Goal: Task Accomplishment & Management: Complete application form

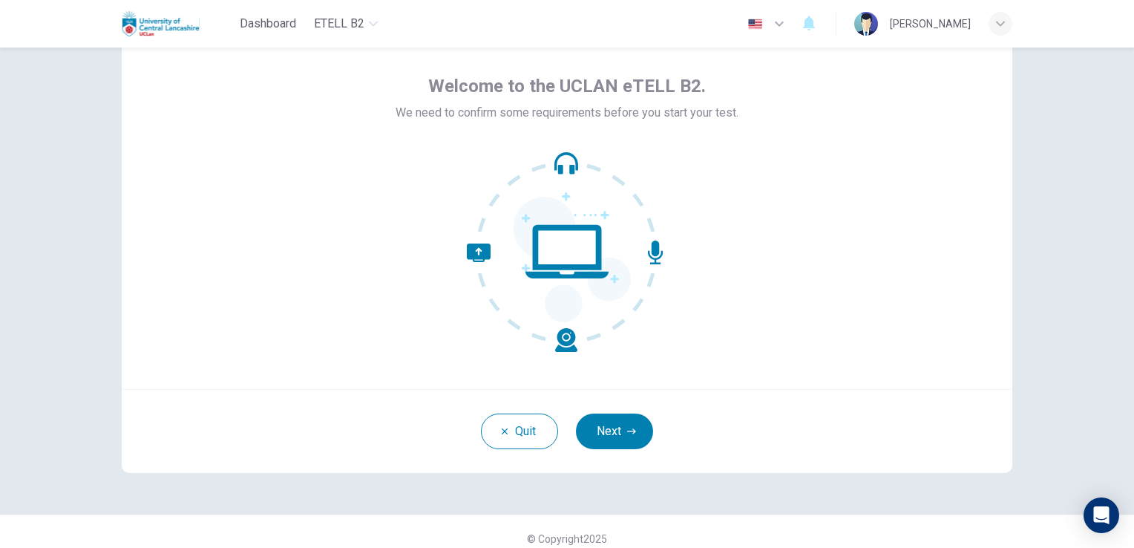
scroll to position [62, 0]
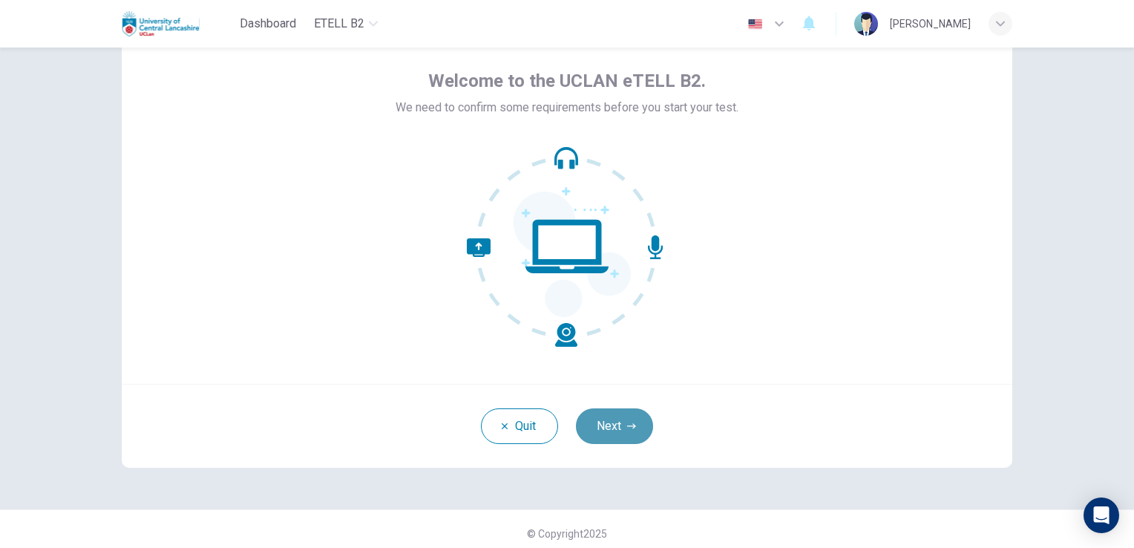
click at [605, 411] on button "Next" at bounding box center [614, 426] width 77 height 36
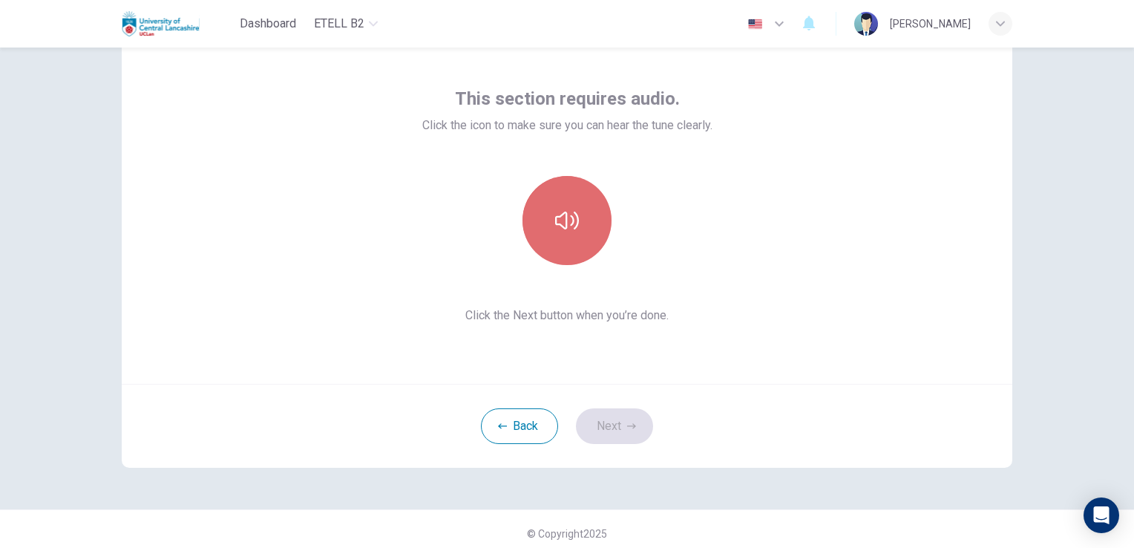
click at [559, 209] on icon "button" at bounding box center [567, 220] width 24 height 24
click at [562, 212] on icon "button" at bounding box center [567, 220] width 24 height 18
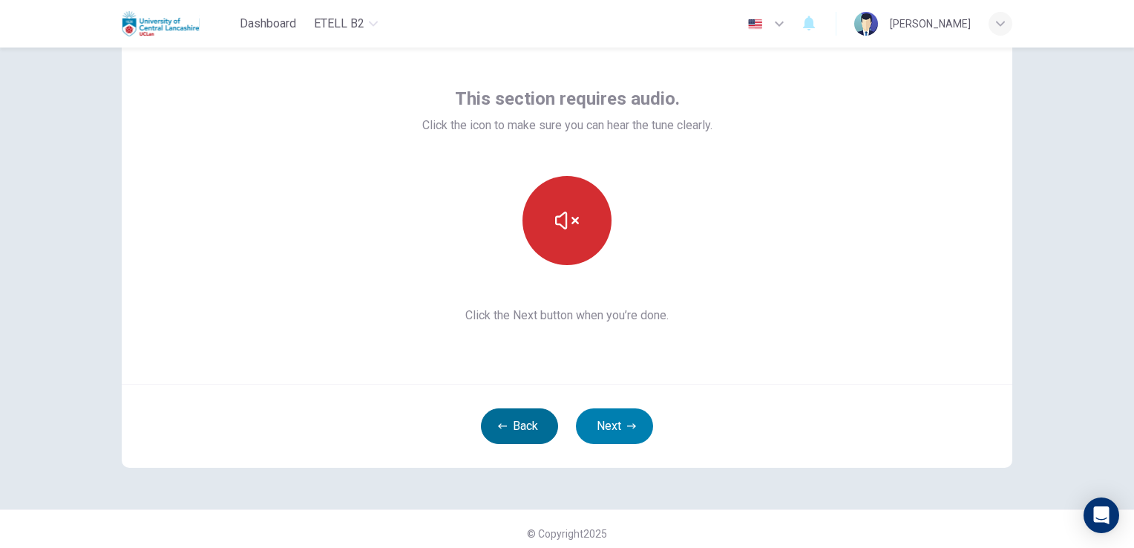
click at [489, 431] on button "Back" at bounding box center [519, 426] width 77 height 36
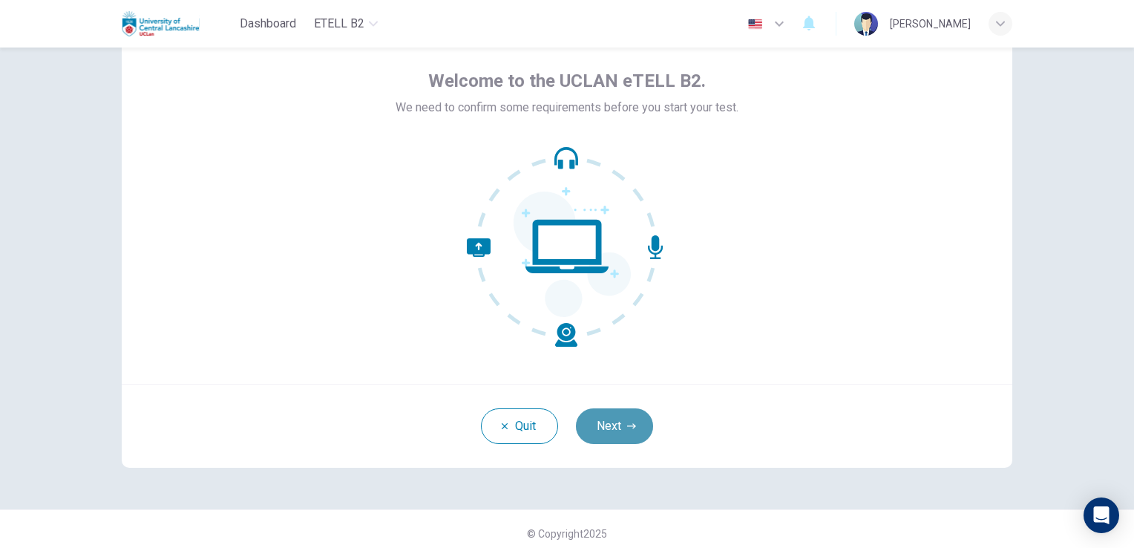
click at [585, 430] on button "Next" at bounding box center [614, 426] width 77 height 36
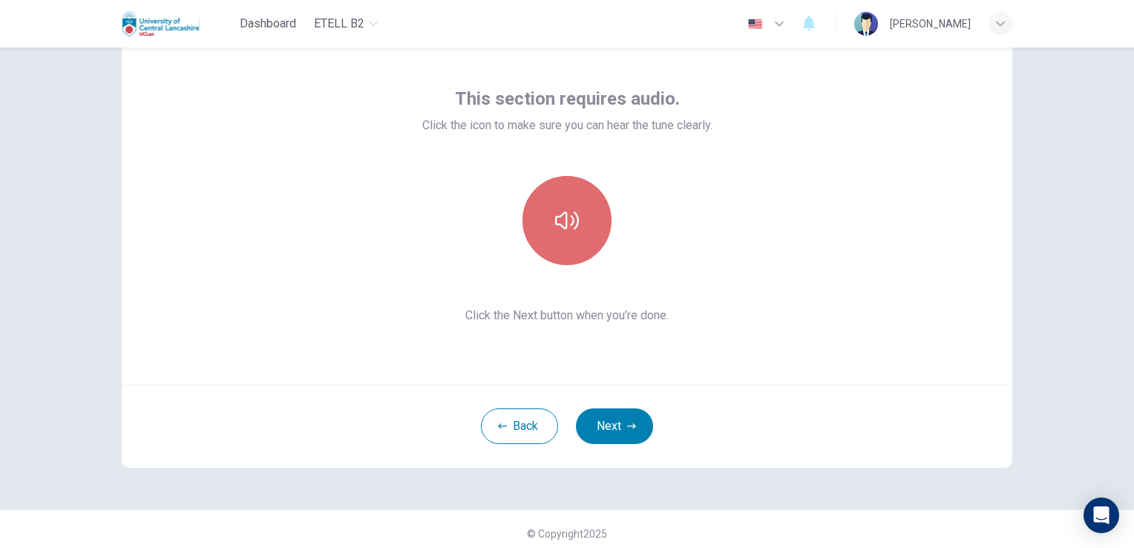
click at [582, 218] on button "button" at bounding box center [566, 220] width 89 height 89
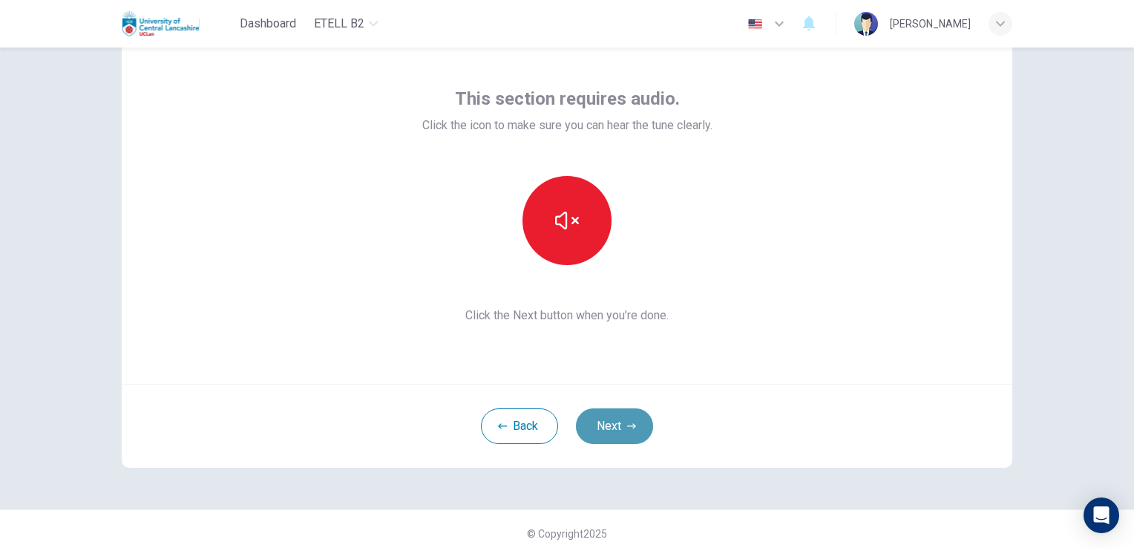
click at [599, 421] on button "Next" at bounding box center [614, 426] width 77 height 36
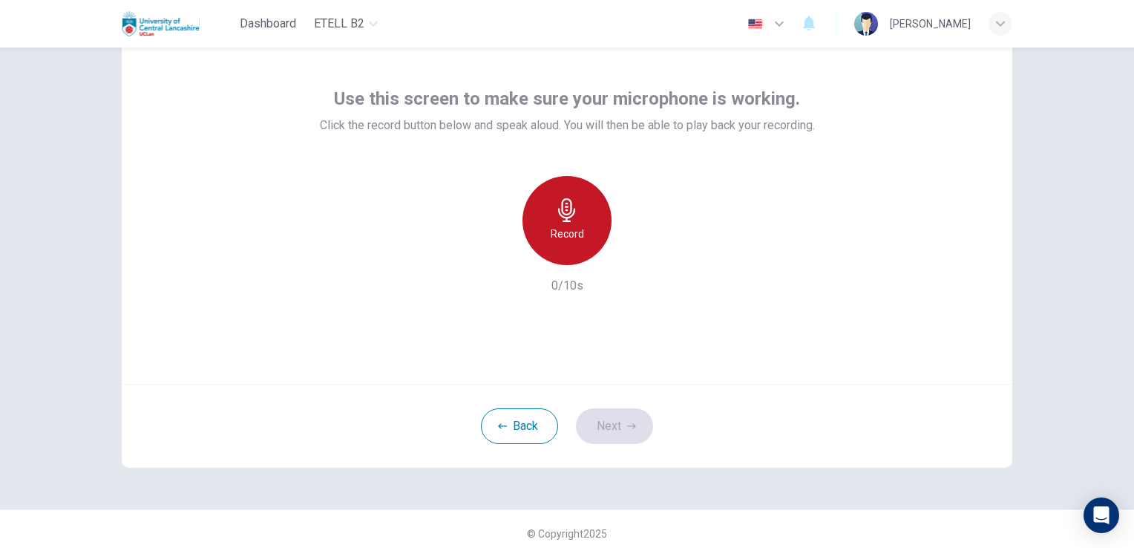
click at [559, 213] on icon "button" at bounding box center [566, 210] width 17 height 24
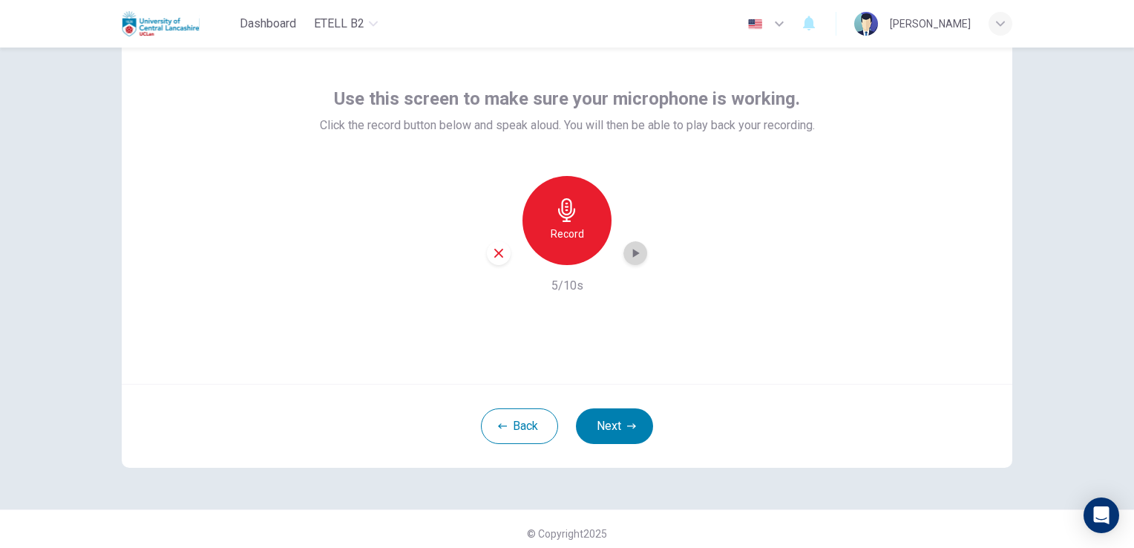
click at [634, 259] on icon "button" at bounding box center [635, 253] width 15 height 15
click at [594, 421] on button "Next" at bounding box center [614, 426] width 77 height 36
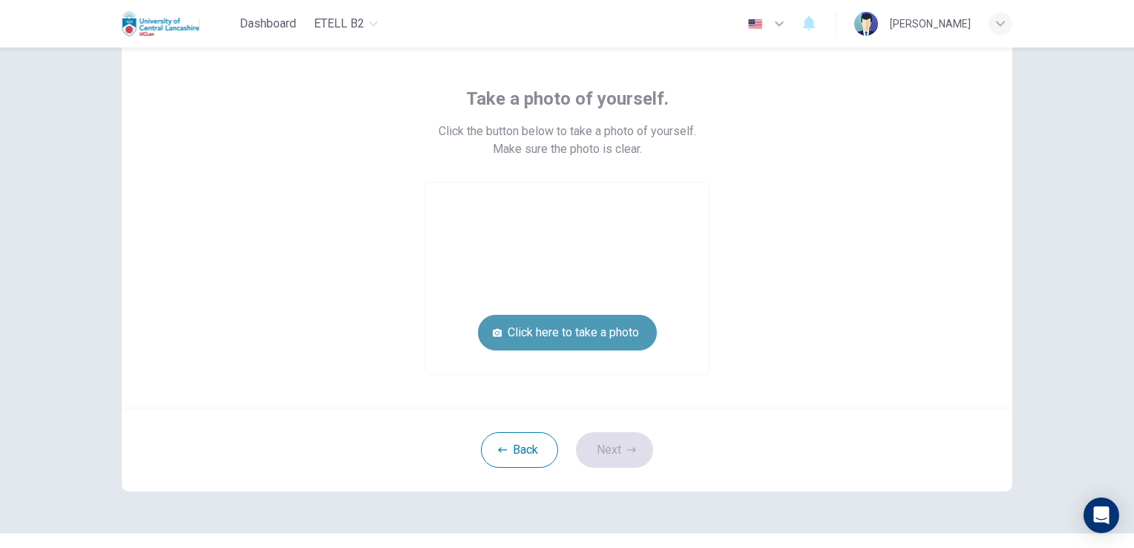
click at [565, 328] on button "Click here to take a photo" at bounding box center [567, 333] width 179 height 36
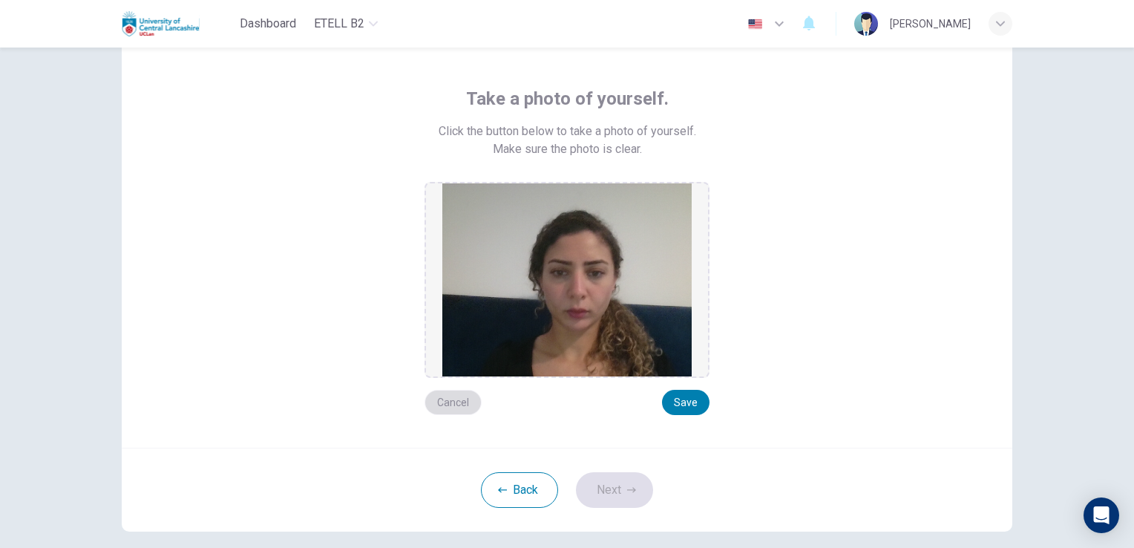
click at [450, 404] on button "Cancel" at bounding box center [452, 402] width 57 height 25
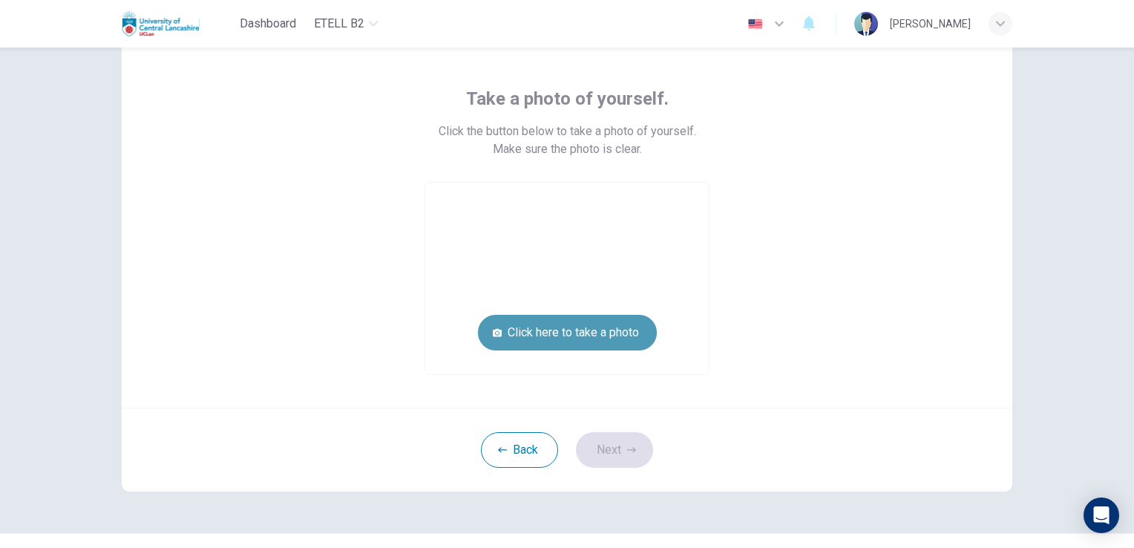
click at [554, 344] on button "Click here to take a photo" at bounding box center [567, 333] width 179 height 36
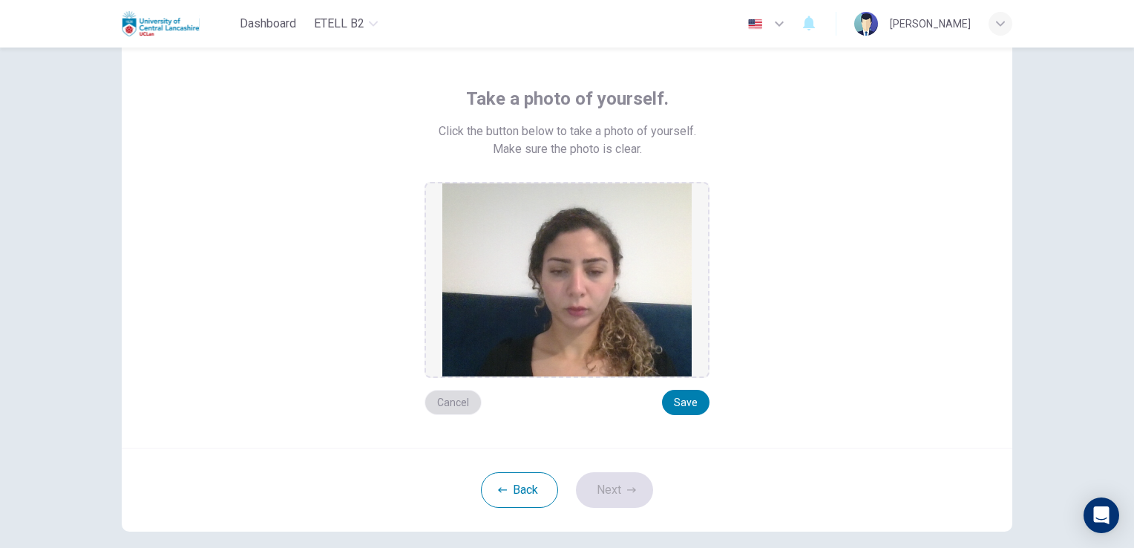
click at [435, 398] on button "Cancel" at bounding box center [452, 402] width 57 height 25
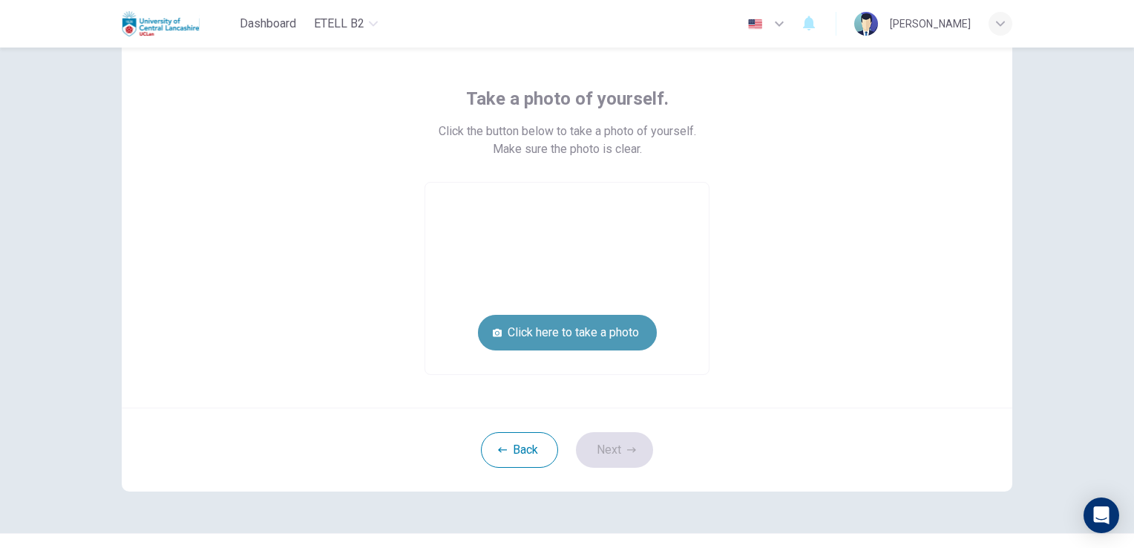
click at [549, 335] on button "Click here to take a photo" at bounding box center [567, 333] width 179 height 36
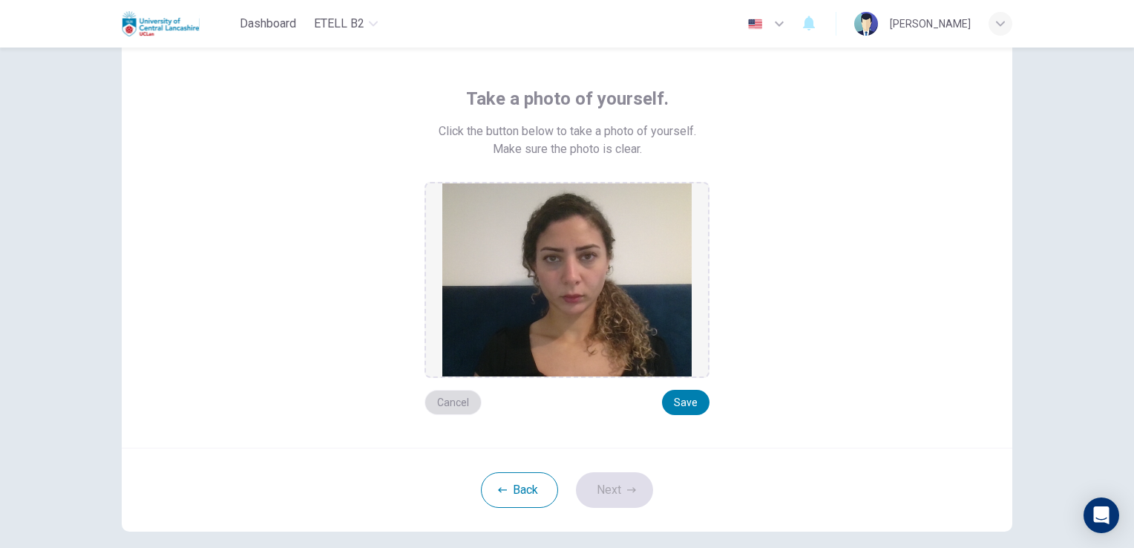
click at [451, 399] on button "Cancel" at bounding box center [452, 402] width 57 height 25
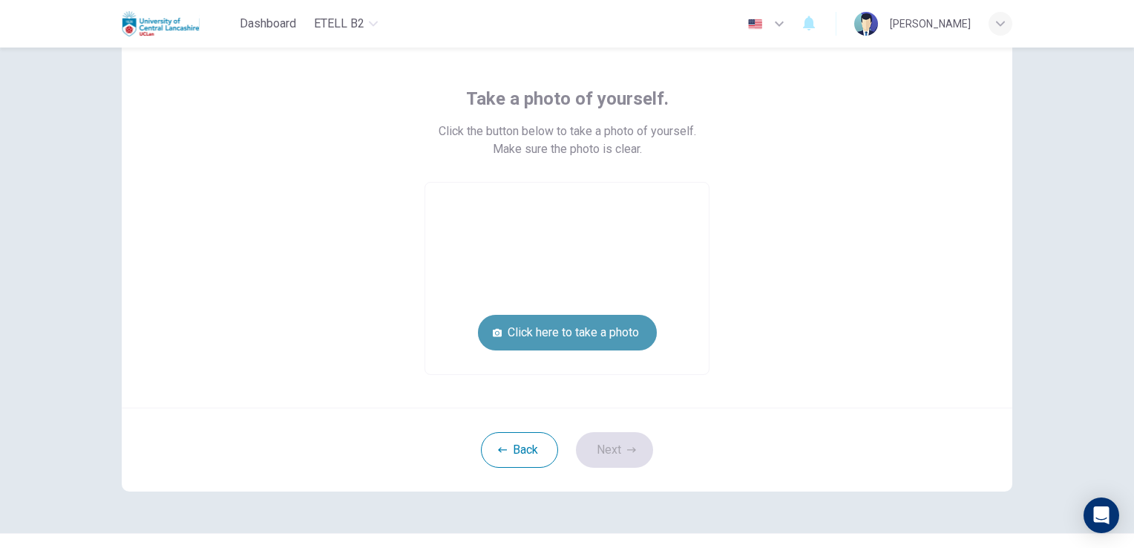
click at [565, 337] on button "Click here to take a photo" at bounding box center [567, 333] width 179 height 36
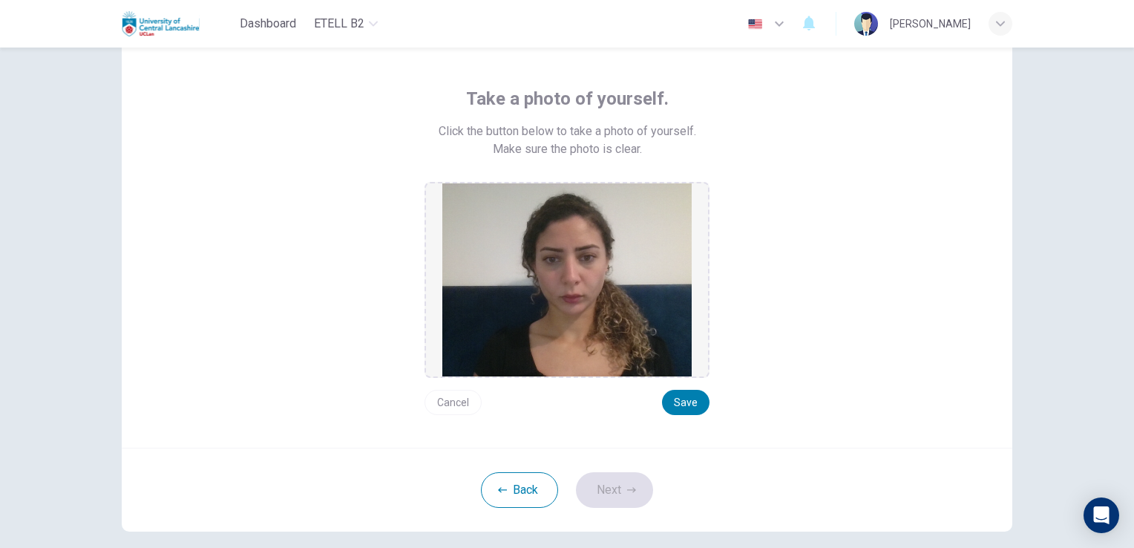
click at [444, 399] on button "Cancel" at bounding box center [452, 402] width 57 height 25
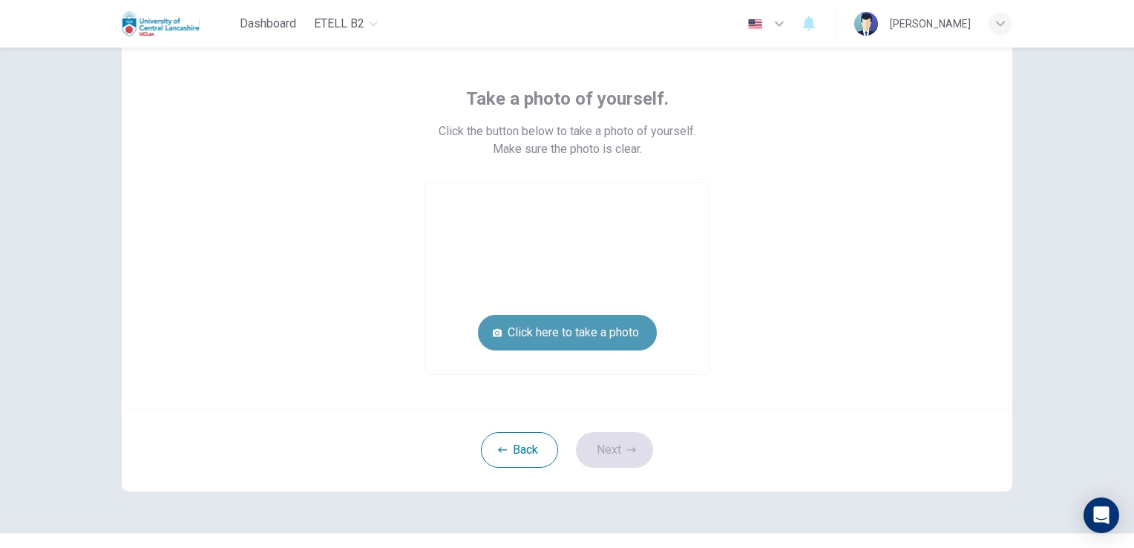
click at [568, 343] on button "Click here to take a photo" at bounding box center [567, 333] width 179 height 36
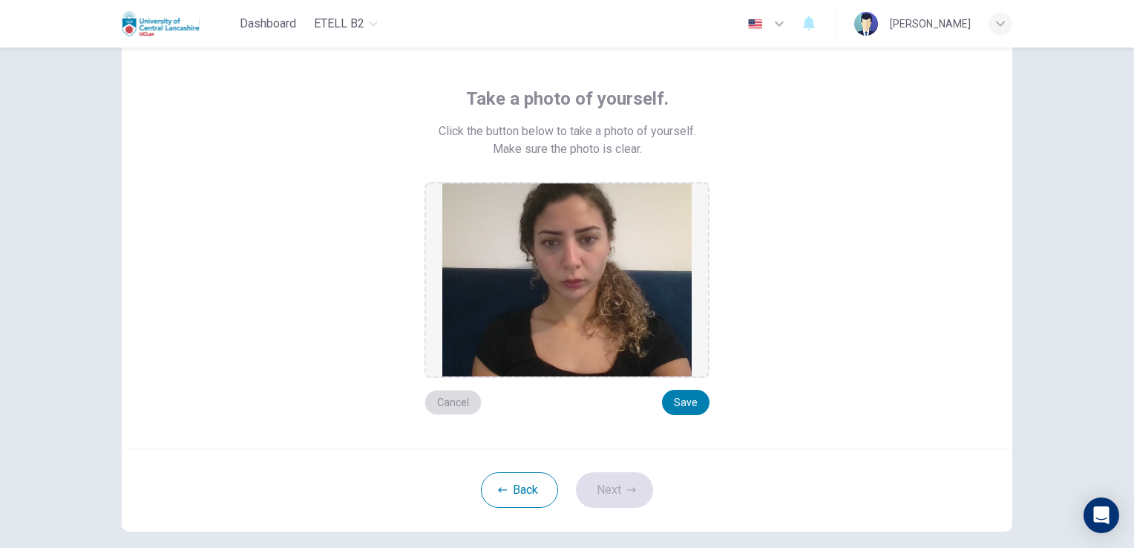
click at [467, 398] on button "Cancel" at bounding box center [452, 402] width 57 height 25
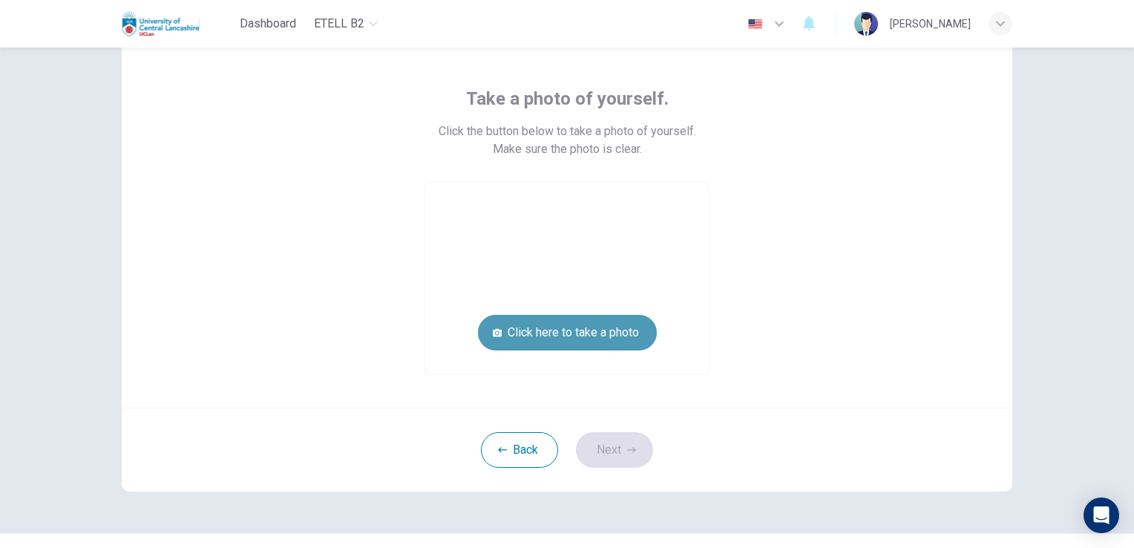
click at [575, 335] on button "Click here to take a photo" at bounding box center [567, 333] width 179 height 36
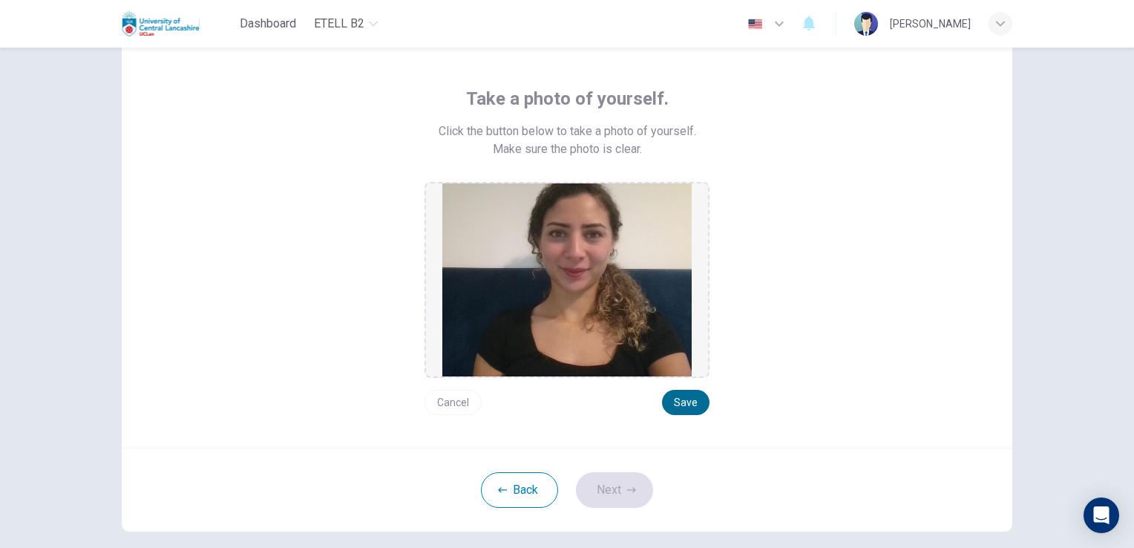
click at [687, 398] on button "Save" at bounding box center [685, 402] width 47 height 25
click at [674, 403] on button "Save" at bounding box center [685, 402] width 47 height 25
click at [599, 481] on button "Next" at bounding box center [614, 490] width 77 height 36
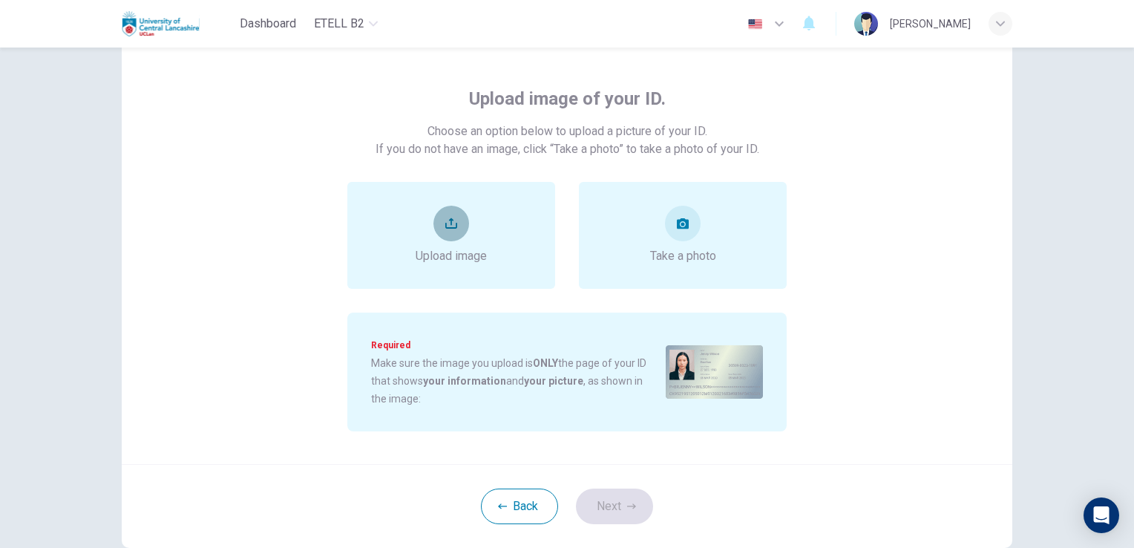
click at [464, 229] on button "upload" at bounding box center [451, 224] width 36 height 36
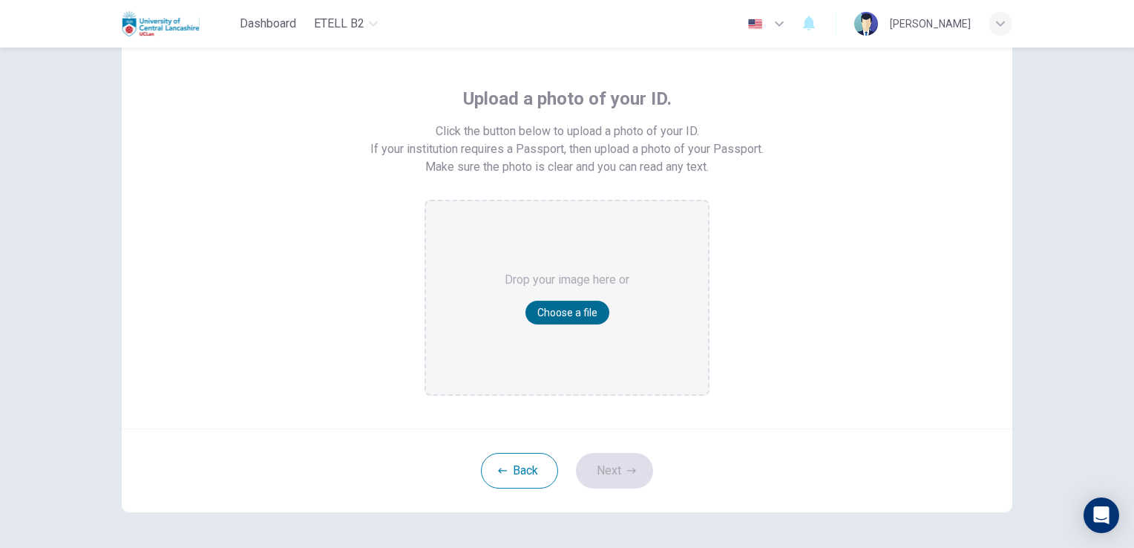
click at [579, 308] on button "Choose a file" at bounding box center [567, 312] width 84 height 24
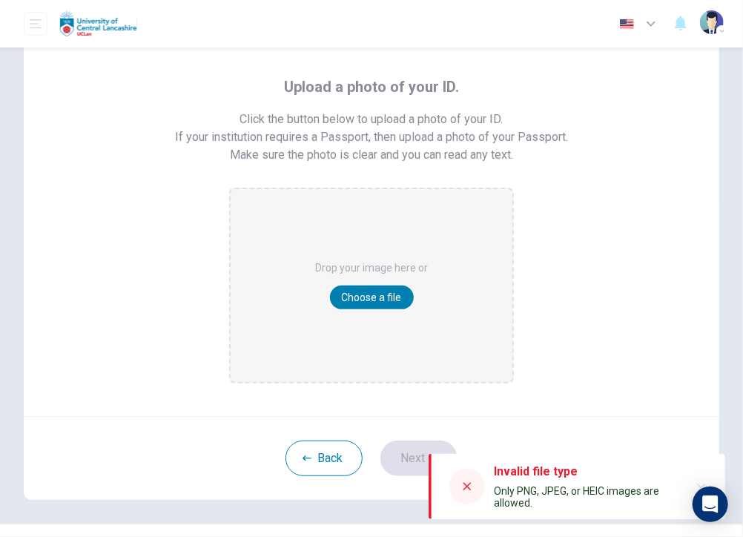
click at [476, 490] on div at bounding box center [468, 487] width 36 height 36
click at [618, 62] on div "Upload a photo of your ID. Click the button below to upload a photo of your ID.…" at bounding box center [372, 216] width 696 height 401
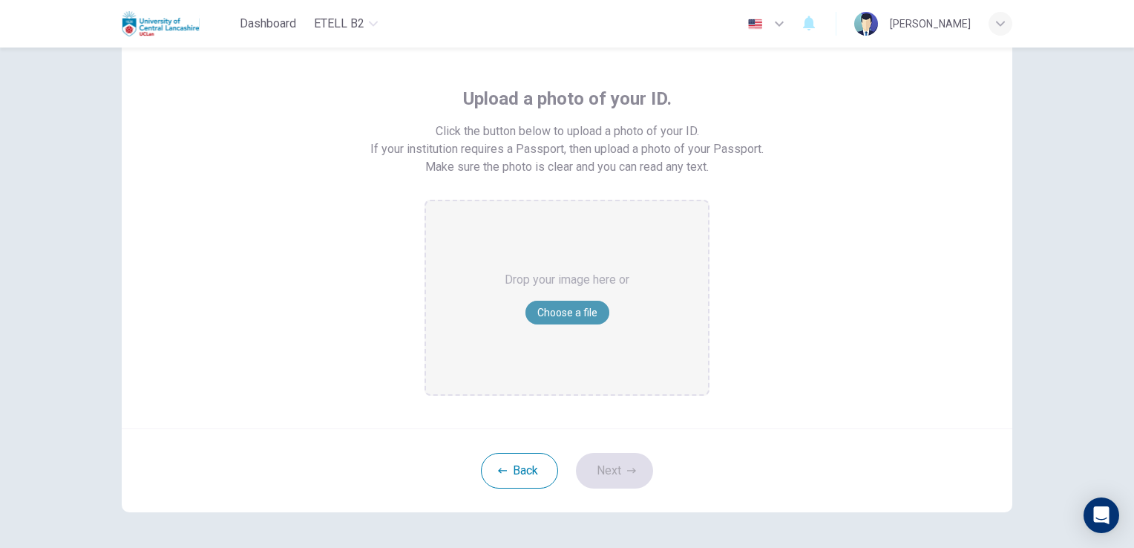
click at [541, 313] on button "Choose a file" at bounding box center [567, 312] width 84 height 24
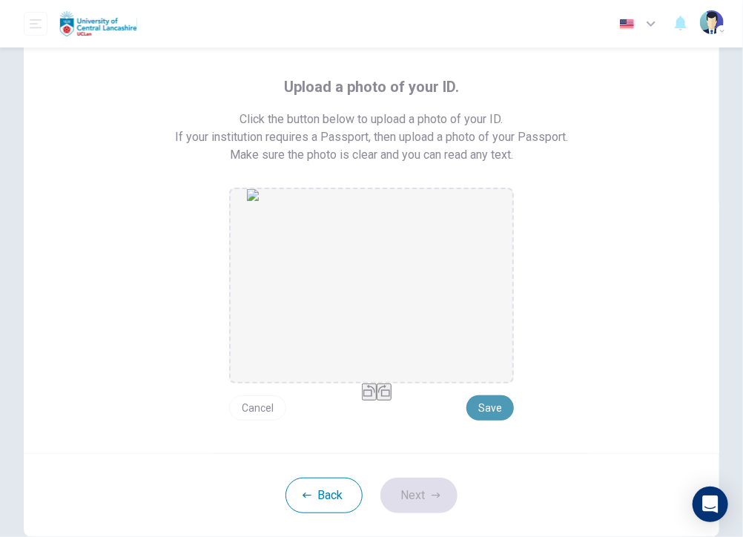
click at [493, 403] on button "Save" at bounding box center [490, 407] width 47 height 25
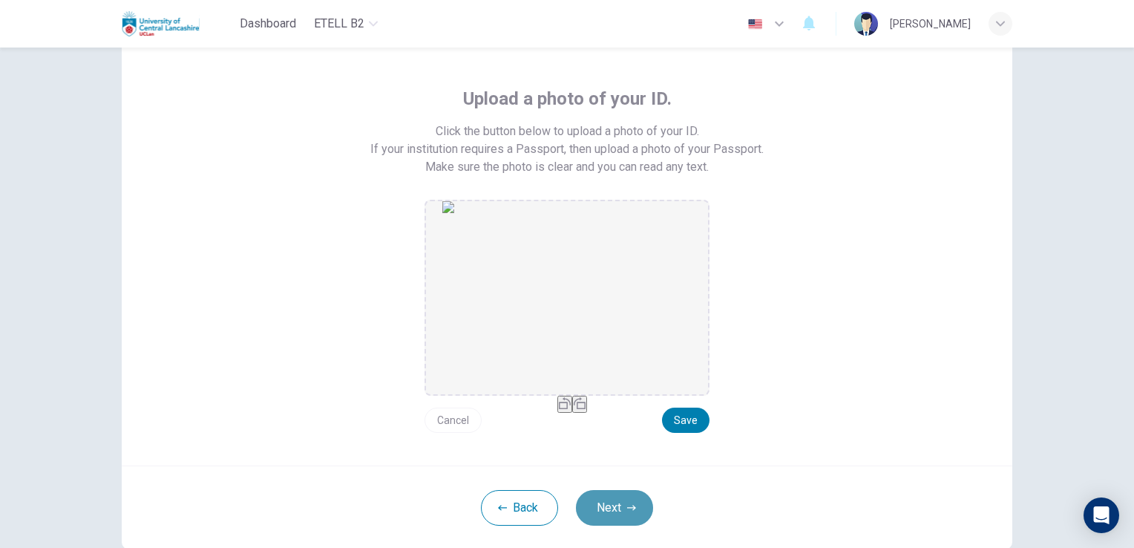
click at [604, 516] on button "Next" at bounding box center [614, 508] width 77 height 36
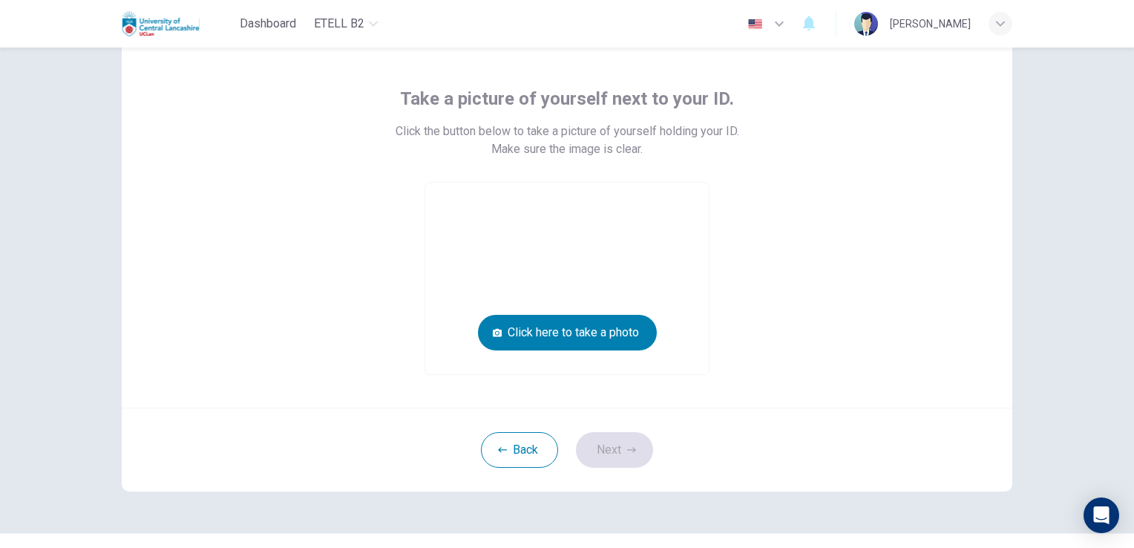
click at [792, 233] on div "Take a picture of yourself next to your ID. Click the button below to take a pi…" at bounding box center [566, 231] width 671 height 288
click at [591, 325] on button "Click here to take a photo" at bounding box center [567, 333] width 179 height 36
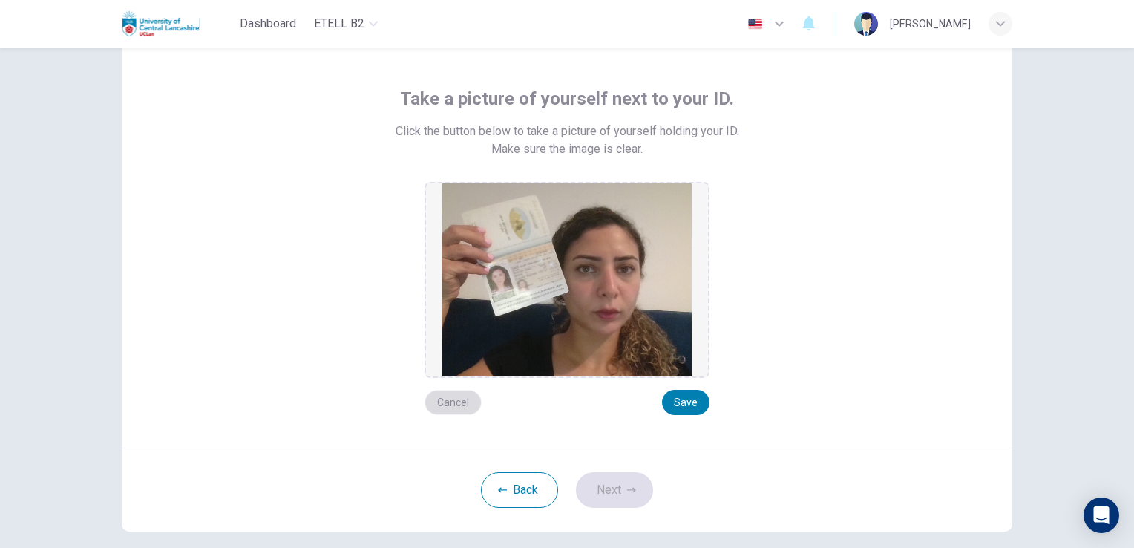
click at [433, 396] on button "Cancel" at bounding box center [452, 402] width 57 height 25
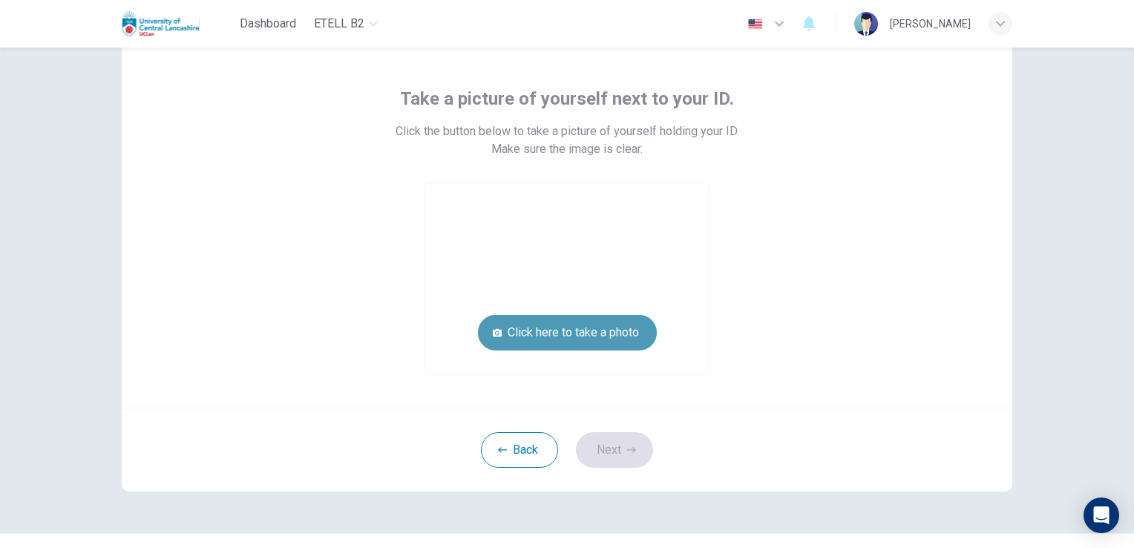
click at [506, 332] on button "Click here to take a photo" at bounding box center [567, 333] width 179 height 36
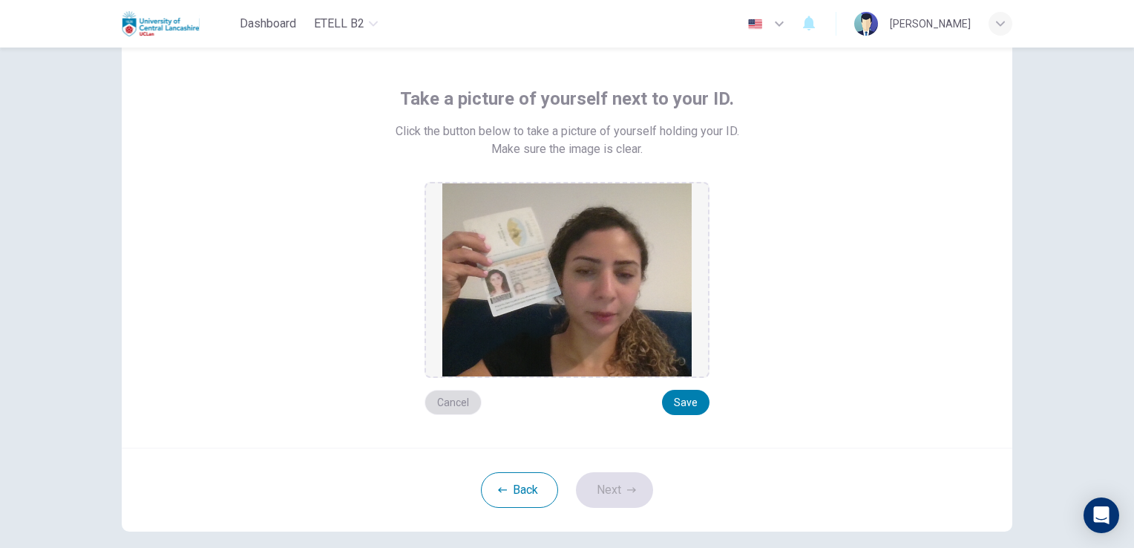
click at [443, 390] on button "Cancel" at bounding box center [452, 402] width 57 height 25
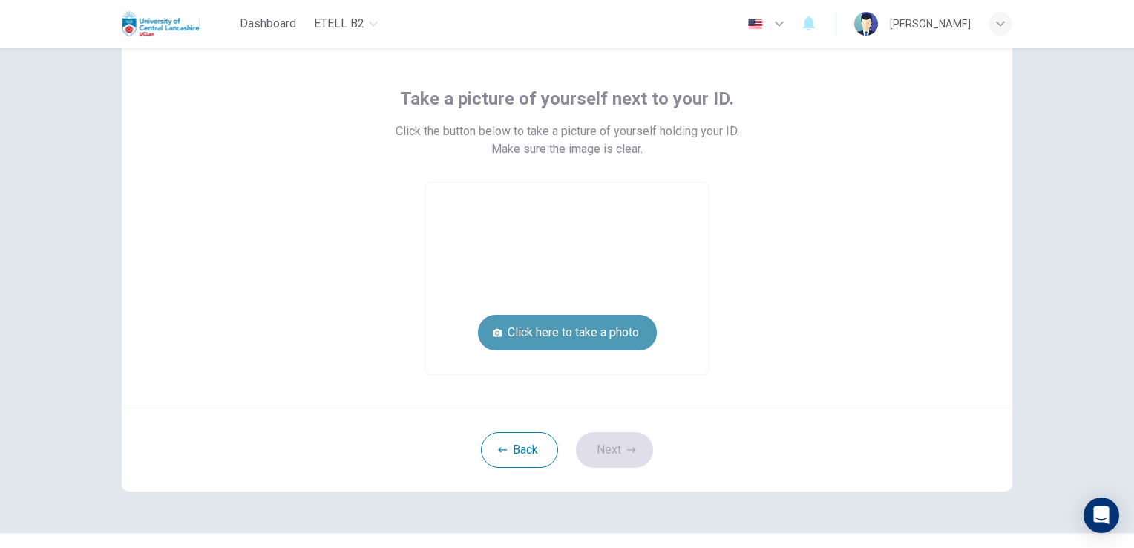
click at [587, 339] on button "Click here to take a photo" at bounding box center [567, 333] width 179 height 36
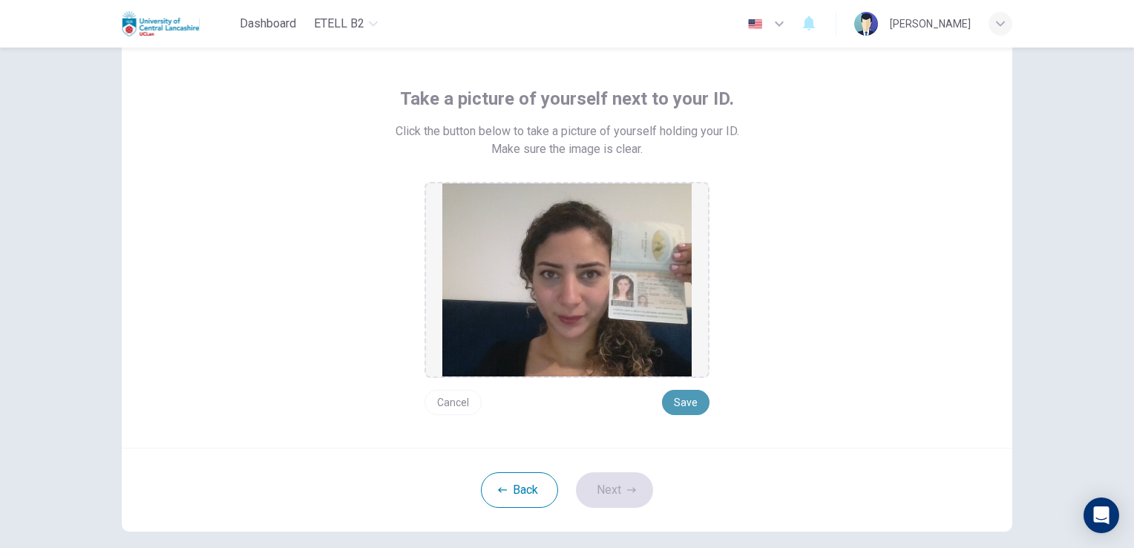
click at [677, 395] on button "Save" at bounding box center [685, 402] width 47 height 25
click at [612, 483] on button "Next" at bounding box center [614, 490] width 77 height 36
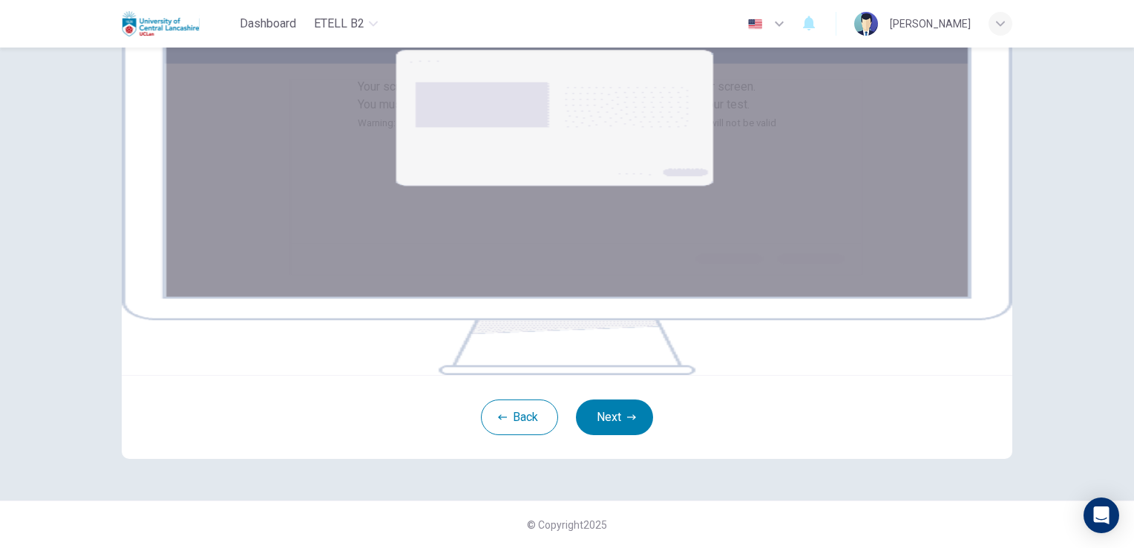
scroll to position [223, 0]
click at [614, 421] on button "Next" at bounding box center [614, 417] width 77 height 36
click at [608, 416] on button "Next" at bounding box center [614, 417] width 77 height 36
click at [598, 427] on button "Next" at bounding box center [614, 417] width 77 height 36
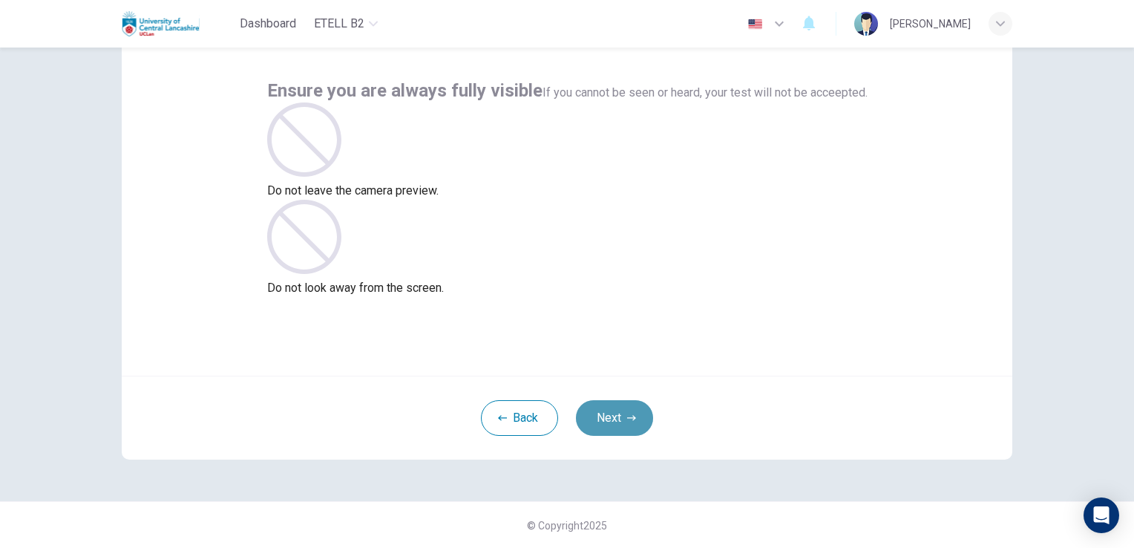
click at [612, 407] on button "Next" at bounding box center [614, 418] width 77 height 36
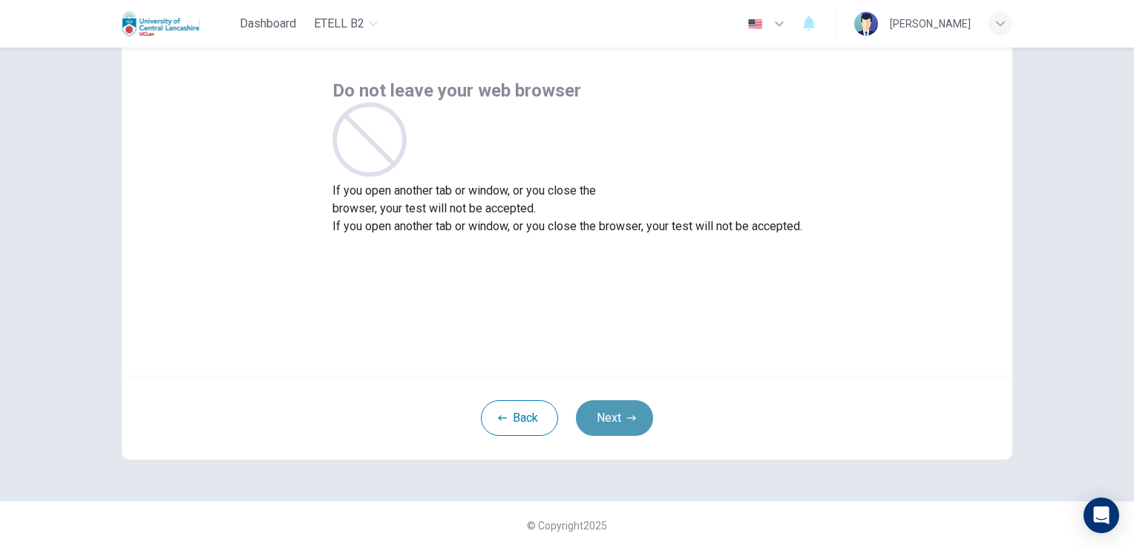
click at [612, 407] on button "Next" at bounding box center [614, 418] width 77 height 36
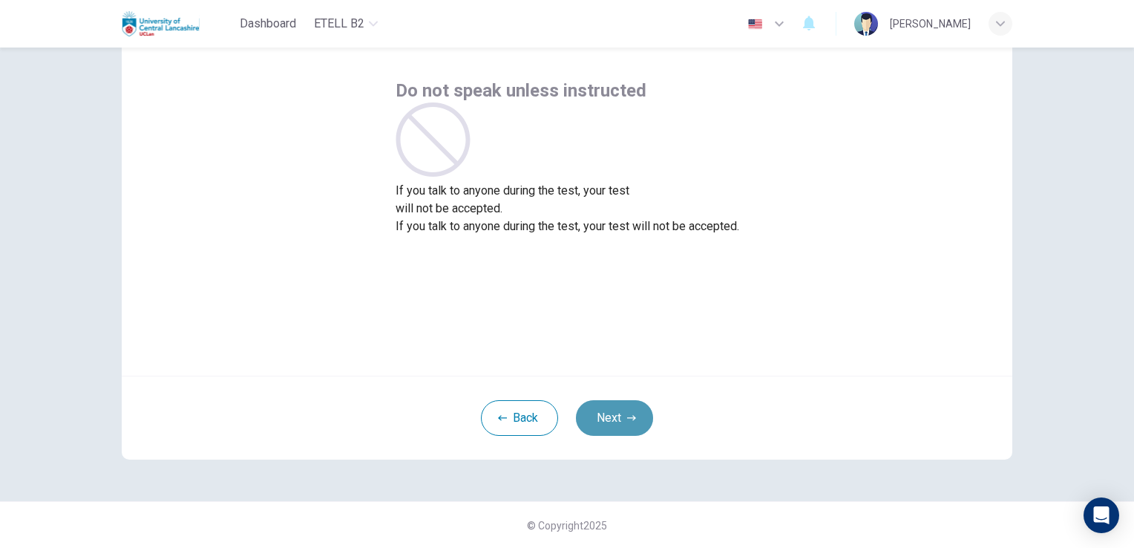
click at [612, 407] on button "Next" at bounding box center [614, 418] width 77 height 36
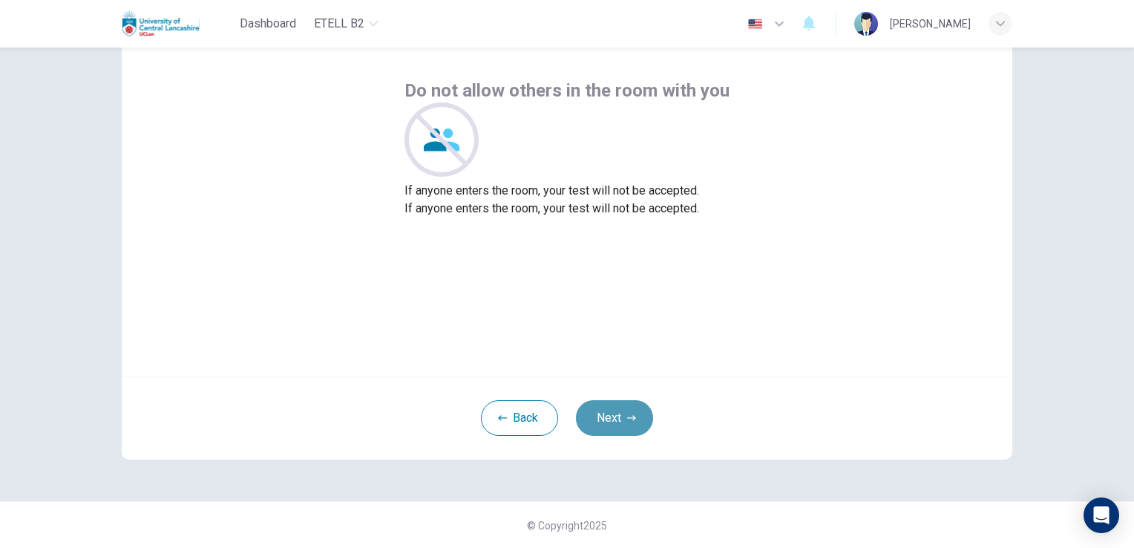
click at [612, 407] on button "Next" at bounding box center [614, 418] width 77 height 36
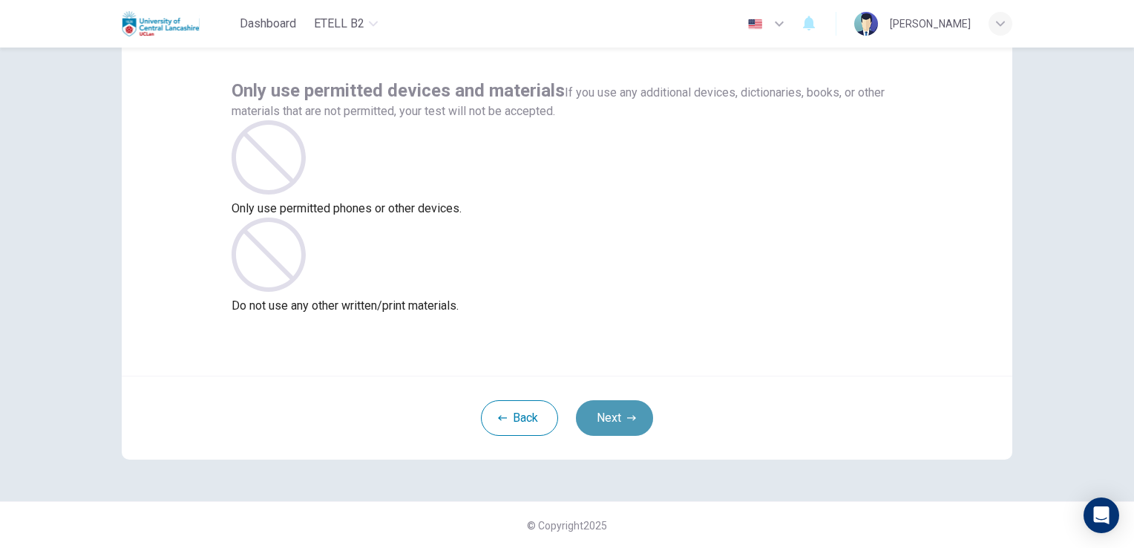
click at [614, 430] on button "Next" at bounding box center [614, 418] width 77 height 36
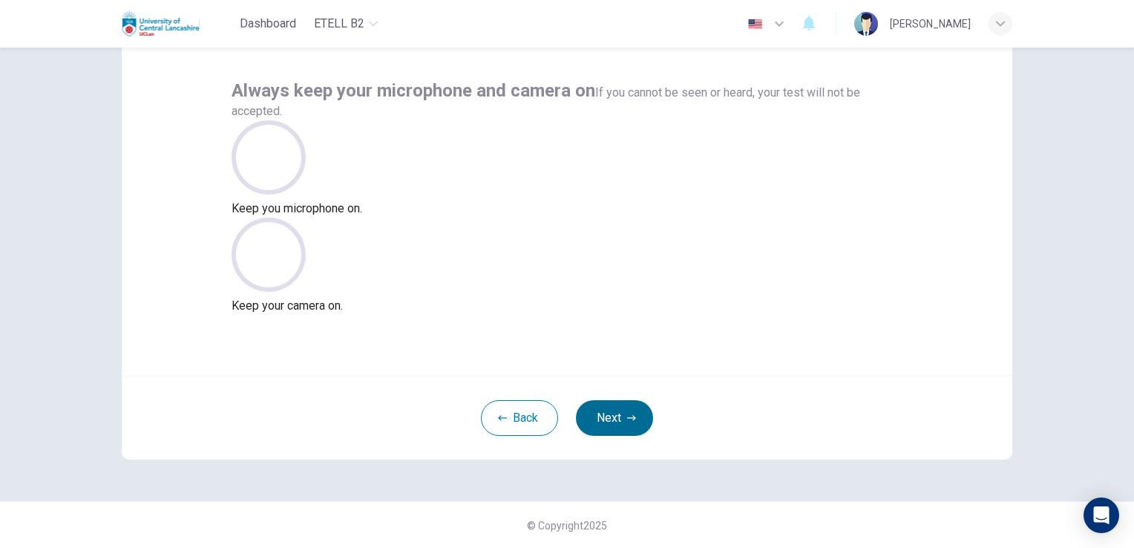
click at [614, 430] on button "Next" at bounding box center [614, 418] width 77 height 36
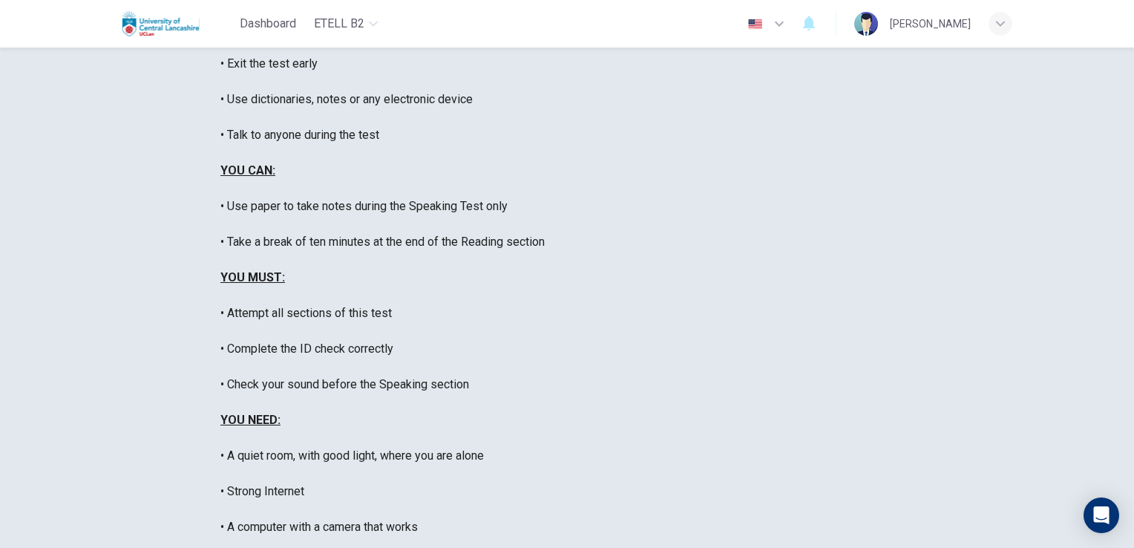
scroll to position [188, 0]
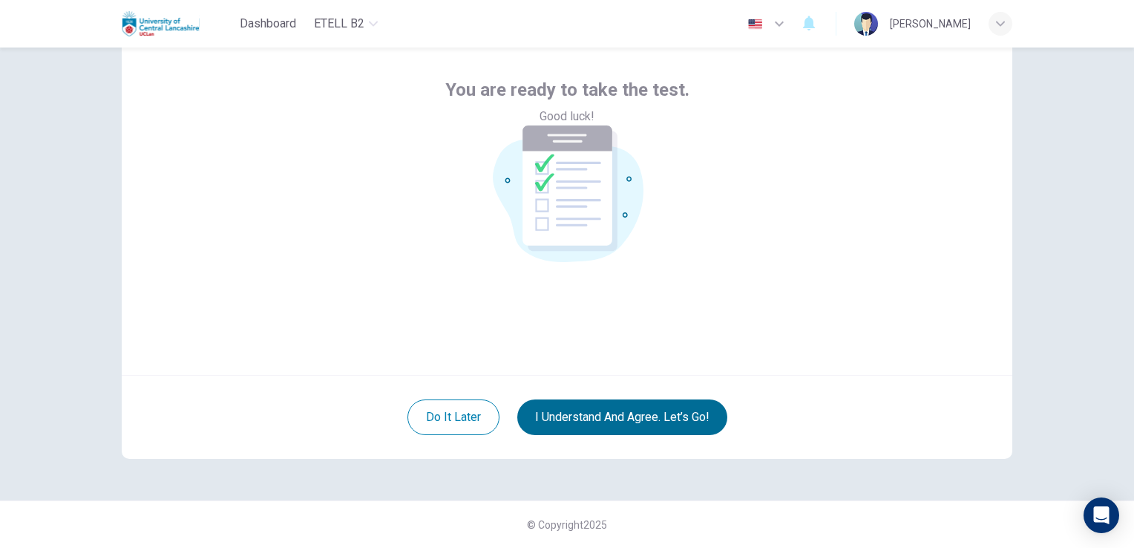
scroll to position [70, 0]
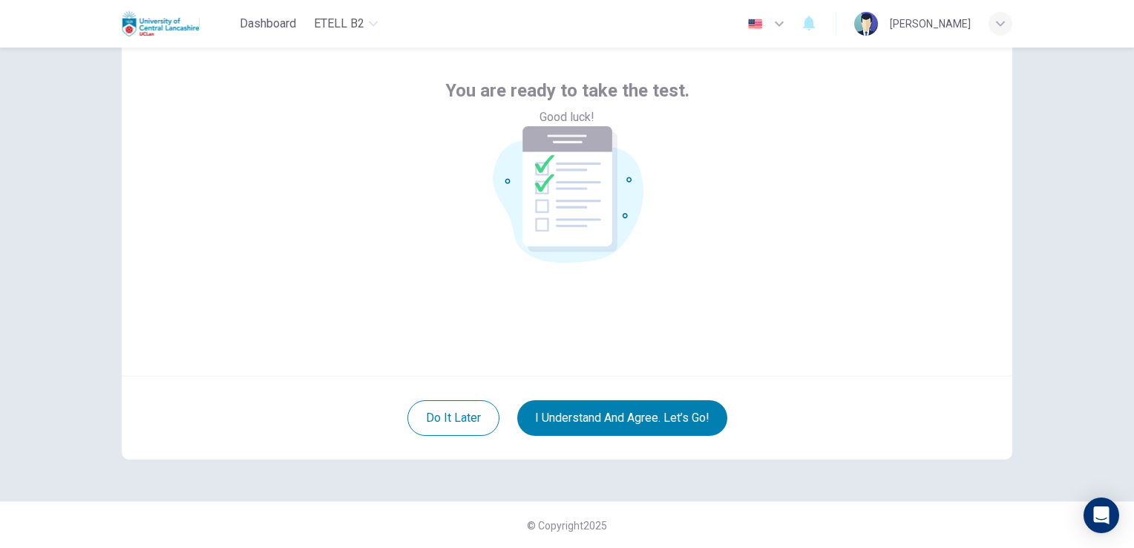
drag, startPoint x: 1122, startPoint y: 261, endPoint x: 1125, endPoint y: 233, distance: 28.3
click at [1125, 233] on div "You are ready to take the test. Good luck! Do it later I understand and agree. …" at bounding box center [567, 297] width 1134 height 500
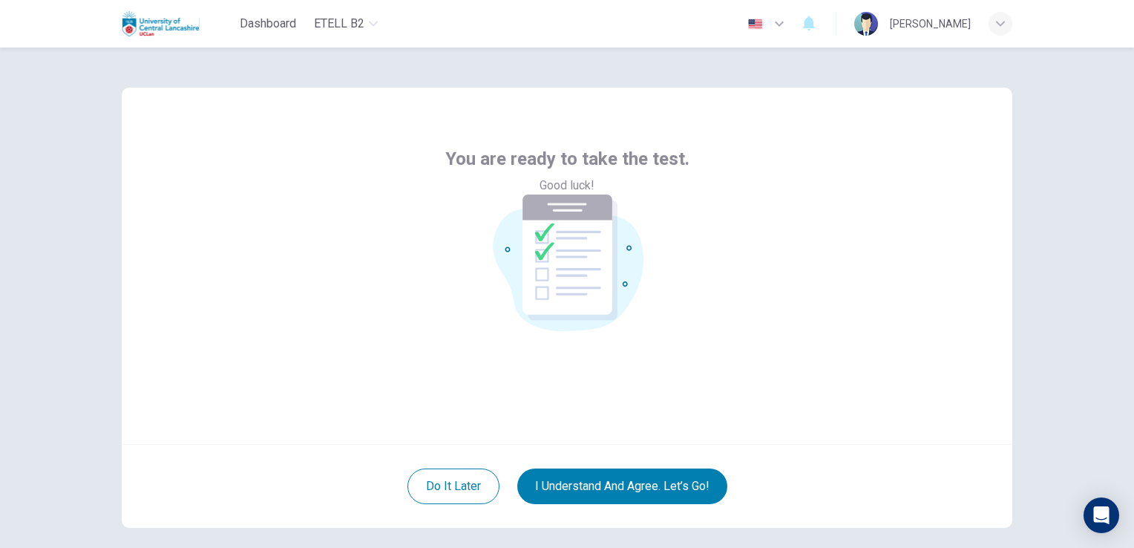
scroll to position [0, 0]
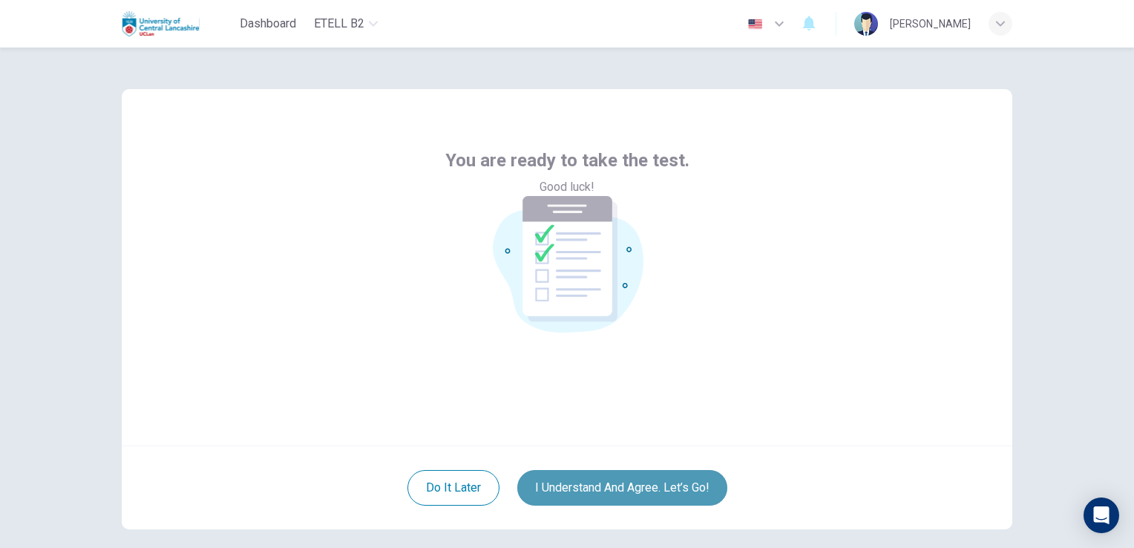
click at [570, 485] on button "I understand and agree. Let’s go!" at bounding box center [622, 488] width 210 height 36
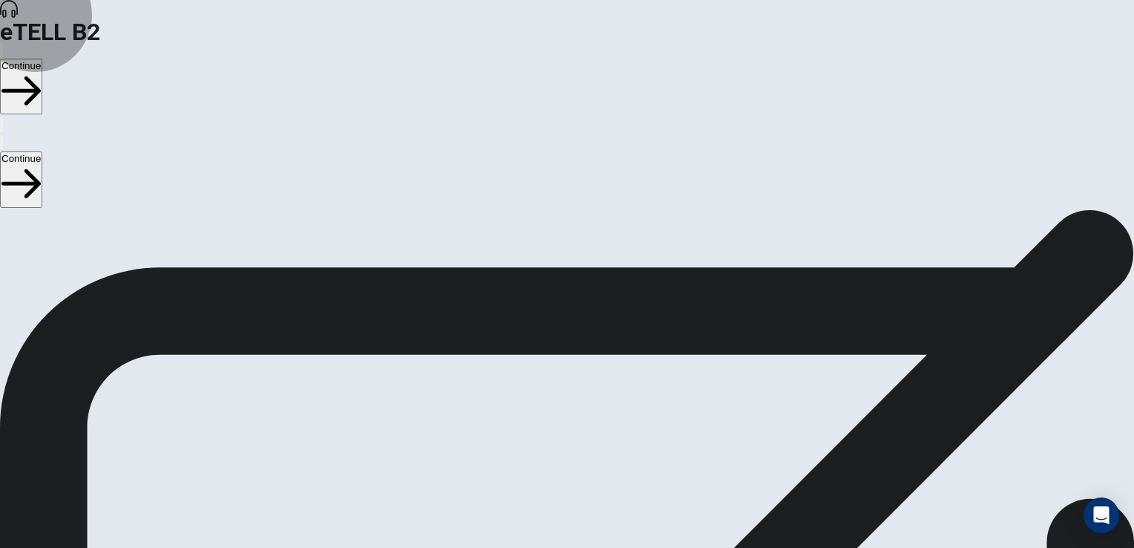
click at [42, 59] on button "Continue" at bounding box center [21, 87] width 42 height 56
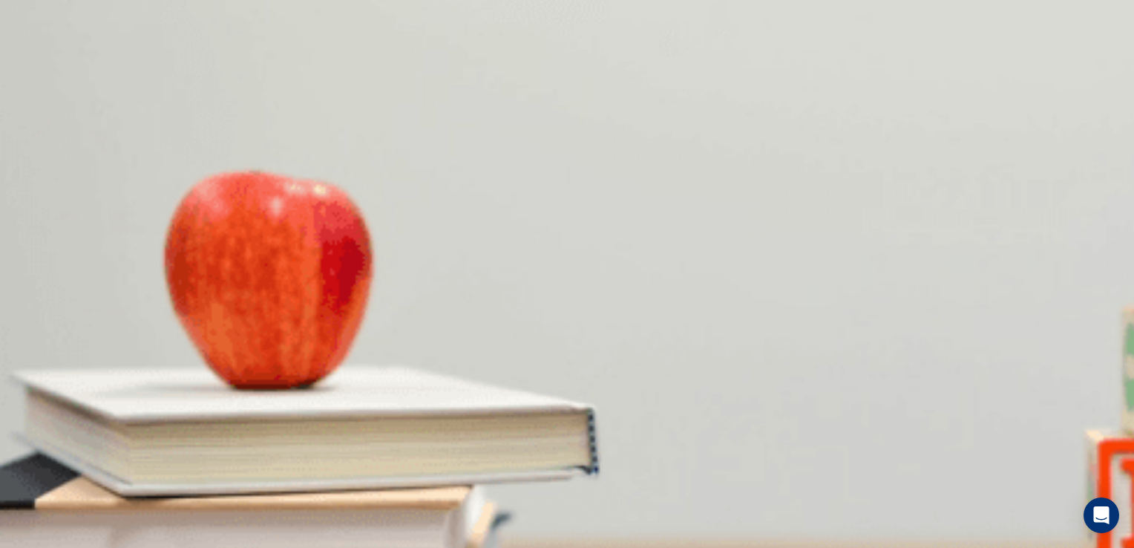
click at [1, 53] on icon "button" at bounding box center [1, 53] width 0 height 0
click at [605, 412] on body "This site uses cookies, as explained in our Privacy Policy . If you agree to th…" at bounding box center [567, 274] width 1134 height 548
click at [604, 547] on div at bounding box center [567, 548] width 1134 height 0
drag, startPoint x: 157, startPoint y: 215, endPoint x: 95, endPoint y: 215, distance: 61.6
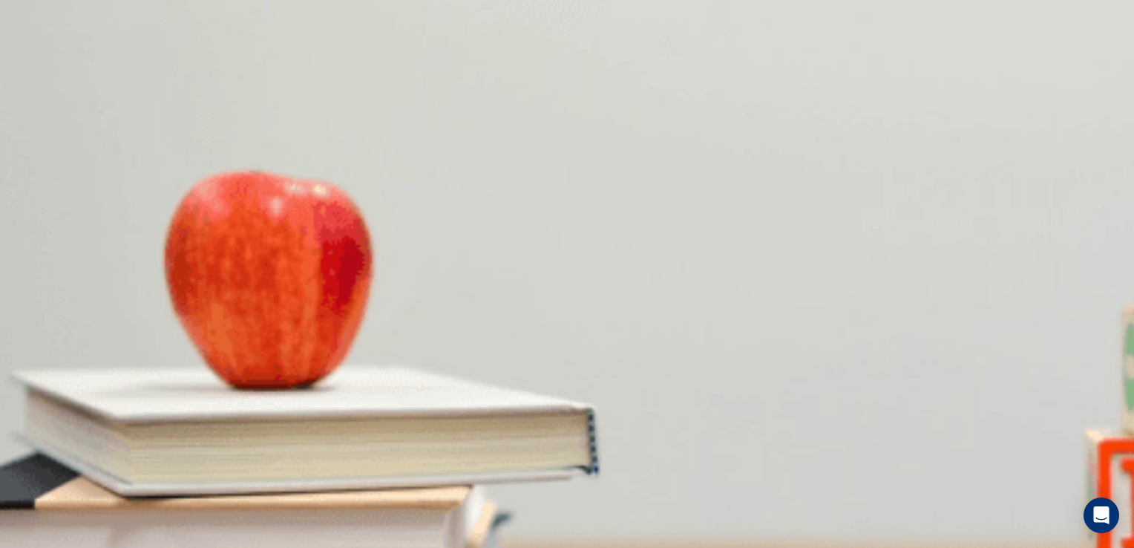
click at [611, 408] on body "This site uses cookies, as explained in our Privacy Policy . If you agree to th…" at bounding box center [567, 274] width 1134 height 548
drag, startPoint x: 1002, startPoint y: 264, endPoint x: 1008, endPoint y: 358, distance: 93.7
click at [1008, 547] on div at bounding box center [567, 548] width 1134 height 0
drag, startPoint x: 1008, startPoint y: 358, endPoint x: 1005, endPoint y: 374, distance: 16.7
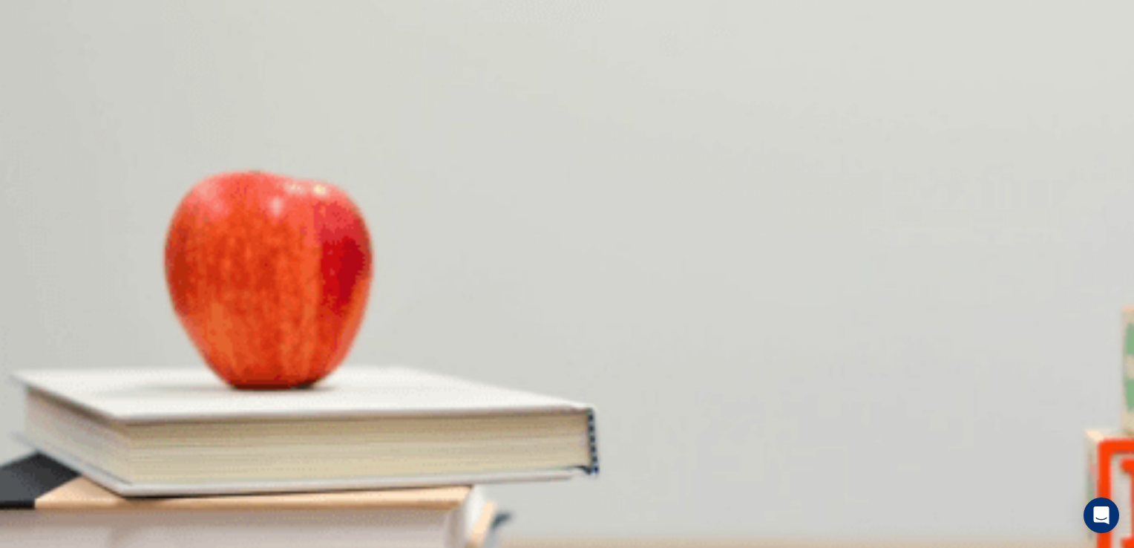
click at [3, 43] on button "button" at bounding box center [1, 50] width 3 height 14
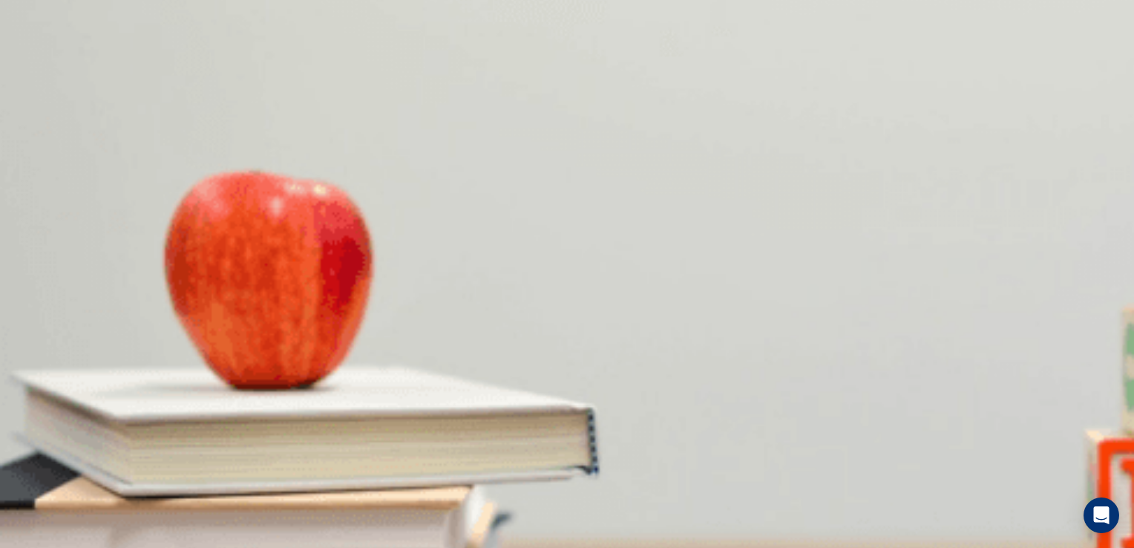
click at [18, 18] on icon at bounding box center [9, 9] width 18 height 18
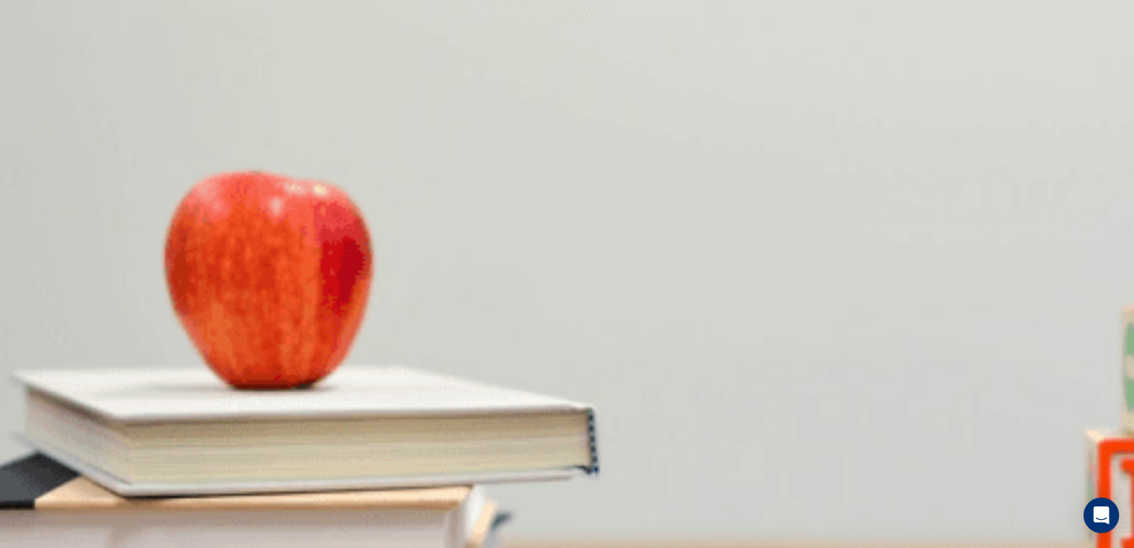
click at [611, 286] on body "This site uses cookies, as explained in our Privacy Policy . If you agree to th…" at bounding box center [567, 274] width 1134 height 548
type input "**"
click at [571, 547] on li "T" at bounding box center [567, 557] width 1134 height 18
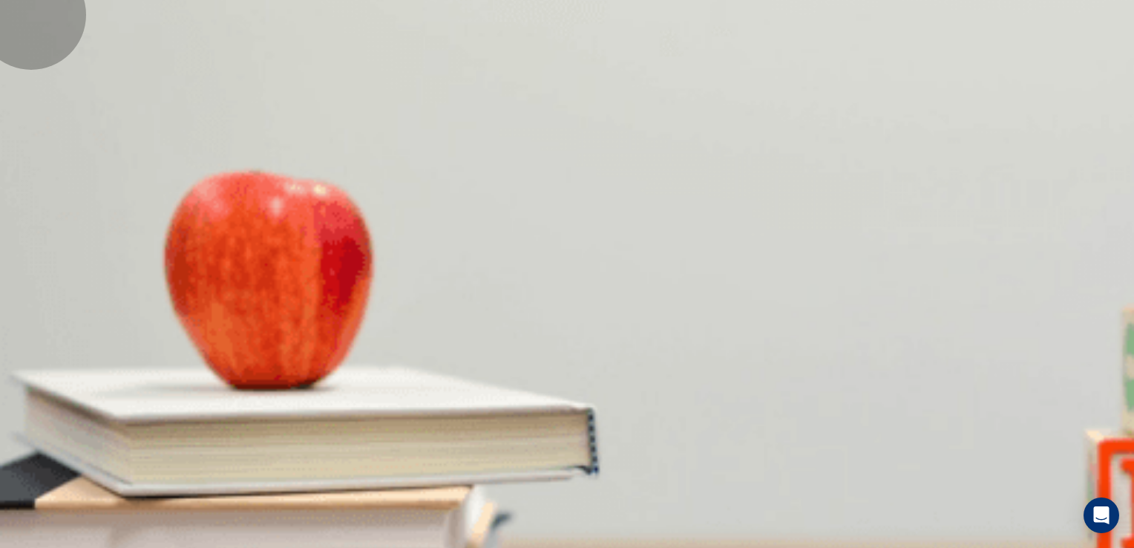
type input "*"
click at [614, 234] on body "This site uses cookies, as explained in our Privacy Policy . If you agree to th…" at bounding box center [567, 274] width 1134 height 548
type input "**"
click at [582, 547] on li "T" at bounding box center [567, 557] width 1134 height 18
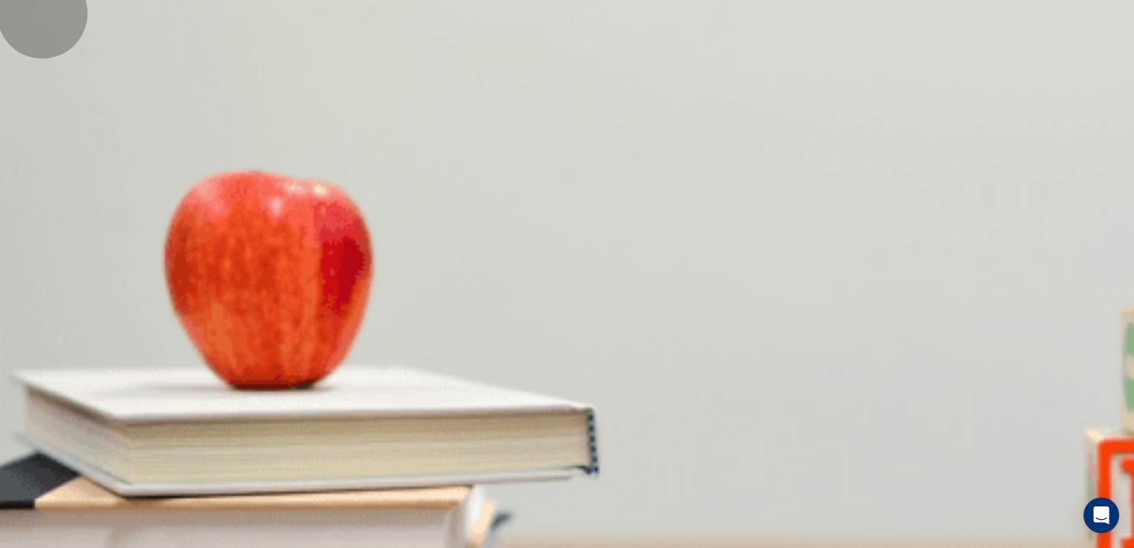
type input "*"
click at [611, 231] on body "This site uses cookies, as explained in our Privacy Policy . If you agree to th…" at bounding box center [567, 274] width 1134 height 548
type input "**"
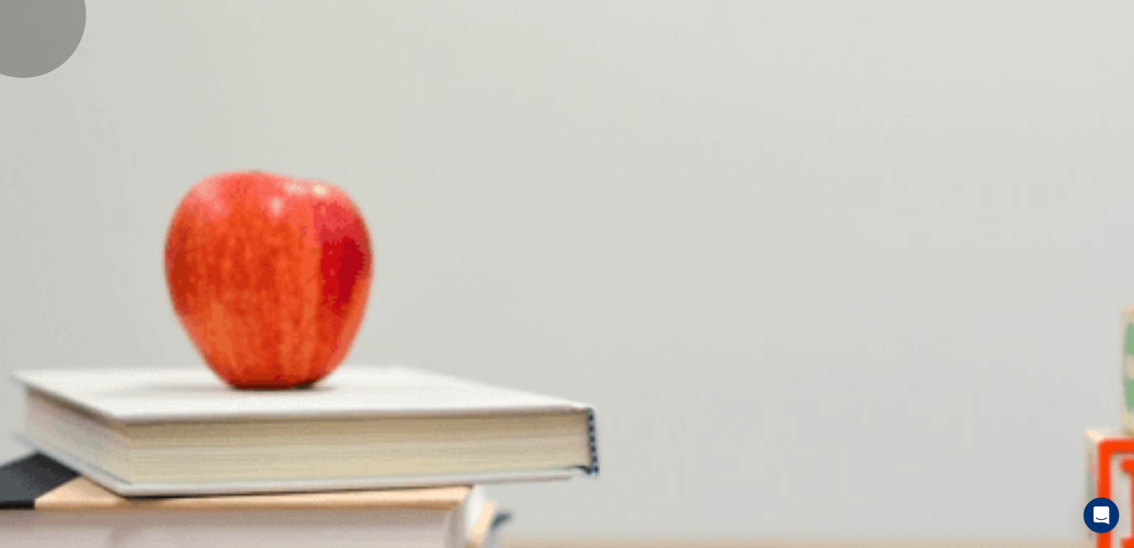
type input "*"
click at [610, 312] on body "This site uses cookies, as explained in our Privacy Policy . If you agree to th…" at bounding box center [567, 274] width 1134 height 548
type input "**"
click at [590, 547] on li "T" at bounding box center [567, 557] width 1134 height 18
type input "*"
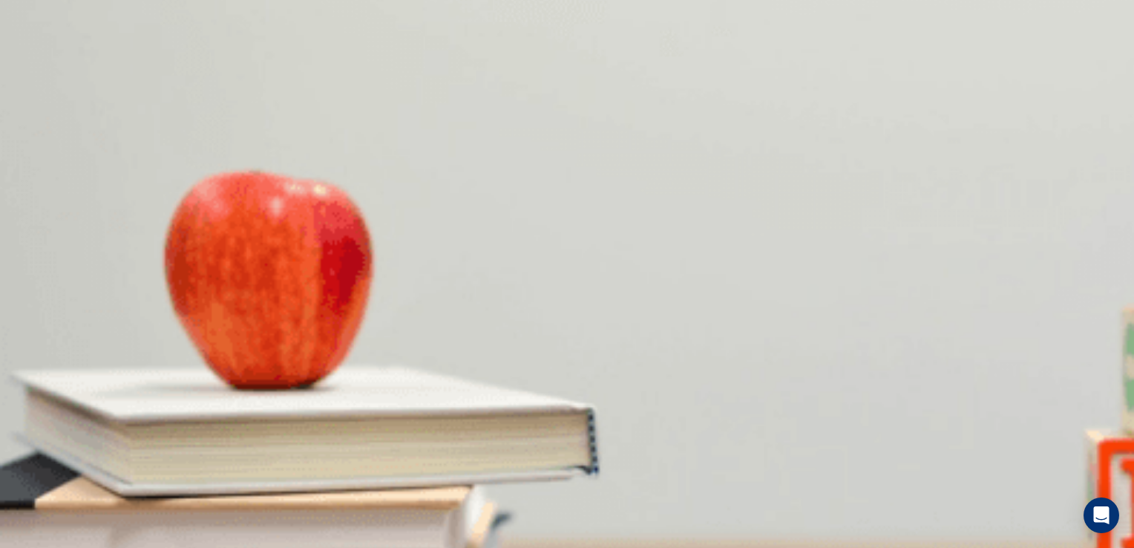
click at [605, 269] on body "This site uses cookies, as explained in our Privacy Policy . If you agree to th…" at bounding box center [567, 274] width 1134 height 548
type input "**"
type input "*"
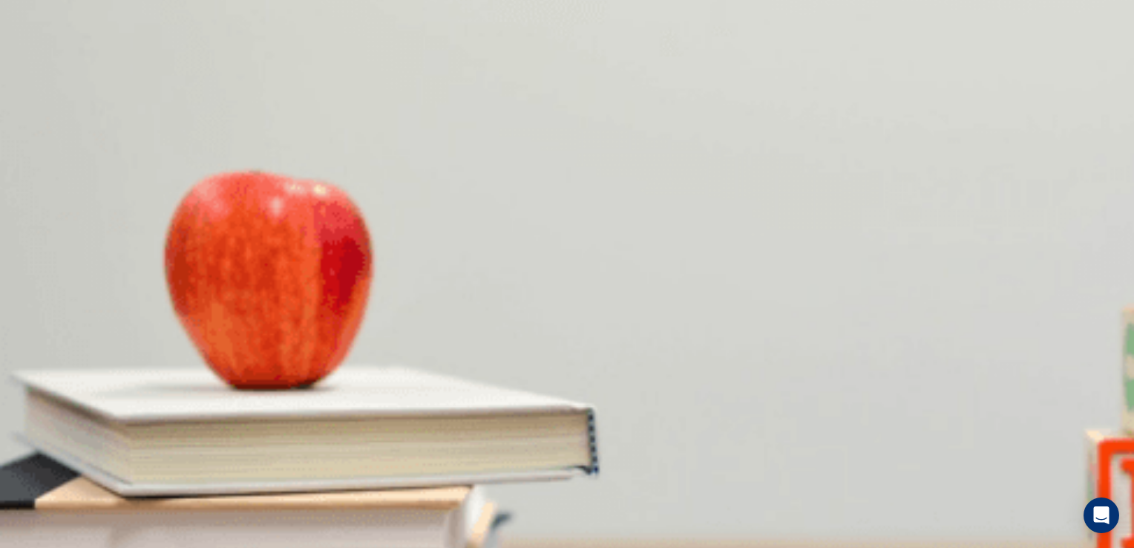
click at [611, 311] on body "This site uses cookies, as explained in our Privacy Policy . If you agree to th…" at bounding box center [567, 274] width 1134 height 548
type input "**"
type input "*"
click at [613, 353] on body "This site uses cookies, as explained in our Privacy Policy . If you agree to th…" at bounding box center [567, 274] width 1134 height 548
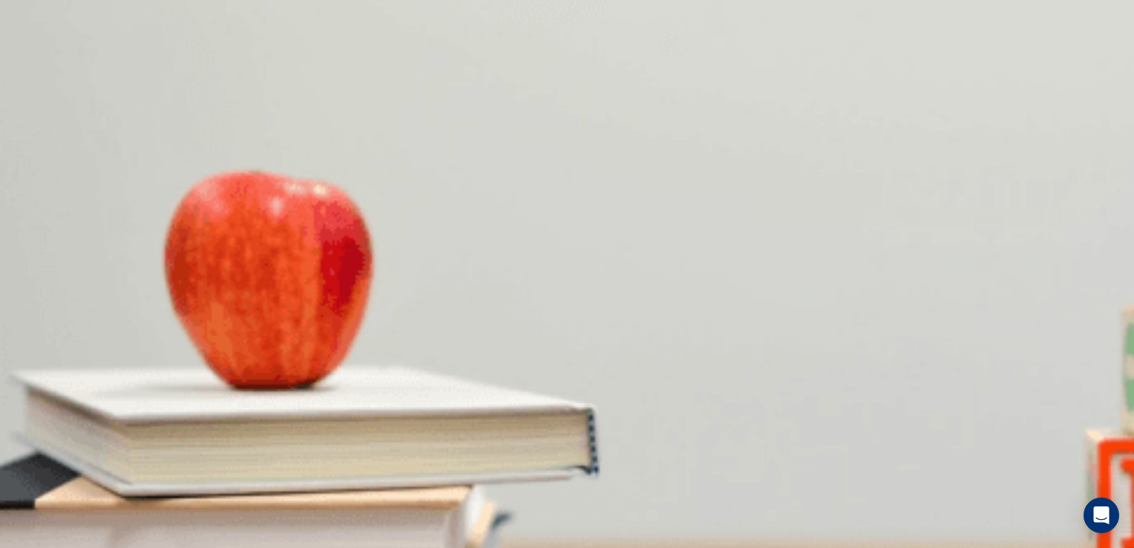
type input "**"
click at [586, 547] on li "T" at bounding box center [567, 557] width 1134 height 18
type input "*"
click at [613, 398] on body "This site uses cookies, as explained in our Privacy Policy . If you agree to th…" at bounding box center [567, 274] width 1134 height 548
type input "**"
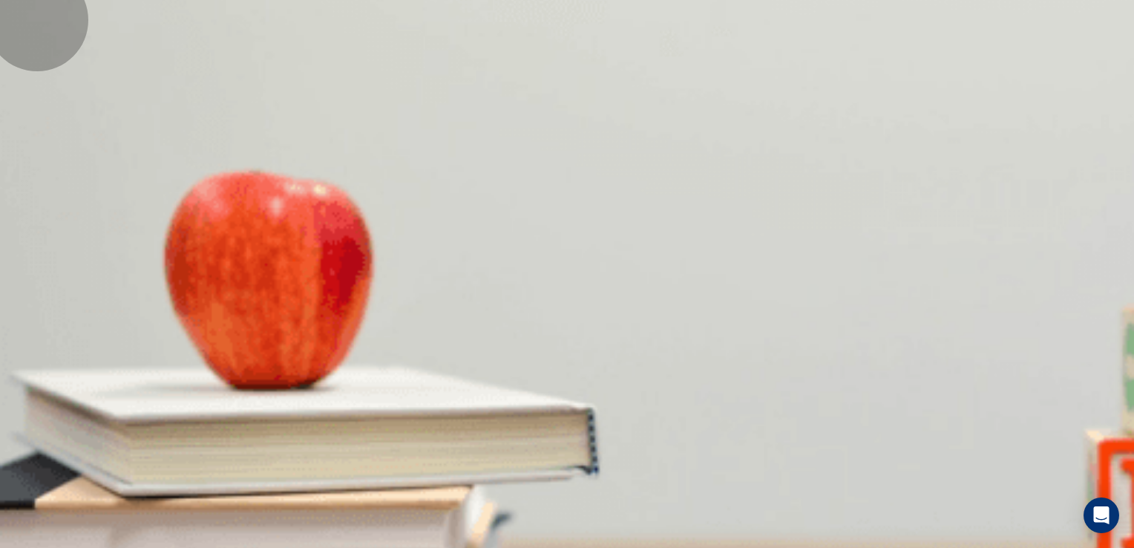
click at [576, 547] on li "T" at bounding box center [567, 557] width 1134 height 18
type input "*"
click at [608, 438] on body "This site uses cookies, as explained in our Privacy Policy . If you agree to th…" at bounding box center [567, 274] width 1134 height 548
type input "**"
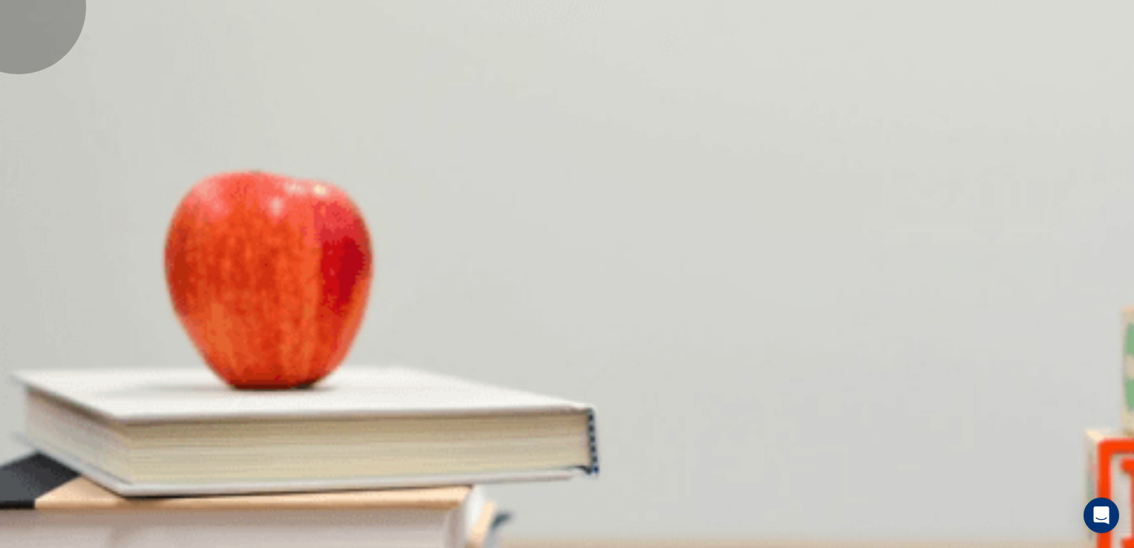
type input "*"
click at [610, 484] on body "This site uses cookies, as explained in our Privacy Policy . If you agree to th…" at bounding box center [567, 274] width 1134 height 548
type input "**"
click at [591, 547] on li "T" at bounding box center [567, 557] width 1134 height 18
type input "*"
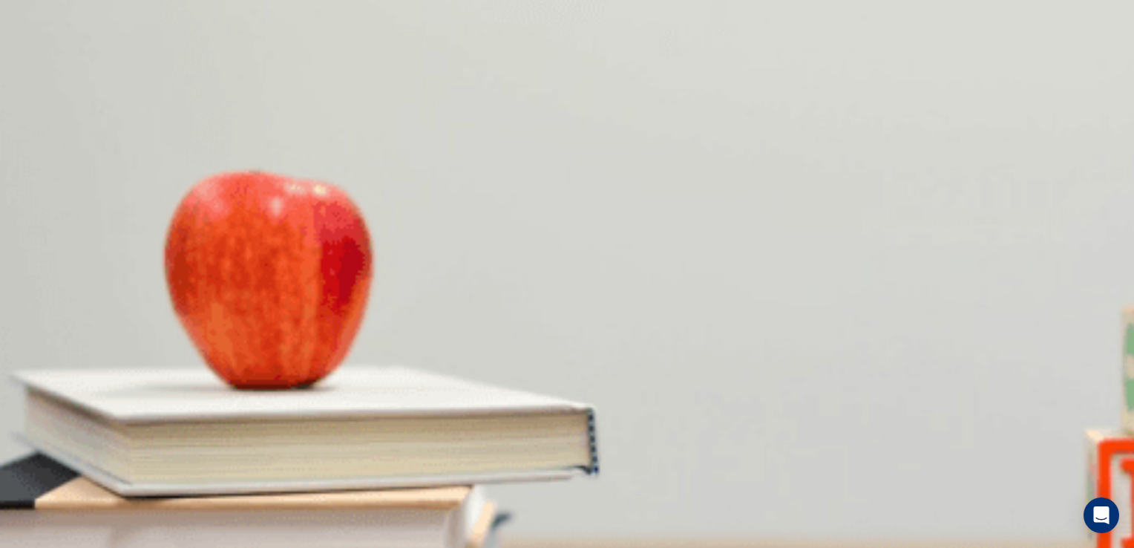
scroll to position [61, 0]
click at [617, 378] on body "This site uses cookies, as explained in our Privacy Policy . If you agree to th…" at bounding box center [567, 274] width 1134 height 548
type input "**"
type input "*"
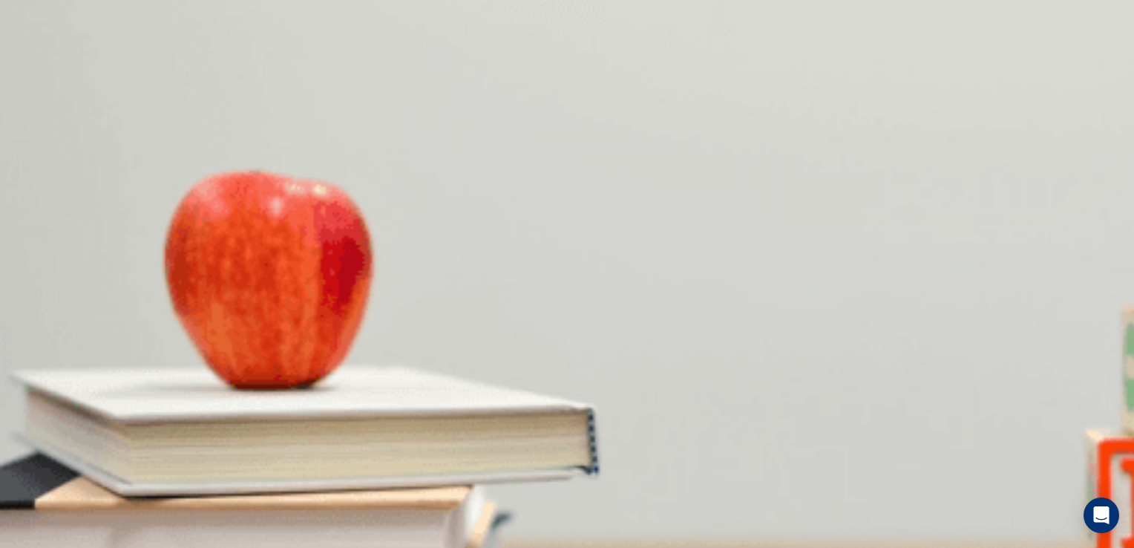
click at [611, 420] on body "This site uses cookies, as explained in our Privacy Policy . If you agree to th…" at bounding box center [567, 274] width 1134 height 548
type input "**"
click at [588, 547] on li "T" at bounding box center [567, 557] width 1134 height 18
type input "*"
drag, startPoint x: 1125, startPoint y: 321, endPoint x: 1128, endPoint y: 406, distance: 85.4
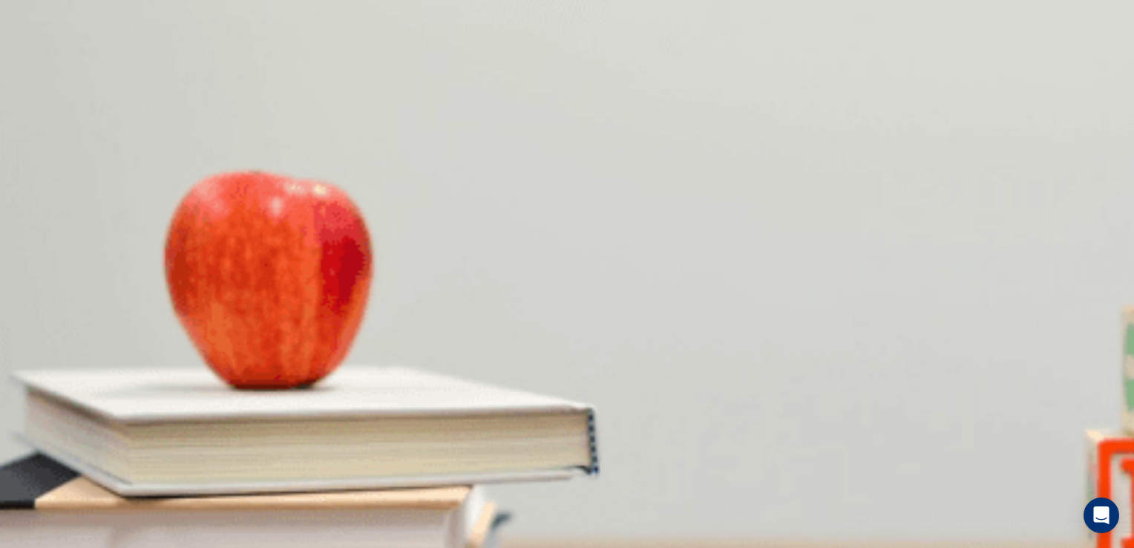
click at [1128, 209] on div "Question 1 For questions 1 – 10, mark each statement True (T) or False (F). You…" at bounding box center [567, 209] width 1134 height 0
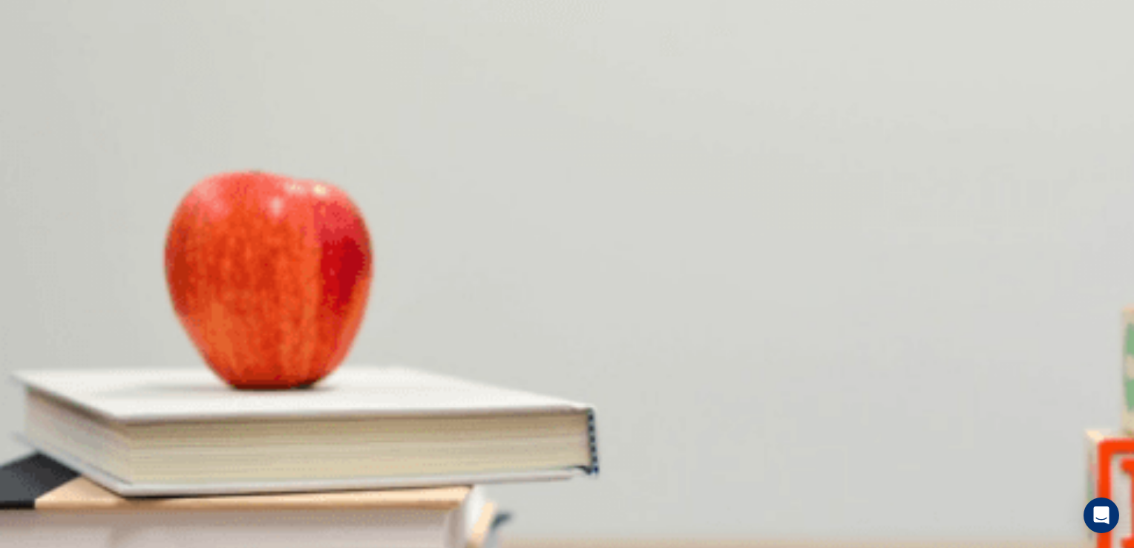
scroll to position [643, 0]
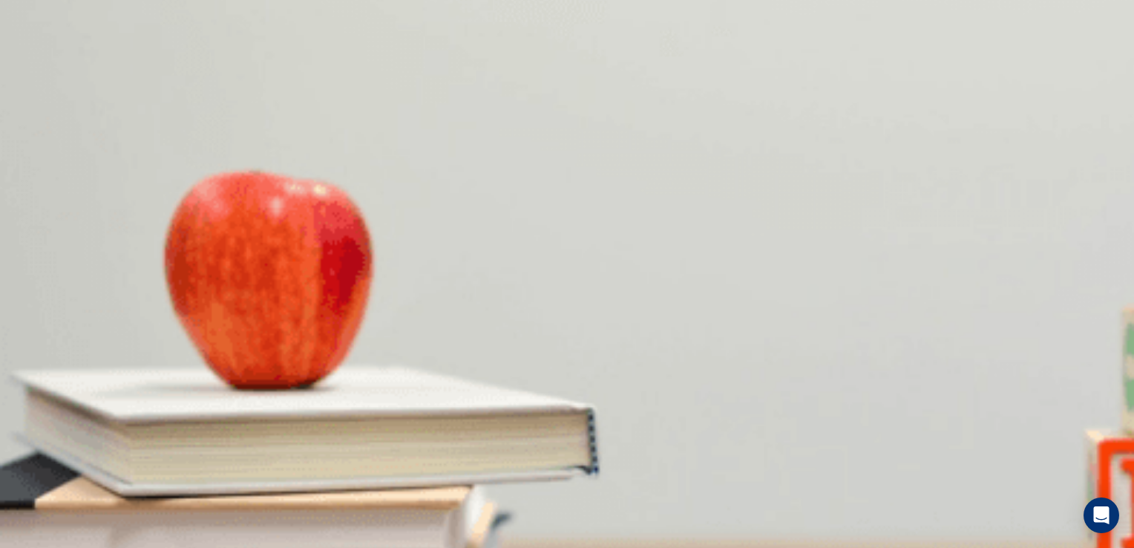
drag, startPoint x: 1008, startPoint y: 175, endPoint x: 1005, endPoint y: 257, distance: 82.4
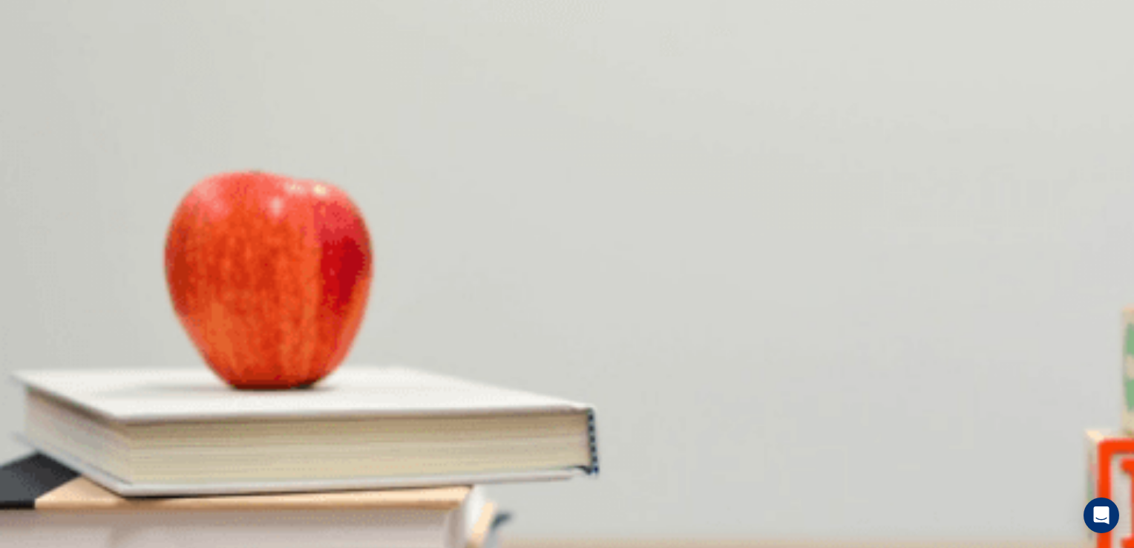
drag, startPoint x: 1009, startPoint y: 392, endPoint x: 1011, endPoint y: 493, distance: 100.2
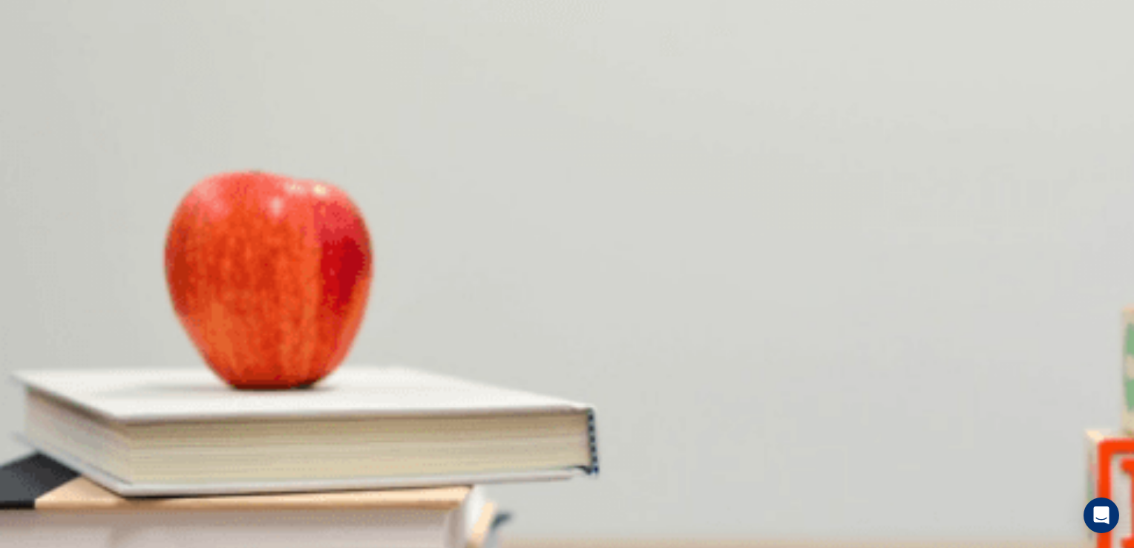
drag, startPoint x: 1008, startPoint y: 346, endPoint x: 1048, endPoint y: 499, distance: 158.0
click at [1048, 209] on div "For questions 16 – 20, choose the correct answer from the options shown. You wi…" at bounding box center [567, 209] width 1134 height 0
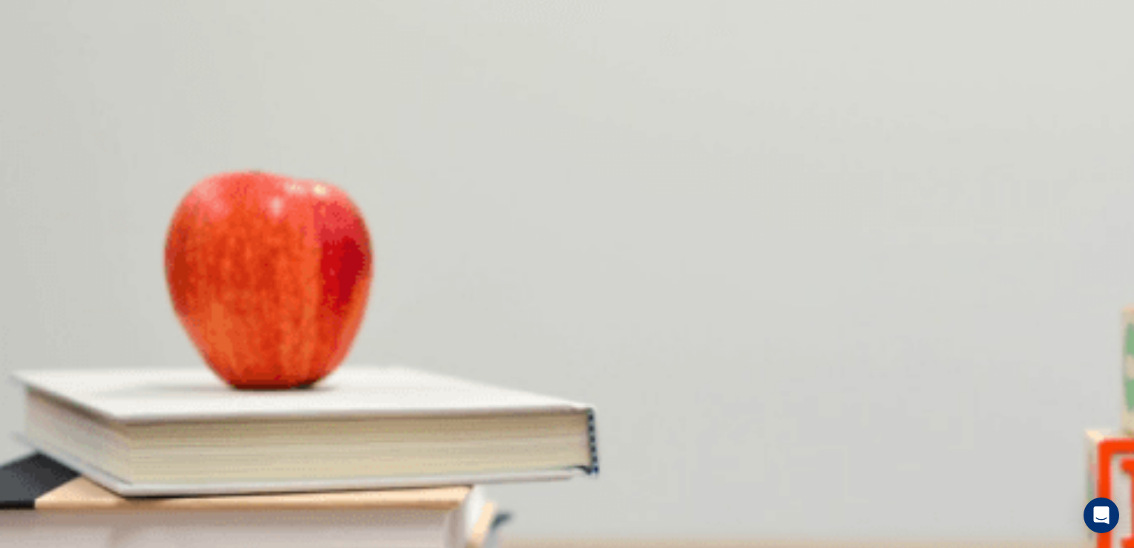
type input "*"
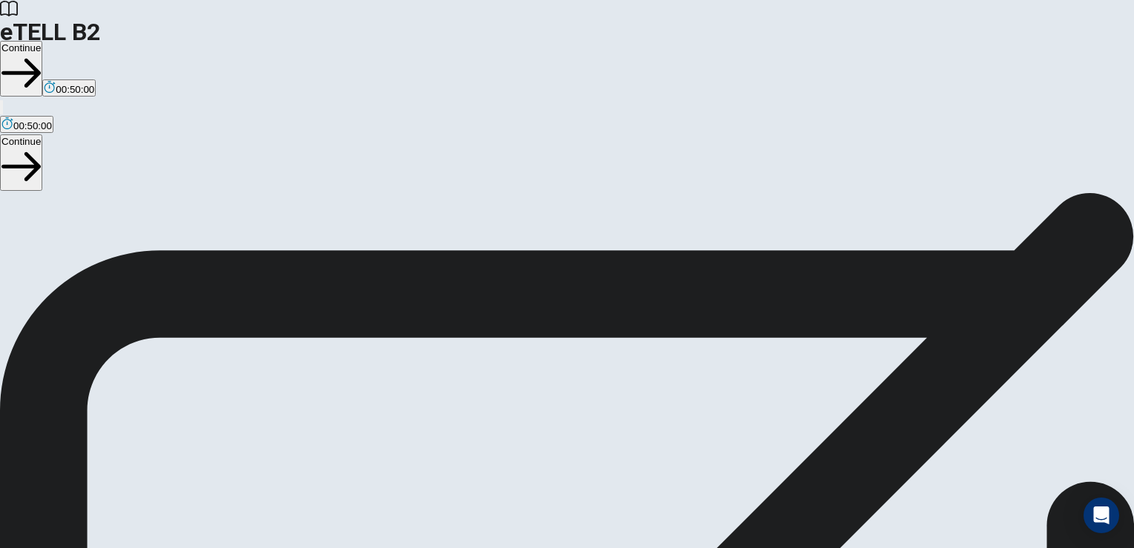
click at [42, 41] on button "Continue" at bounding box center [21, 69] width 42 height 56
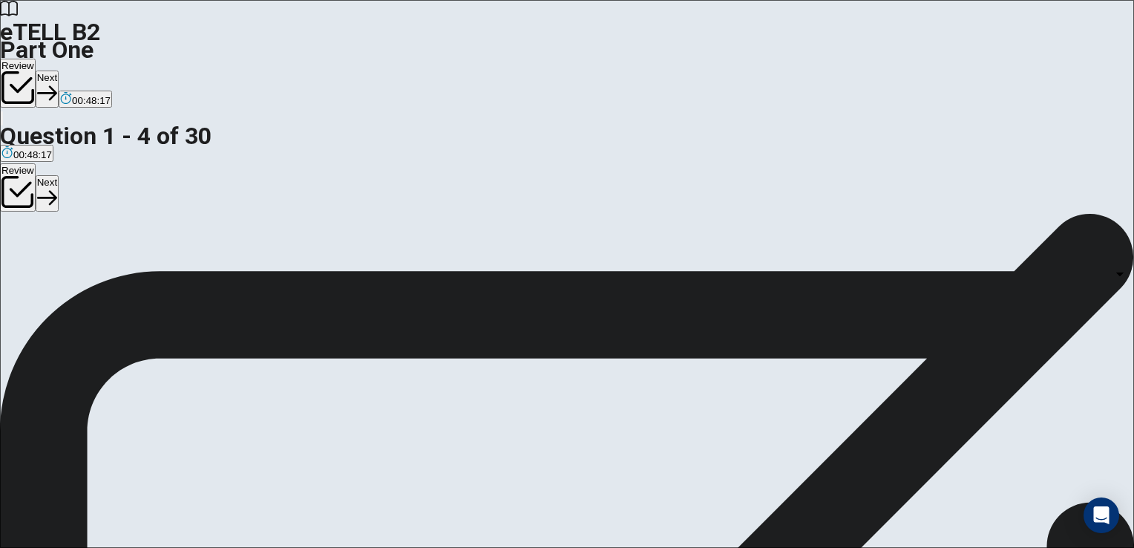
scroll to position [12, 0]
click at [665, 280] on body "This site uses cookies, as explained in our Privacy Policy . If you agree to th…" at bounding box center [567, 274] width 1134 height 548
type input "*"
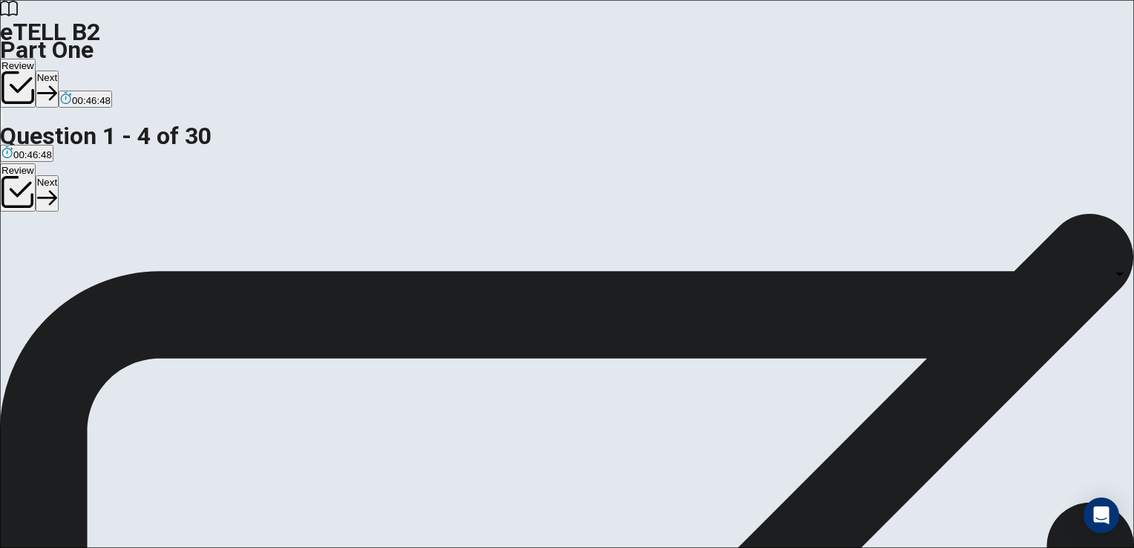
click at [699, 407] on body "This site uses cookies, as explained in our Privacy Policy . If you agree to th…" at bounding box center [567, 274] width 1134 height 548
type input "*"
drag, startPoint x: 995, startPoint y: 261, endPoint x: 993, endPoint y: 242, distance: 19.4
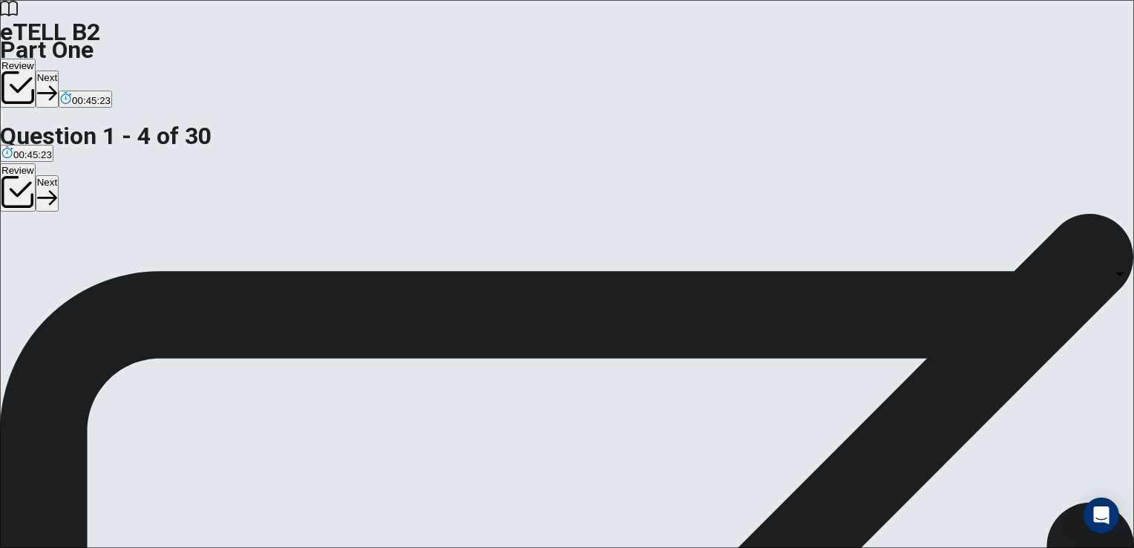
scroll to position [346, 0]
click at [687, 366] on body "This site uses cookies, as explained in our Privacy Policy . If you agree to th…" at bounding box center [567, 274] width 1134 height 548
click at [658, 547] on li "A" at bounding box center [567, 557] width 1134 height 18
type input "*"
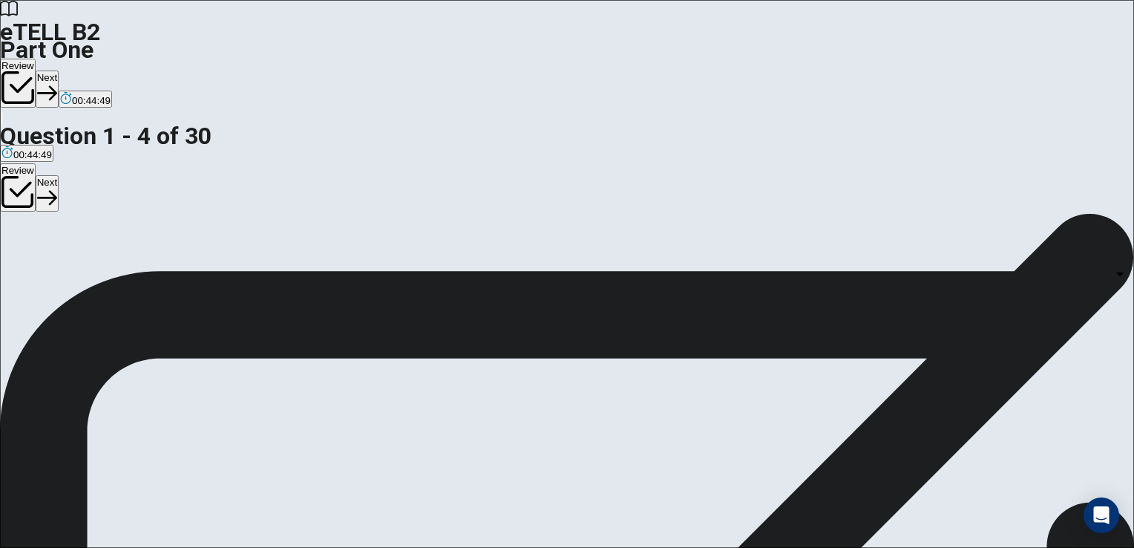
scroll to position [62, 0]
click at [715, 377] on body "This site uses cookies, as explained in our Privacy Policy . If you agree to th…" at bounding box center [567, 274] width 1134 height 548
type input "*"
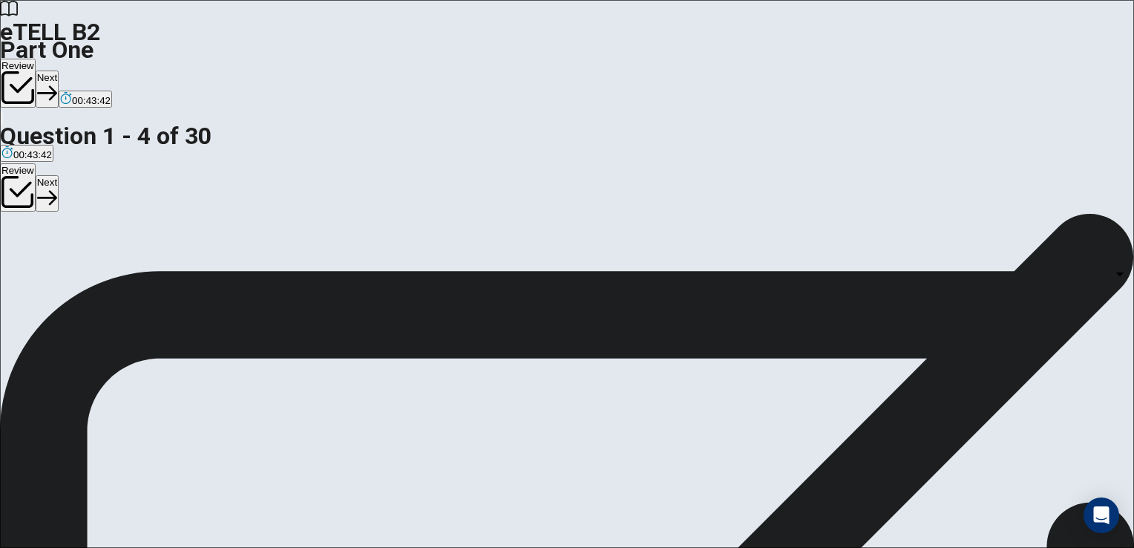
drag, startPoint x: 993, startPoint y: 422, endPoint x: 985, endPoint y: 215, distance: 207.1
click at [689, 281] on body "This site uses cookies, as explained in our Privacy Policy . If you agree to th…" at bounding box center [567, 274] width 1134 height 548
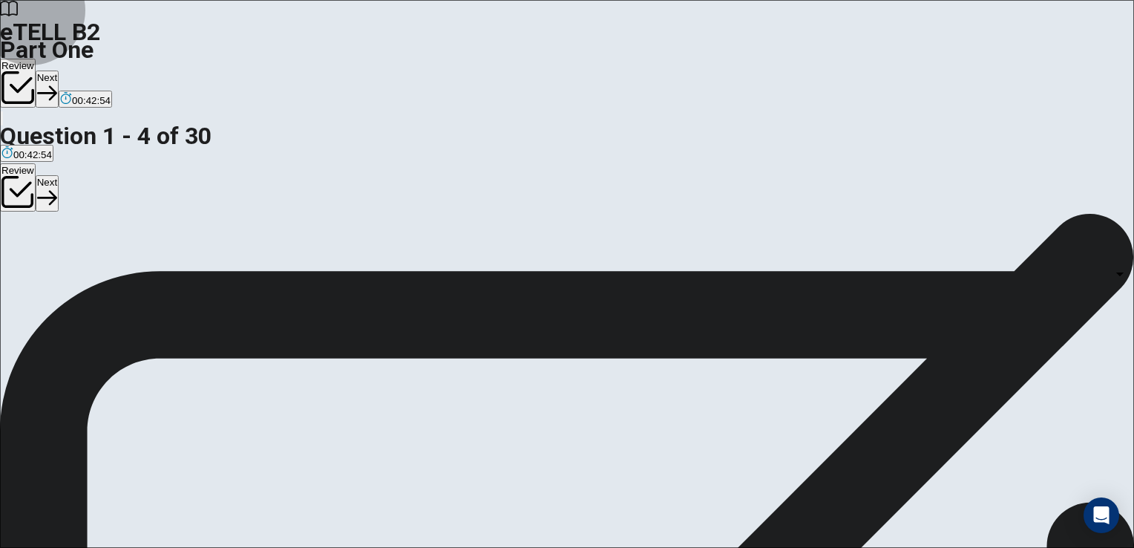
type input "*"
drag, startPoint x: 992, startPoint y: 227, endPoint x: 1005, endPoint y: 250, distance: 26.2
drag, startPoint x: 1005, startPoint y: 250, endPoint x: 1006, endPoint y: 263, distance: 12.7
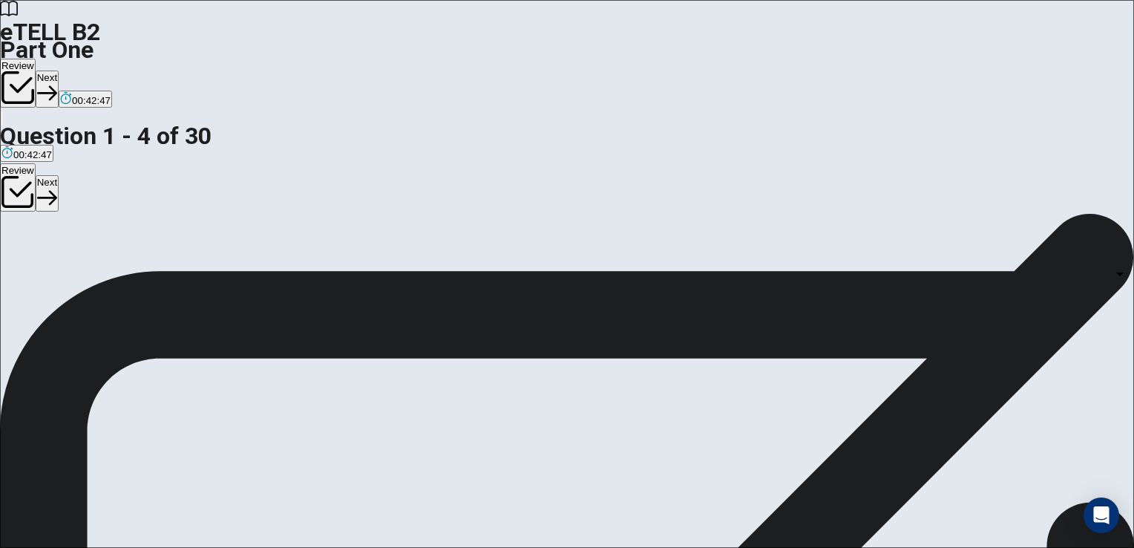
drag, startPoint x: 1006, startPoint y: 263, endPoint x: 996, endPoint y: 261, distance: 9.8
click at [685, 494] on body "This site uses cookies, as explained in our Privacy Policy . If you agree to th…" at bounding box center [567, 274] width 1134 height 548
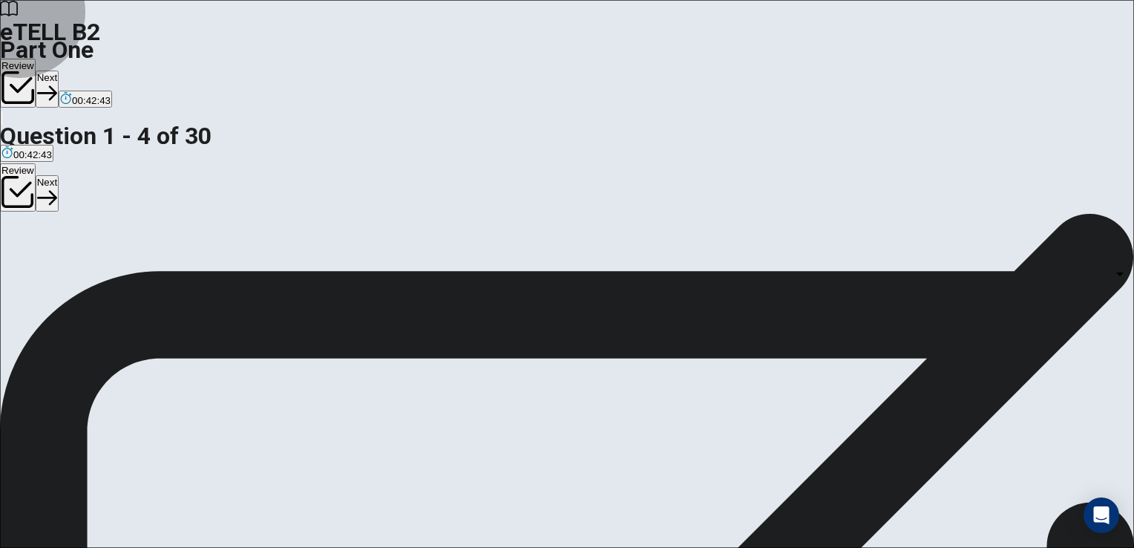
type input "*"
click at [59, 70] on button "Next" at bounding box center [47, 88] width 23 height 36
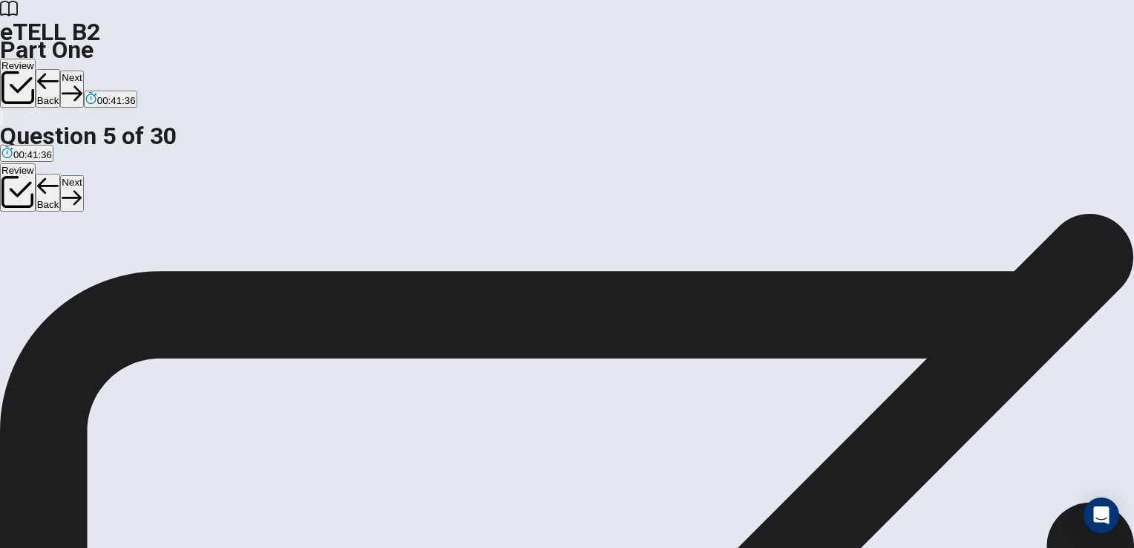
scroll to position [263, 0]
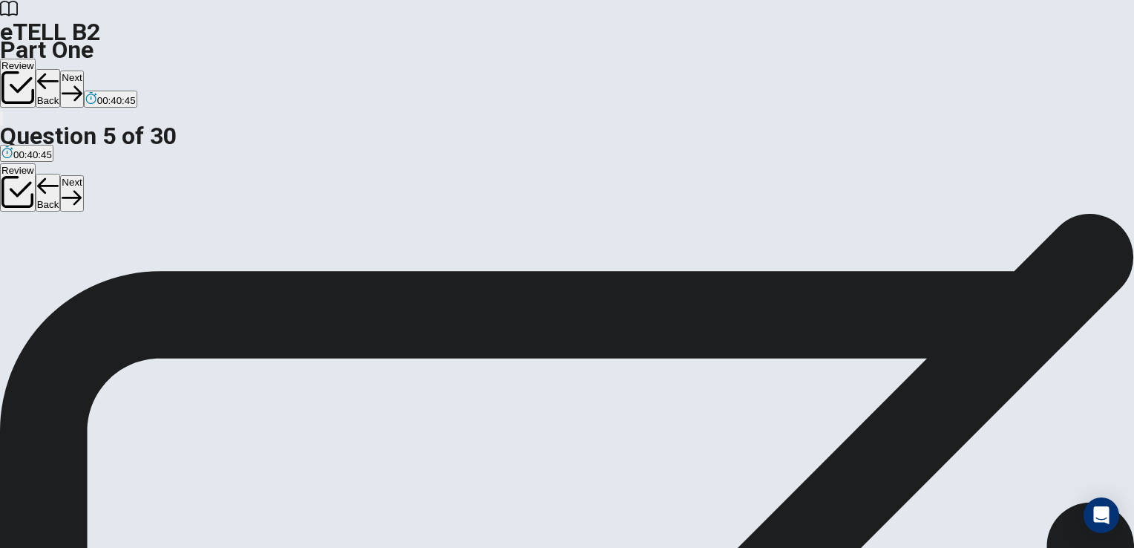
scroll to position [0, 0]
click at [83, 70] on button "Next" at bounding box center [71, 88] width 23 height 36
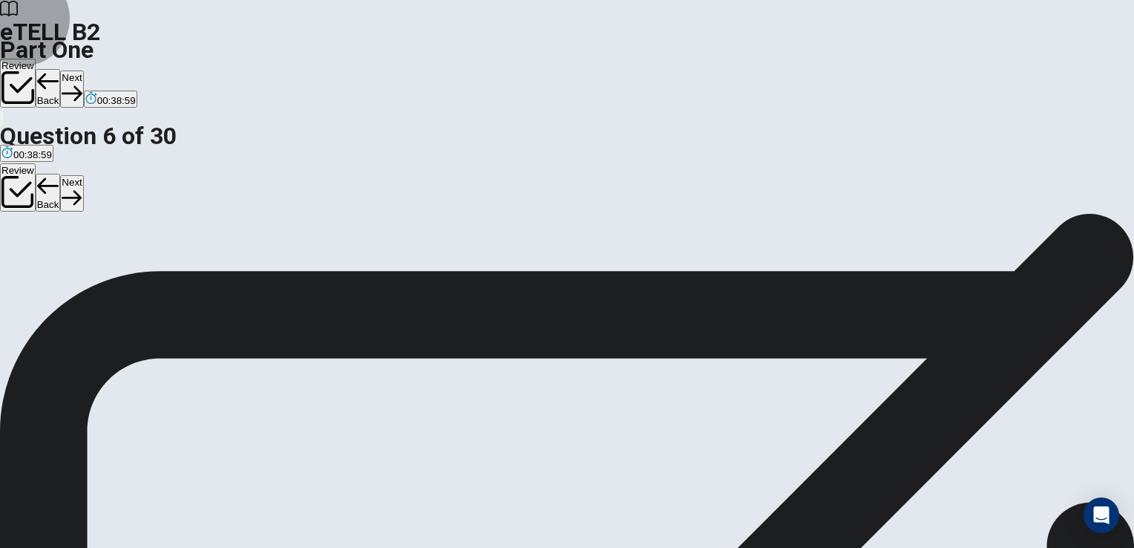
click at [83, 70] on button "Next" at bounding box center [71, 88] width 23 height 36
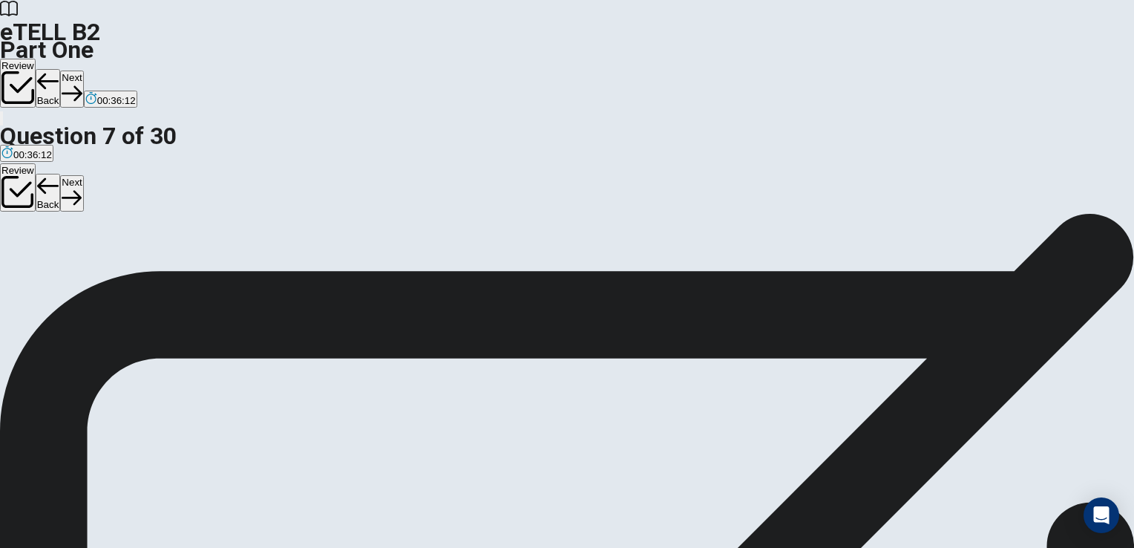
scroll to position [0, 0]
click at [82, 83] on icon "button" at bounding box center [72, 93] width 20 height 20
click at [83, 70] on button "Next" at bounding box center [71, 88] width 23 height 36
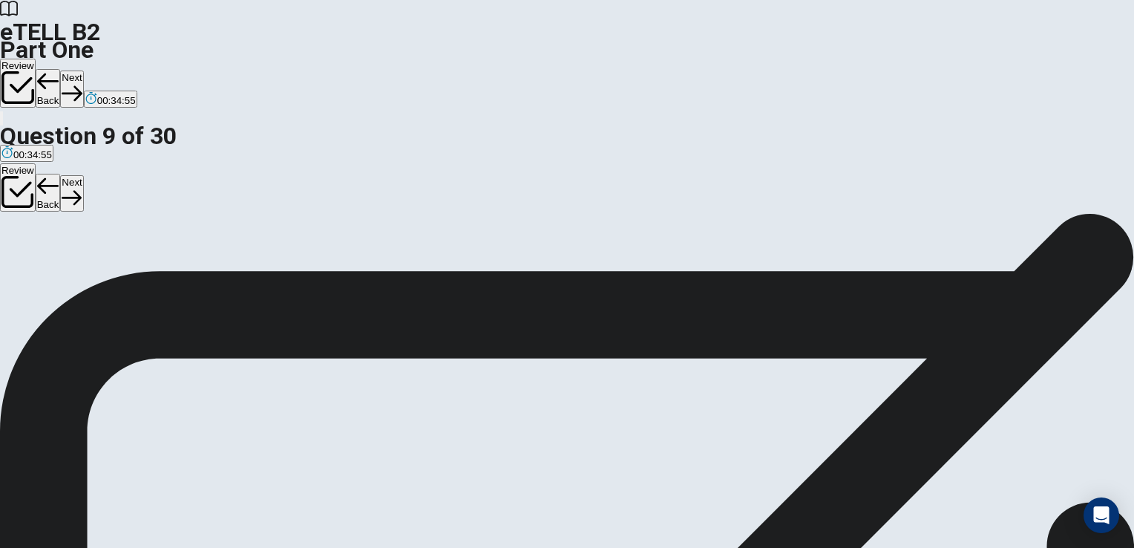
scroll to position [45, 0]
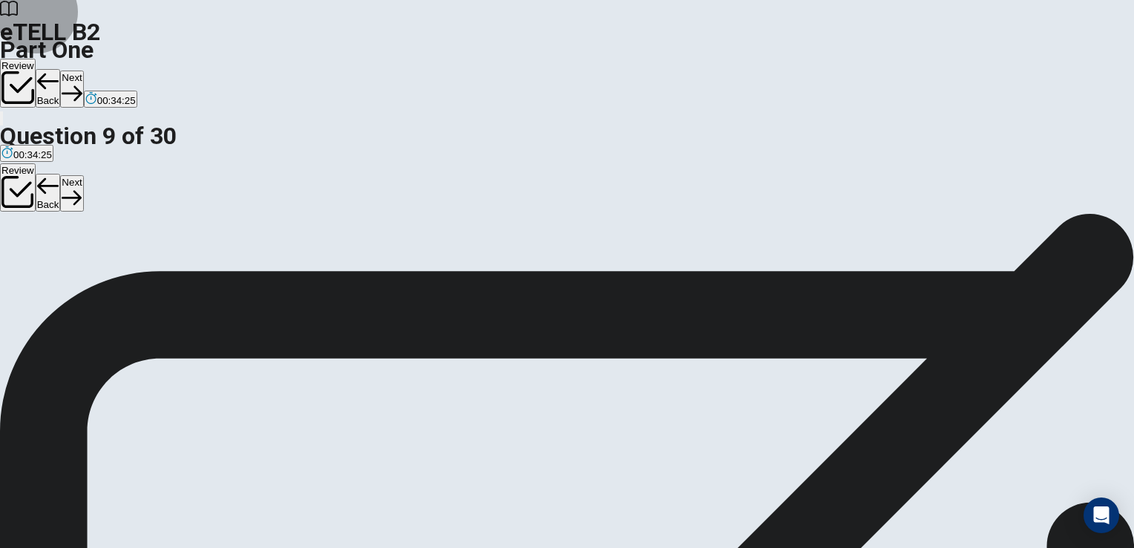
click at [83, 70] on button "Next" at bounding box center [71, 88] width 23 height 36
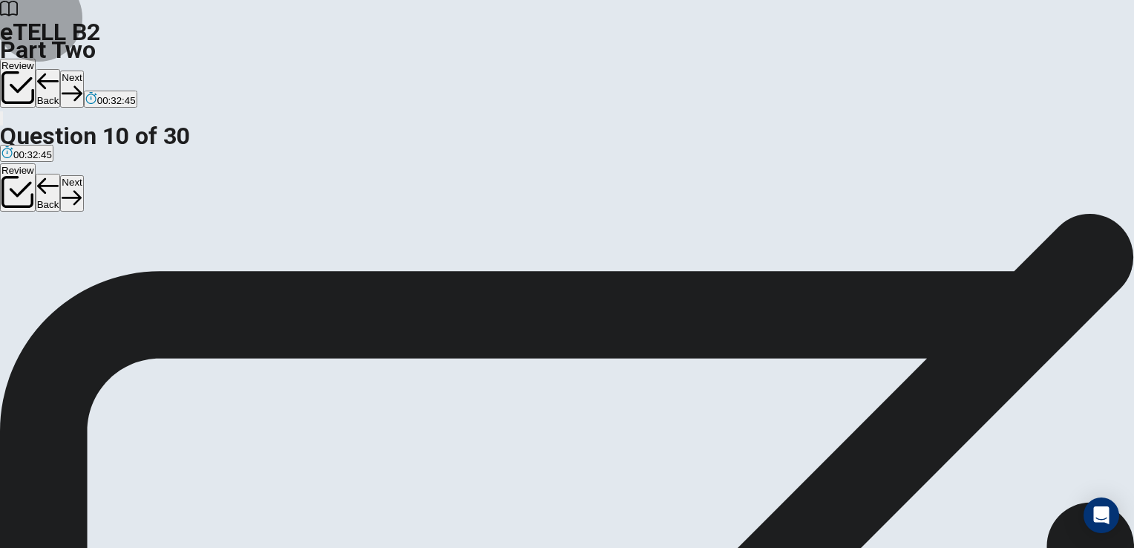
click at [83, 70] on button "Next" at bounding box center [71, 88] width 23 height 36
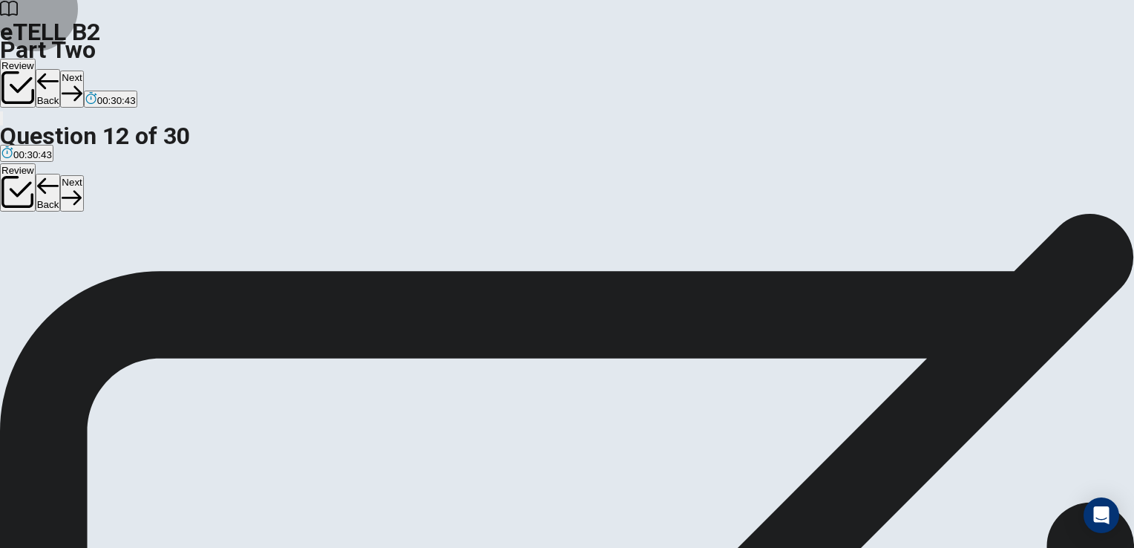
click at [83, 70] on button "Next" at bounding box center [71, 88] width 23 height 36
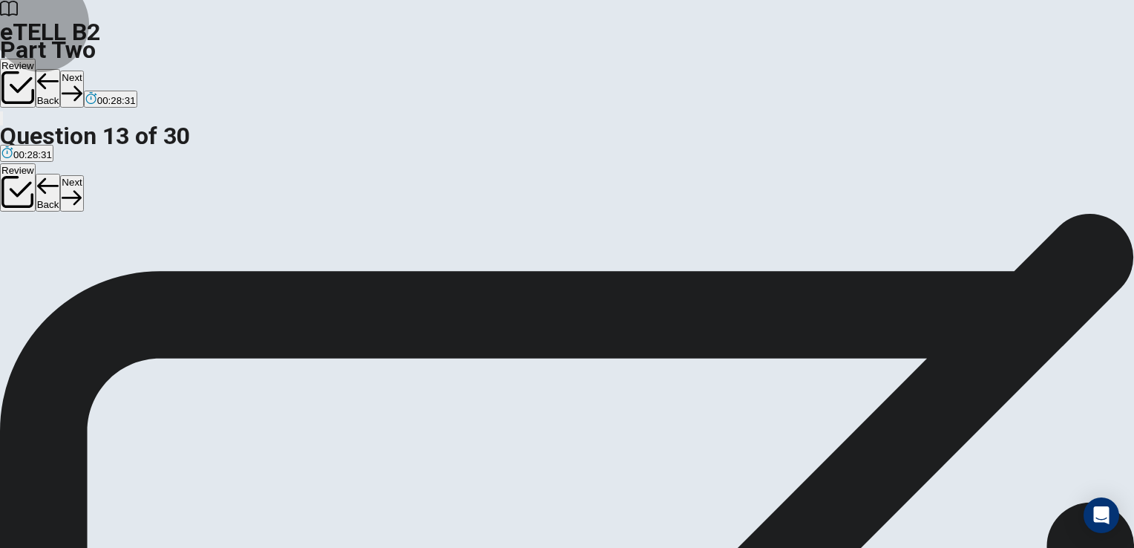
click at [83, 70] on button "Next" at bounding box center [71, 88] width 23 height 36
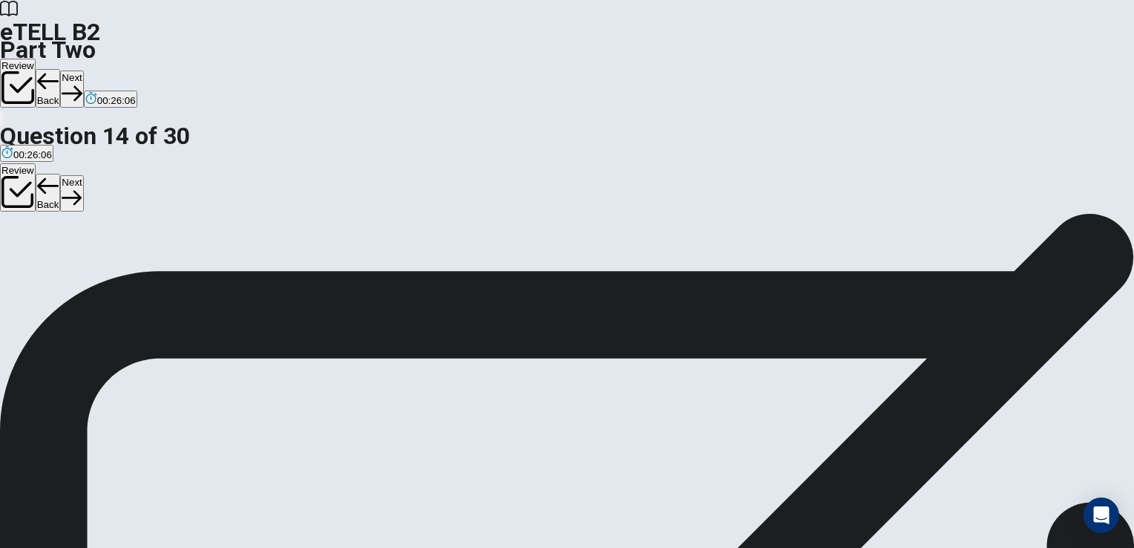
click at [83, 70] on button "Next" at bounding box center [71, 88] width 23 height 36
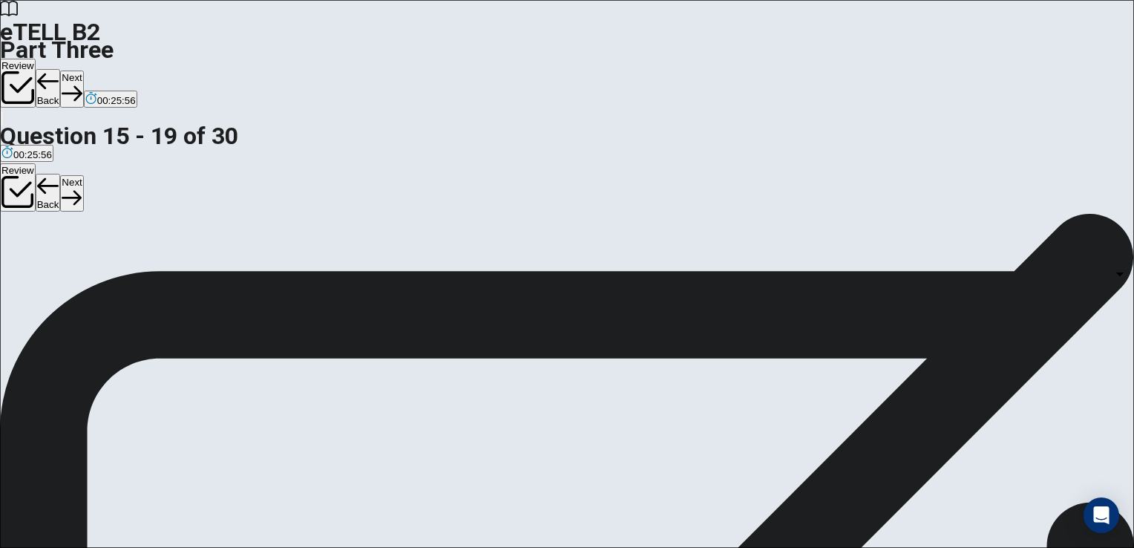
scroll to position [0, 0]
drag, startPoint x: 554, startPoint y: 207, endPoint x: 567, endPoint y: 301, distance: 95.1
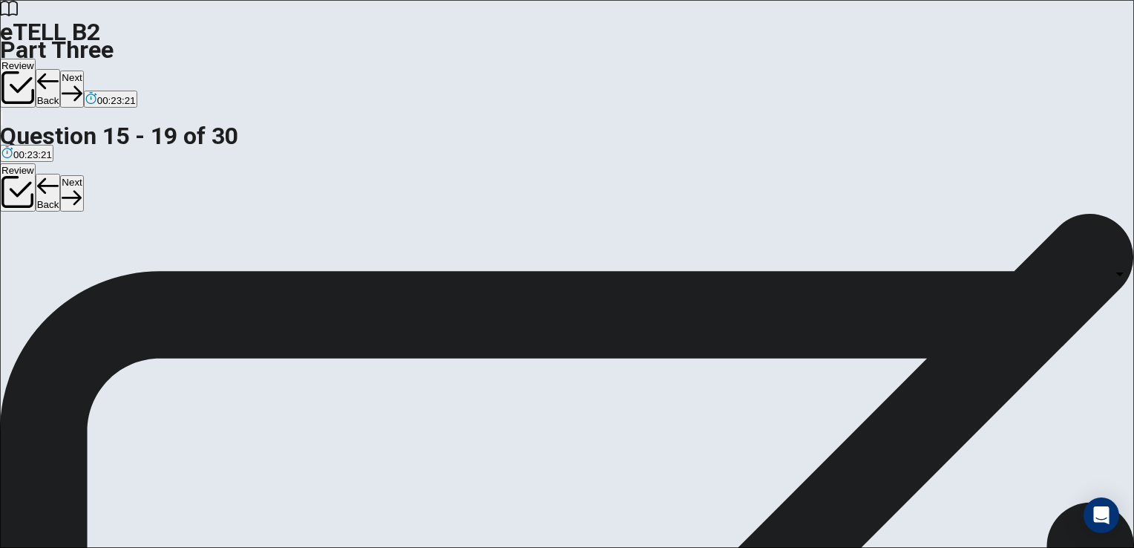
click at [847, 280] on body "This site uses cookies, as explained in our Privacy Policy . If you agree to th…" at bounding box center [567, 274] width 1134 height 548
type input "*"
click at [748, 367] on body "This site uses cookies, as explained in our Privacy Policy . If you agree to th…" at bounding box center [567, 274] width 1134 height 548
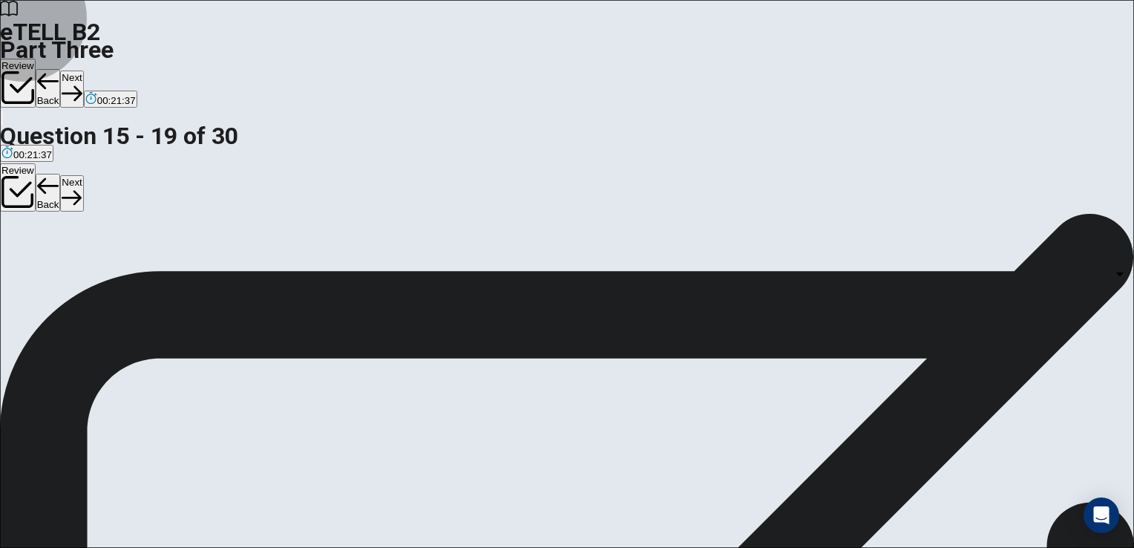
click at [737, 342] on body "This site uses cookies, as explained in our Privacy Policy . If you agree to th…" at bounding box center [567, 274] width 1134 height 548
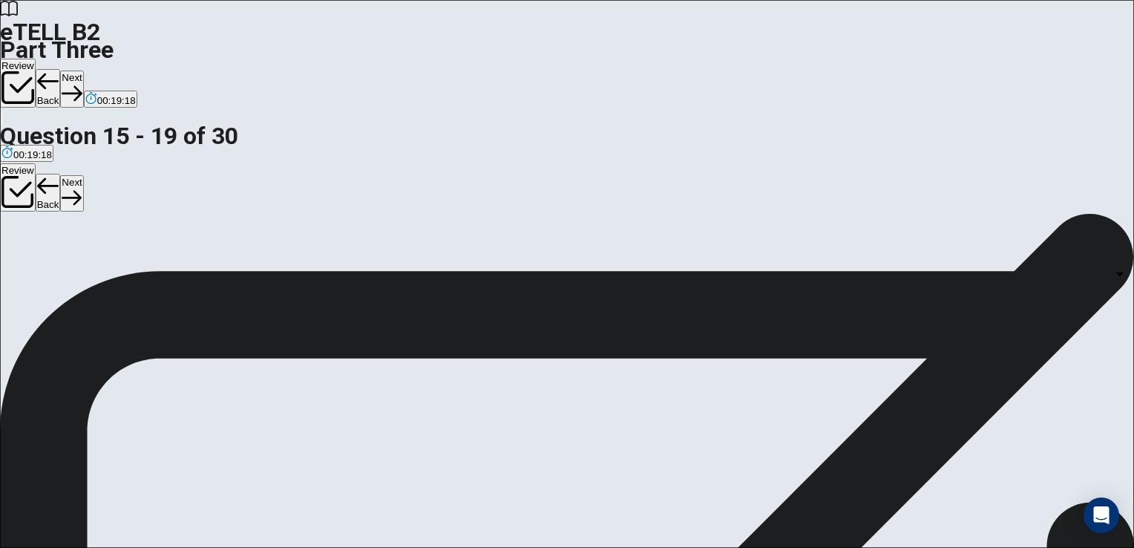
click at [743, 244] on body "This site uses cookies, as explained in our Privacy Policy . If you agree to th…" at bounding box center [567, 274] width 1134 height 548
click at [694, 547] on li "A" at bounding box center [567, 557] width 1134 height 18
type input "*"
click at [849, 188] on body "This site uses cookies, as explained in our Privacy Policy . If you agree to th…" at bounding box center [567, 274] width 1134 height 548
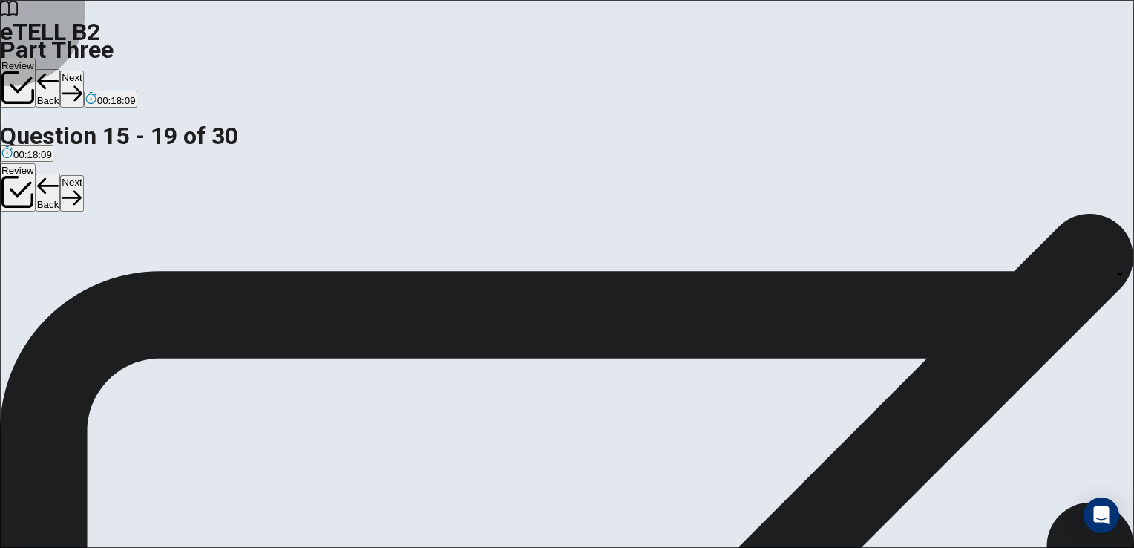
type input "*"
click at [778, 231] on body "This site uses cookies, as explained in our Privacy Policy . If you agree to th…" at bounding box center [567, 274] width 1134 height 548
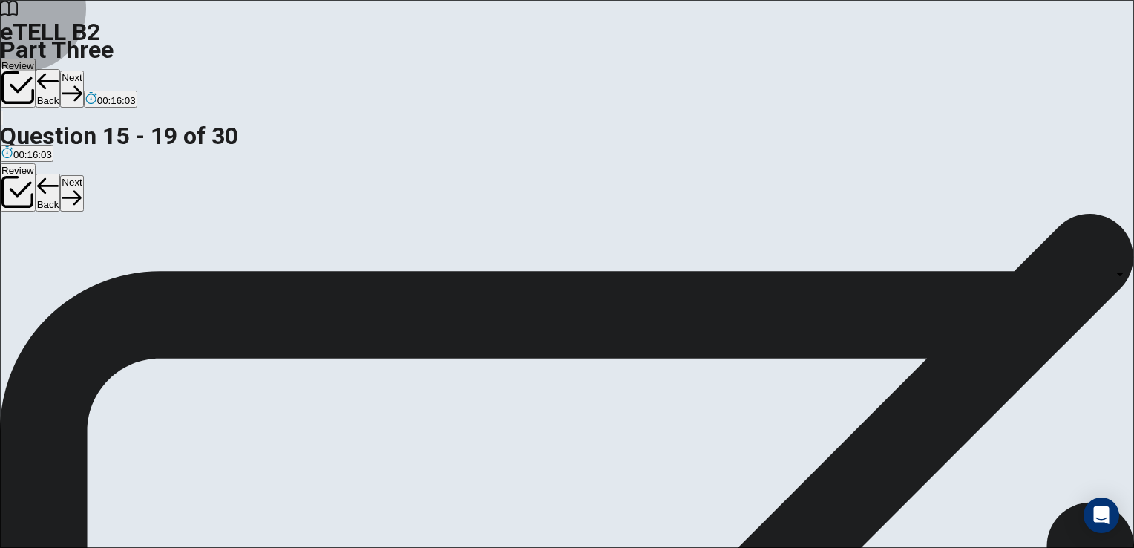
type input "*"
click at [962, 311] on body "This site uses cookies, as explained in our Privacy Policy . If you agree to th…" at bounding box center [567, 274] width 1134 height 548
type input "*"
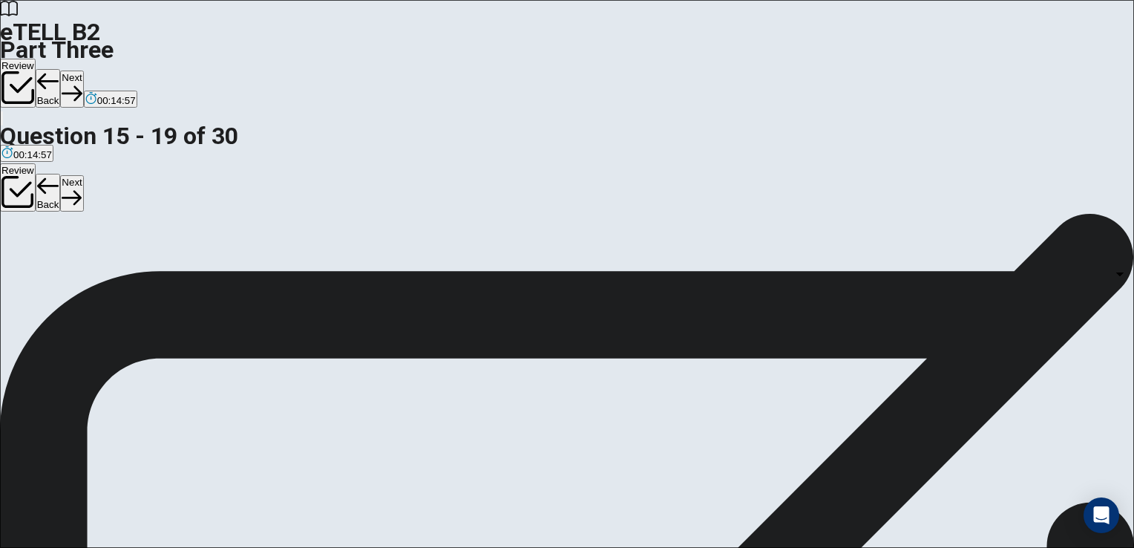
scroll to position [163, 0]
click at [709, 378] on body "This site uses cookies, as explained in our Privacy Policy . If you agree to th…" at bounding box center [567, 274] width 1134 height 548
type input "*"
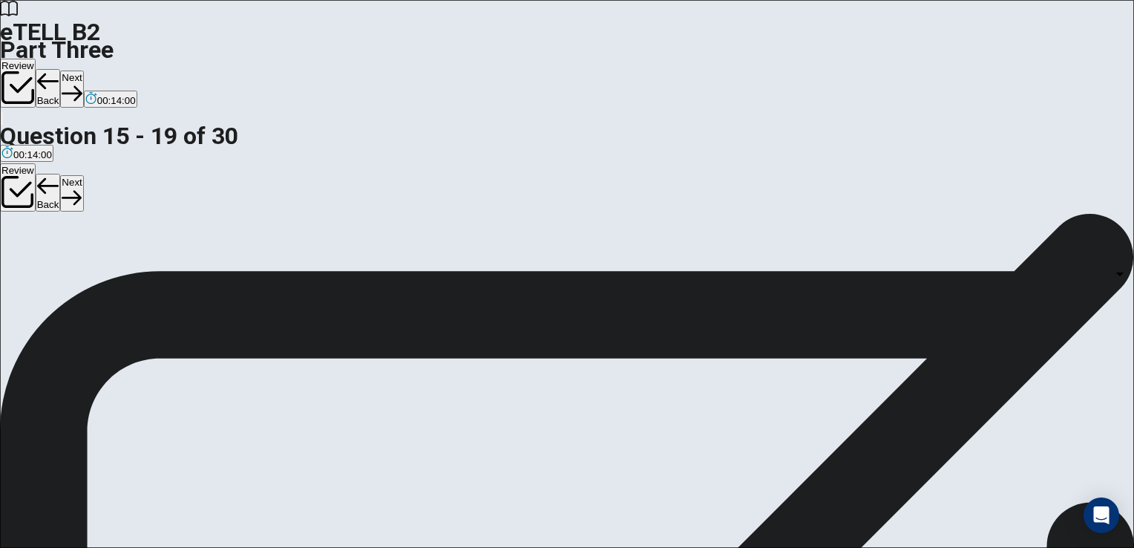
click at [846, 272] on body "This site uses cookies, as explained in our Privacy Policy . If you agree to th…" at bounding box center [567, 274] width 1134 height 548
type input "*"
click at [83, 70] on button "Next" at bounding box center [71, 88] width 23 height 36
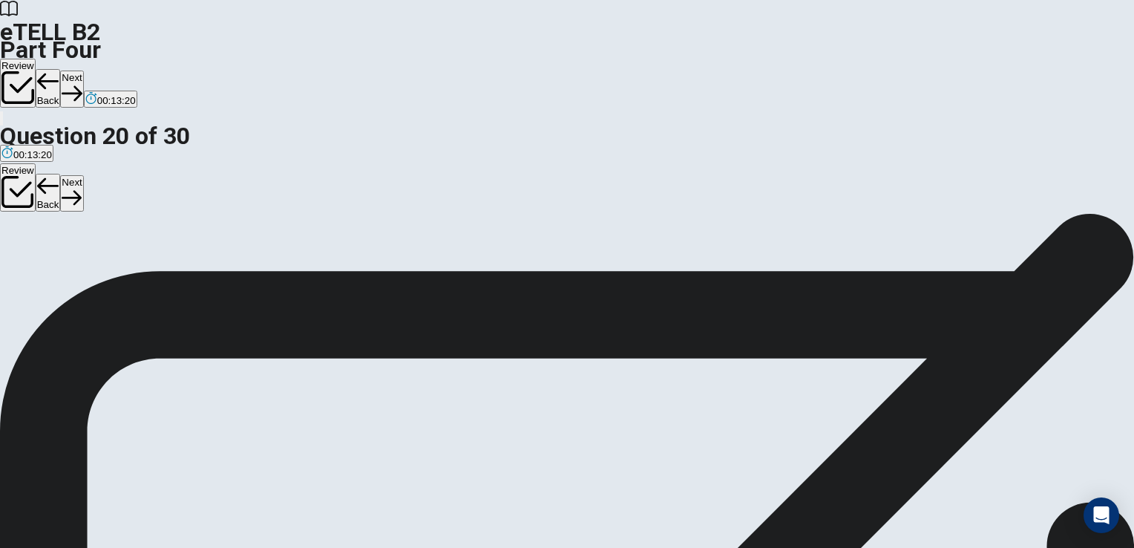
scroll to position [0, 0]
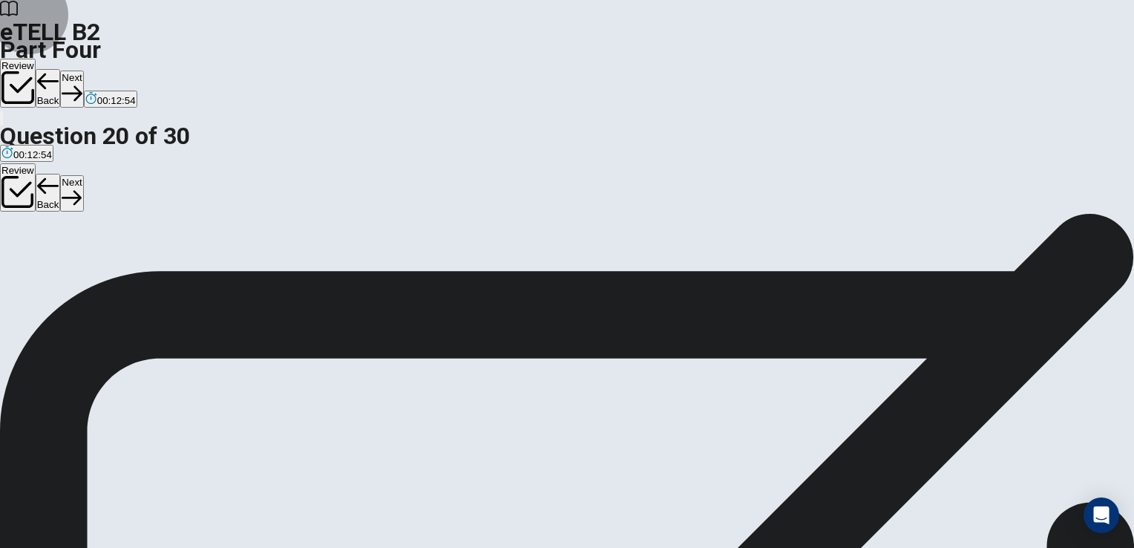
click at [83, 70] on button "Next" at bounding box center [71, 88] width 23 height 36
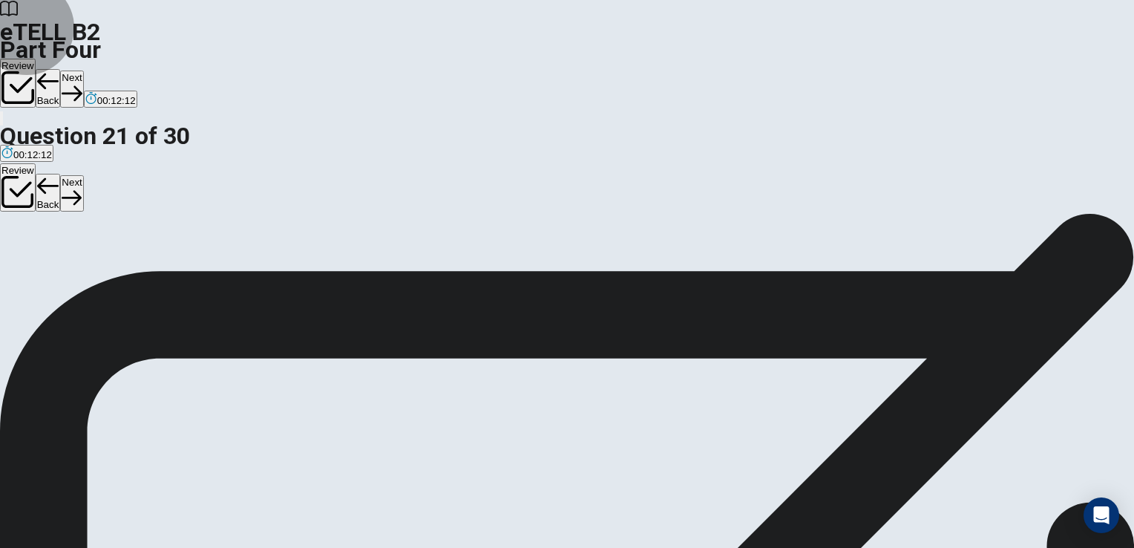
click at [83, 70] on button "Next" at bounding box center [71, 88] width 23 height 36
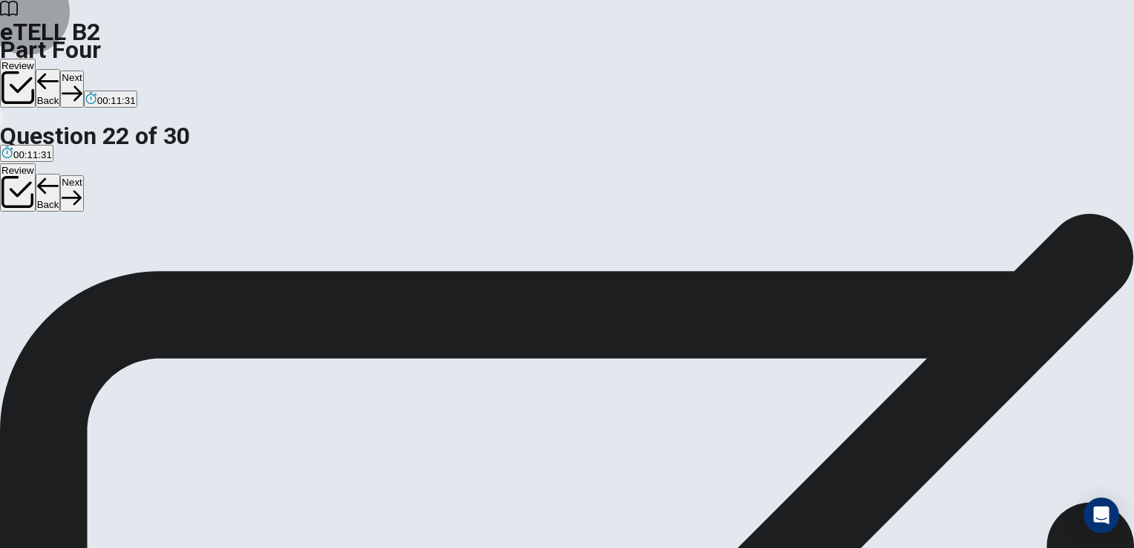
click at [83, 70] on button "Next" at bounding box center [71, 88] width 23 height 36
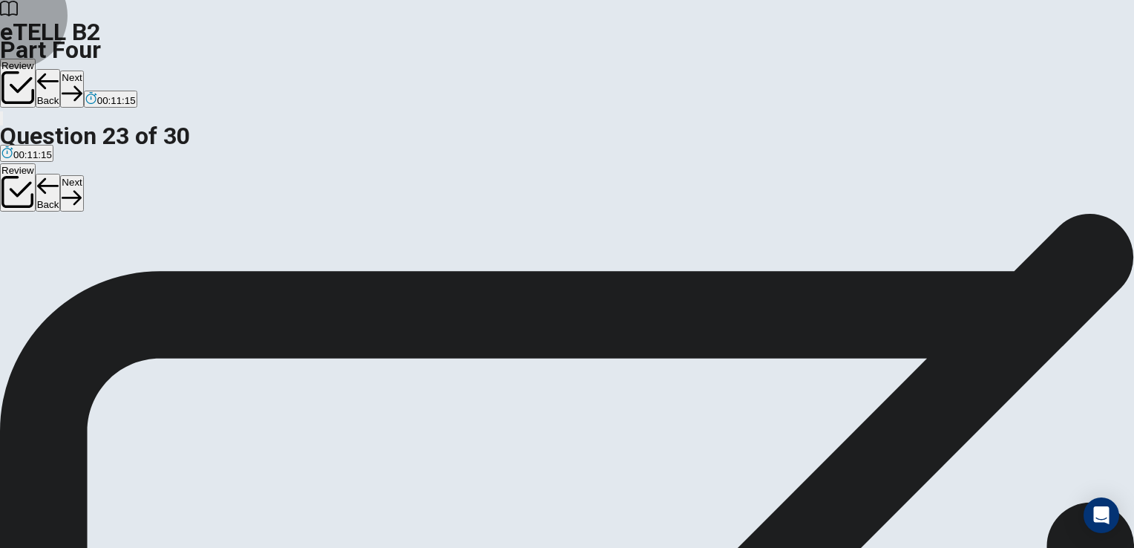
click at [83, 70] on button "Next" at bounding box center [71, 88] width 23 height 36
drag, startPoint x: 994, startPoint y: 313, endPoint x: 995, endPoint y: 380, distance: 66.8
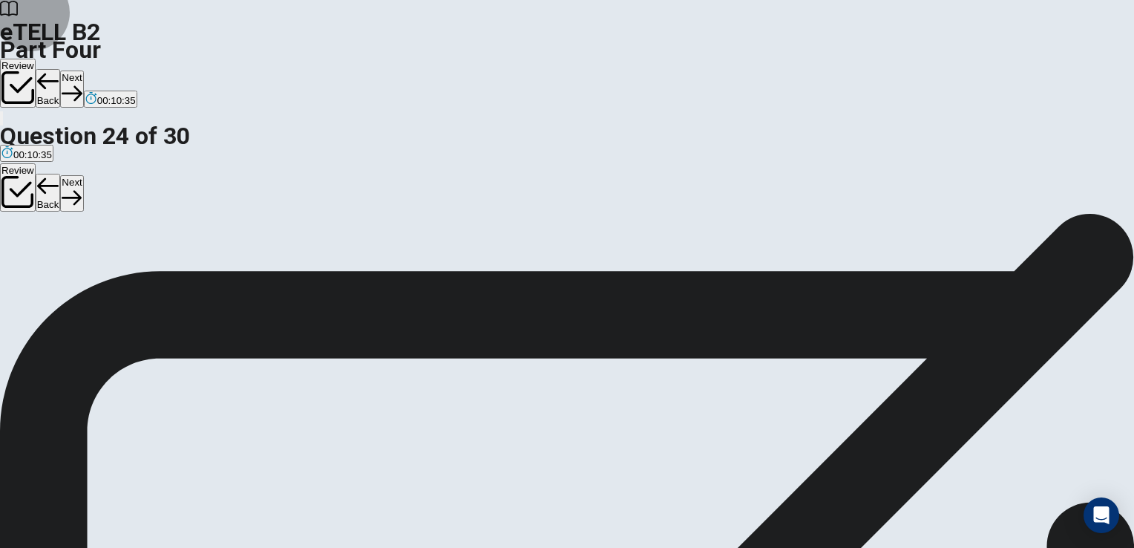
click at [83, 70] on button "Next" at bounding box center [71, 88] width 23 height 36
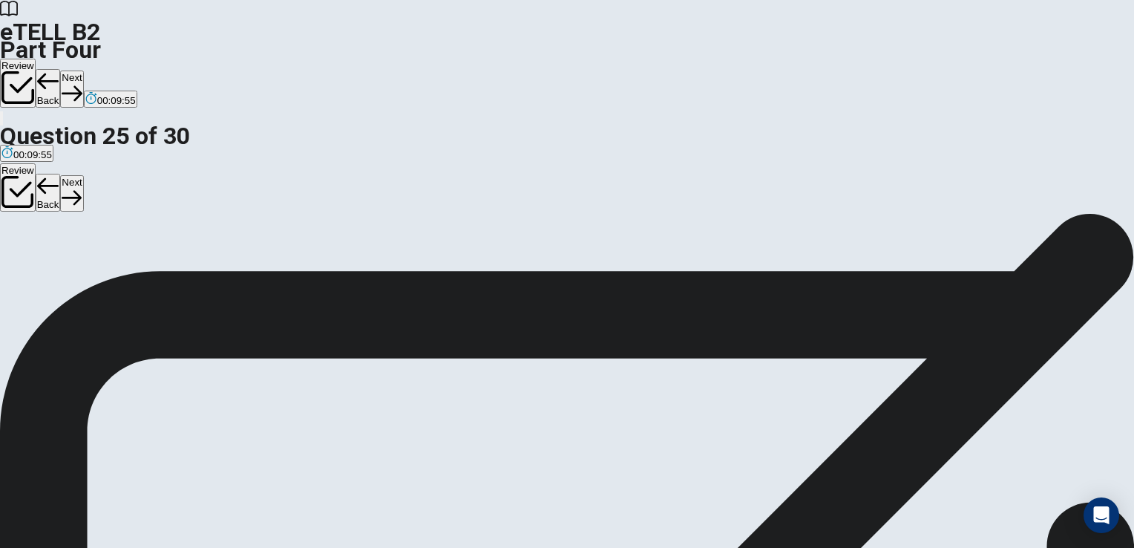
drag, startPoint x: 1003, startPoint y: 392, endPoint x: 1010, endPoint y: 429, distance: 37.7
click at [83, 70] on button "Next" at bounding box center [71, 88] width 23 height 36
drag, startPoint x: 1125, startPoint y: 109, endPoint x: 1136, endPoint y: 275, distance: 165.8
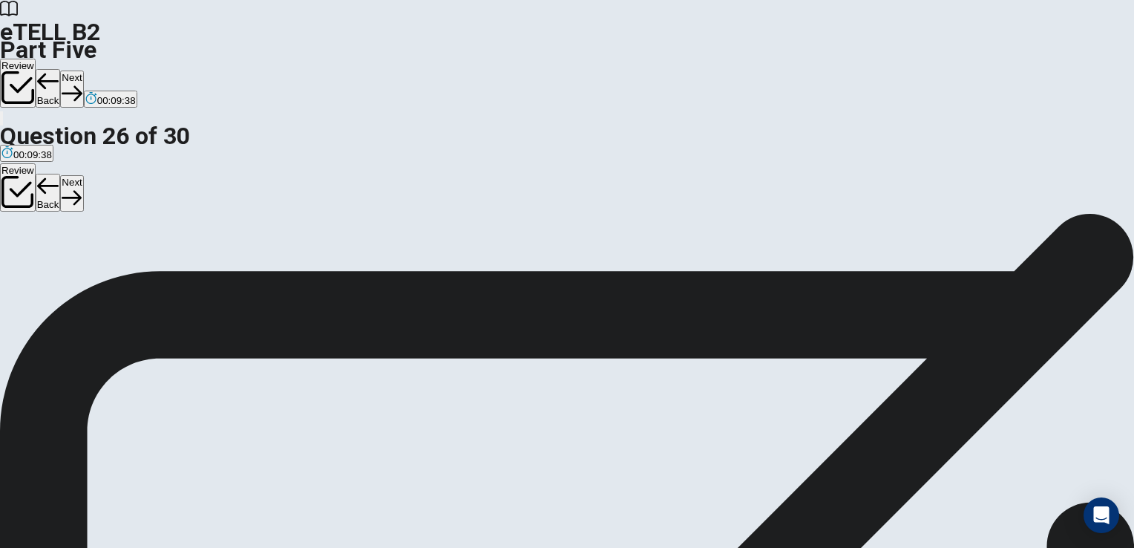
click at [1133, 275] on html "This site uses cookies, as explained in our Privacy Policy . If you agree to th…" at bounding box center [567, 274] width 1134 height 548
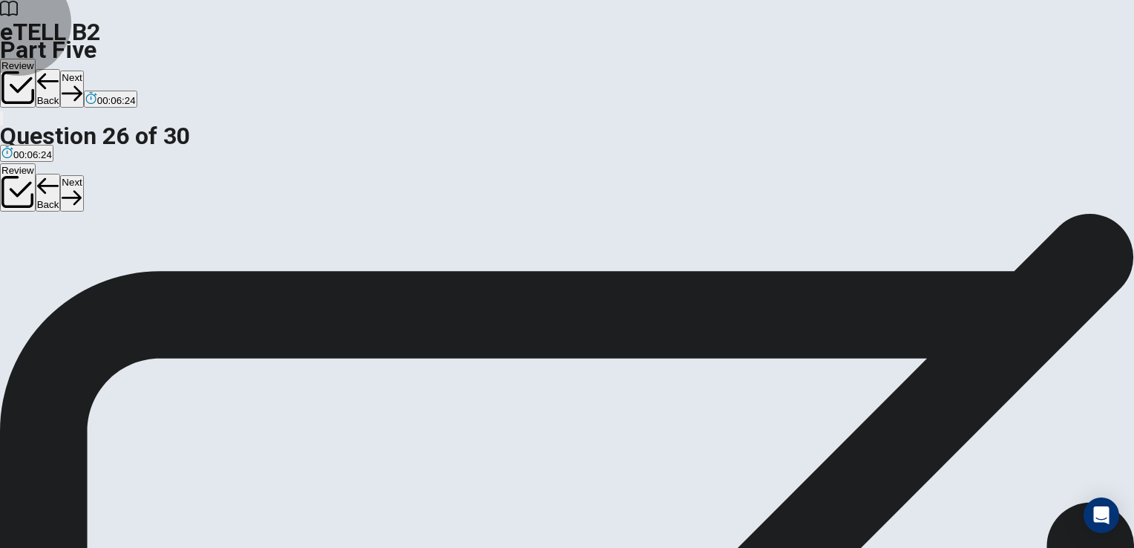
click at [83, 70] on button "Next" at bounding box center [71, 88] width 23 height 36
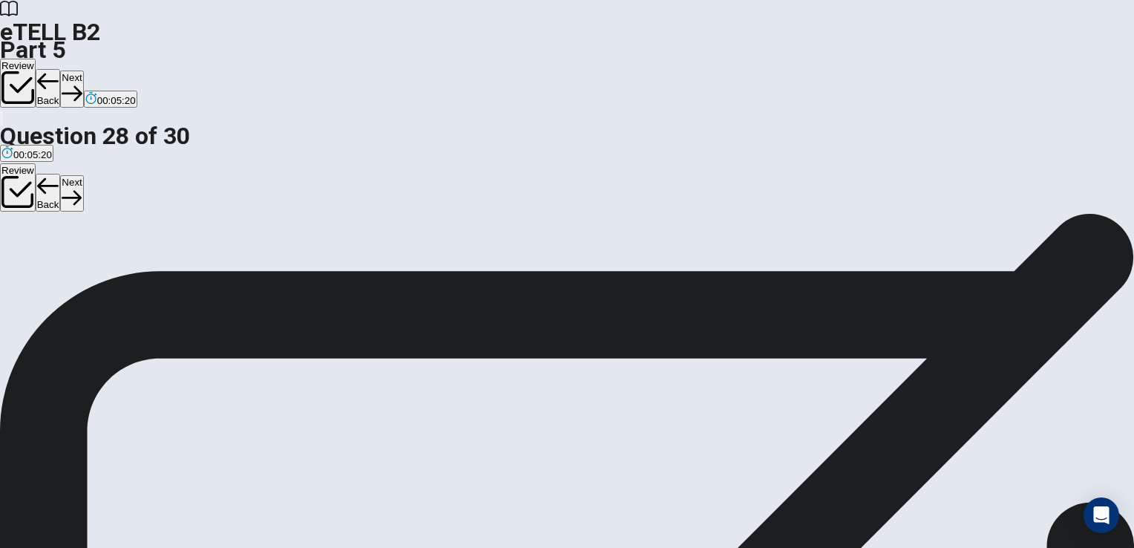
click at [83, 70] on button "Next" at bounding box center [71, 88] width 23 height 36
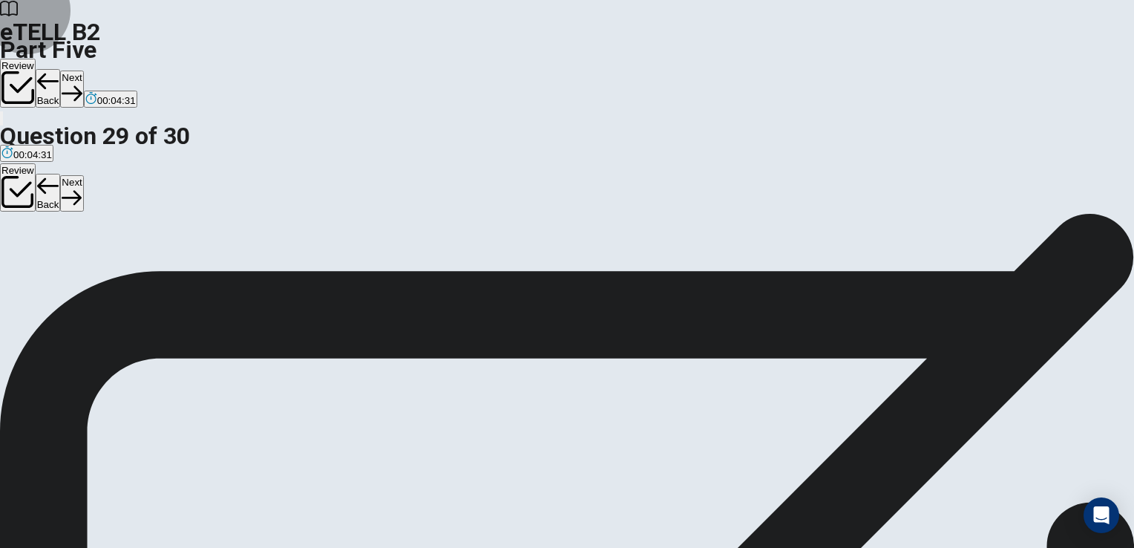
click at [83, 70] on button "Next" at bounding box center [71, 88] width 23 height 36
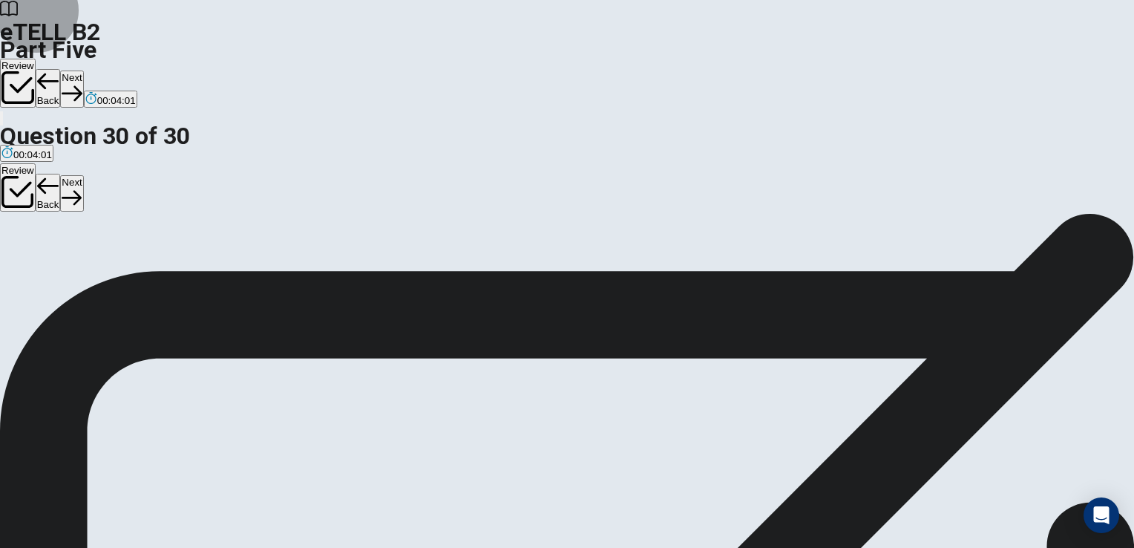
click at [83, 70] on button "Next" at bounding box center [71, 88] width 23 height 36
click at [815, 547] on div at bounding box center [567, 548] width 1134 height 0
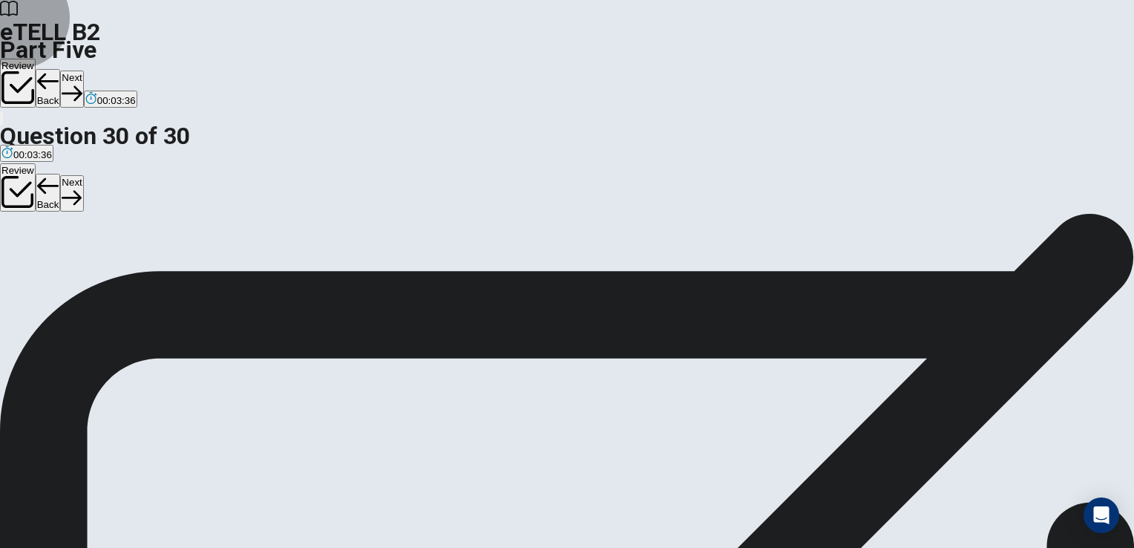
click at [59, 70] on icon "button" at bounding box center [48, 81] width 22 height 22
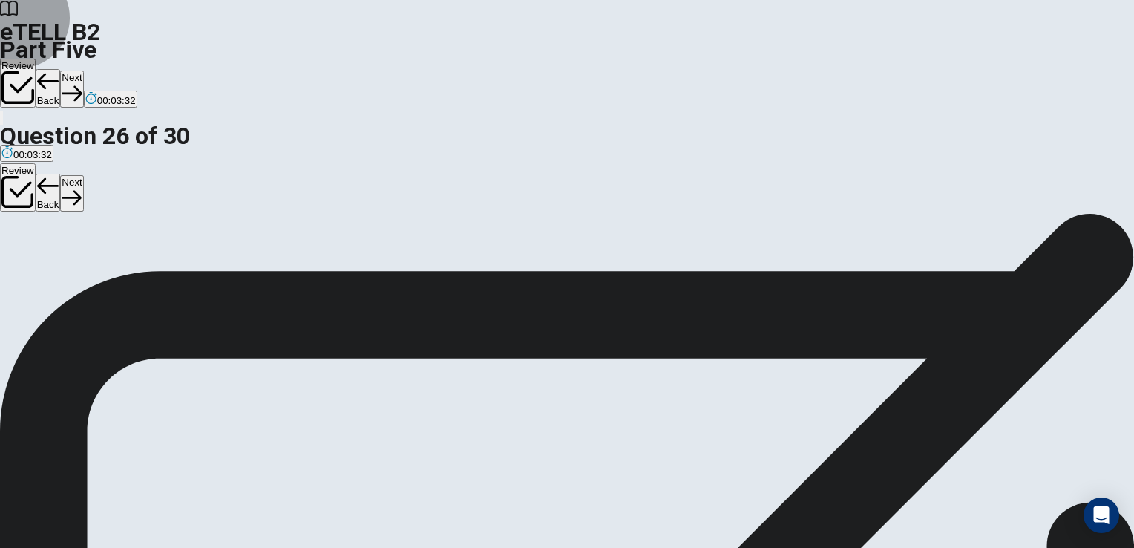
scroll to position [66, 0]
click at [59, 70] on icon "button" at bounding box center [48, 81] width 22 height 22
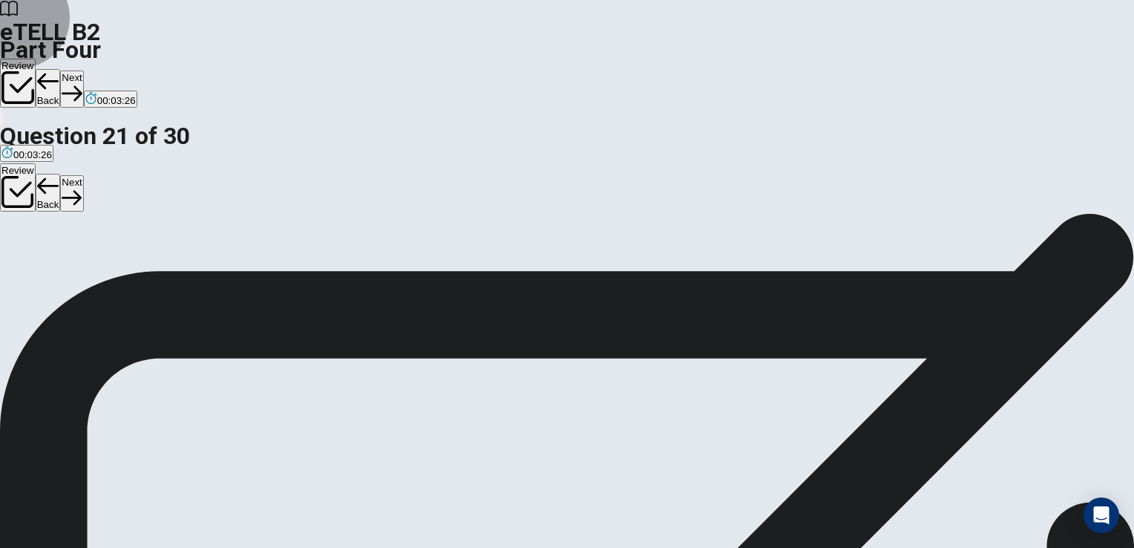
click at [59, 70] on icon "button" at bounding box center [48, 81] width 22 height 22
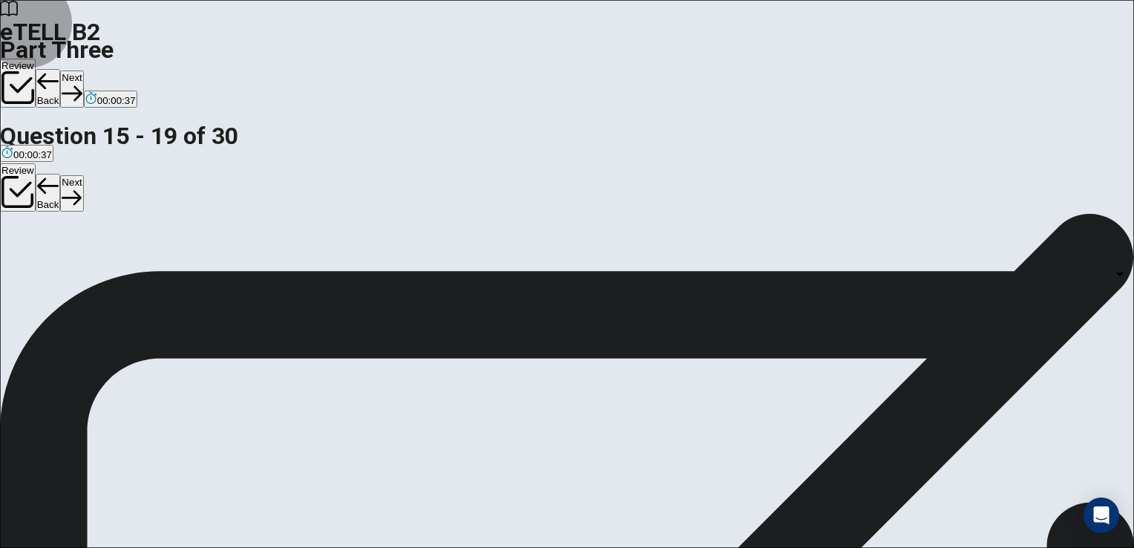
click at [83, 70] on button "Next" at bounding box center [71, 88] width 23 height 36
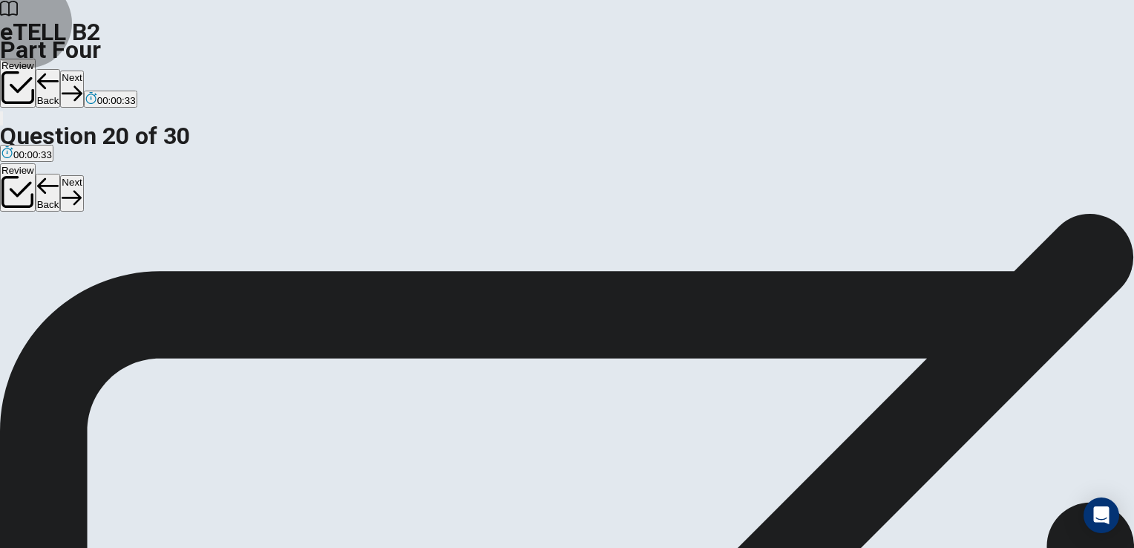
click at [83, 70] on button "Next" at bounding box center [71, 88] width 23 height 36
click at [810, 59] on div "Review Back Next 00:00:06" at bounding box center [567, 84] width 1134 height 50
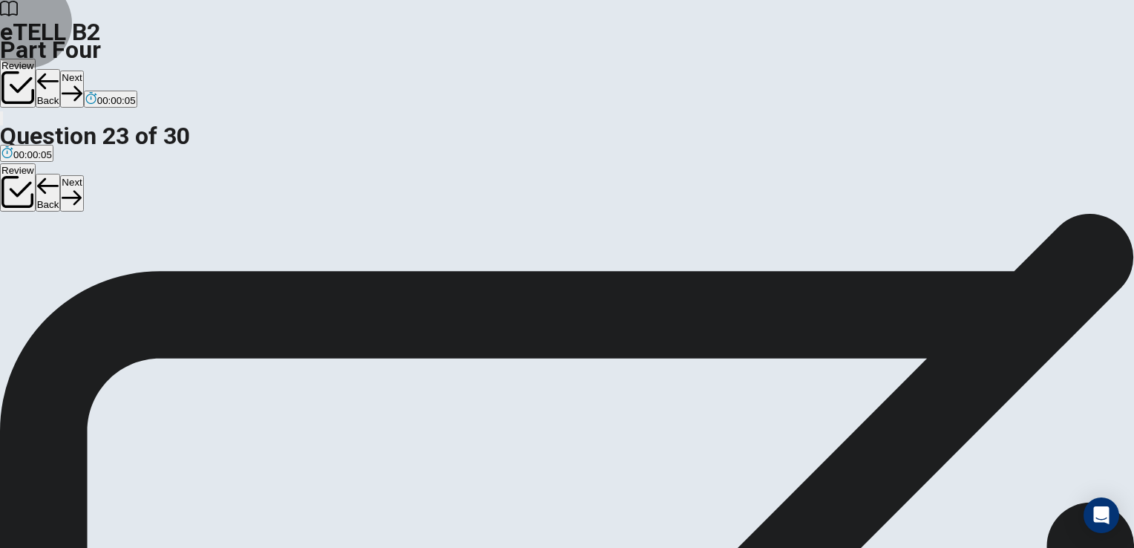
click at [83, 70] on button "Next" at bounding box center [71, 88] width 23 height 36
click at [810, 59] on div "Review Back Next 00:00:04" at bounding box center [567, 84] width 1134 height 50
click at [83, 70] on button "Next" at bounding box center [71, 88] width 23 height 36
click at [810, 59] on div "Review Back Next 00:00:02" at bounding box center [567, 84] width 1134 height 50
click at [83, 70] on button "Next" at bounding box center [71, 88] width 23 height 36
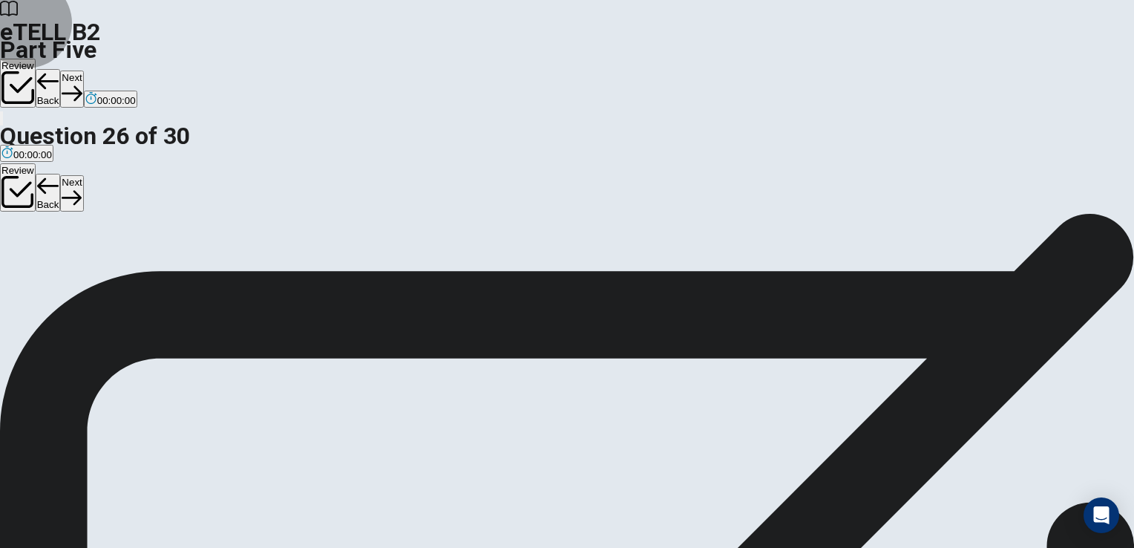
click at [83, 70] on button "Next" at bounding box center [71, 88] width 23 height 36
click at [810, 59] on div "Review Back Next 00:00:00" at bounding box center [567, 84] width 1134 height 50
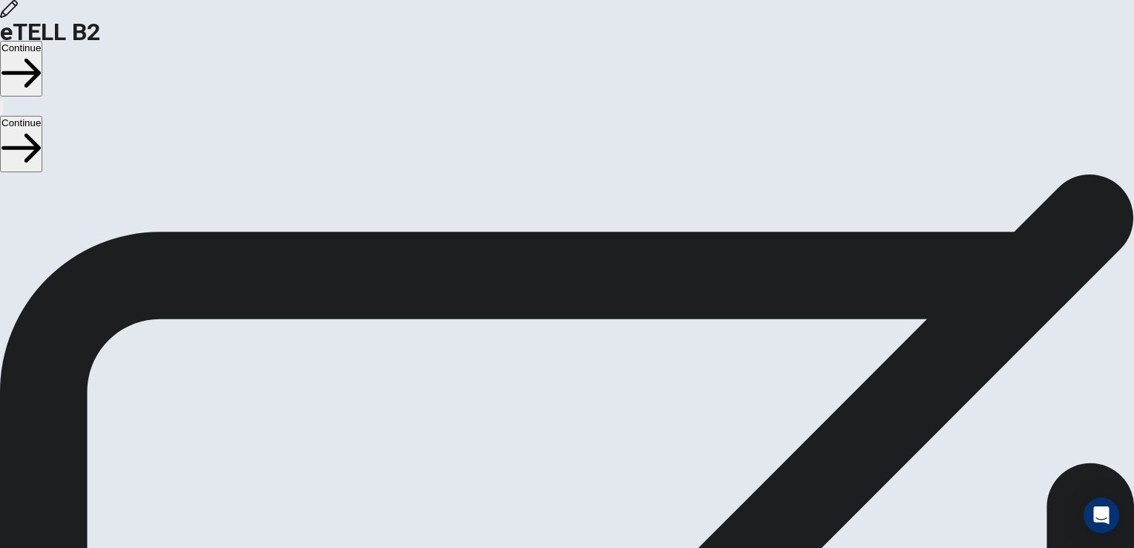
click at [42, 41] on button "Continue" at bounding box center [21, 69] width 42 height 56
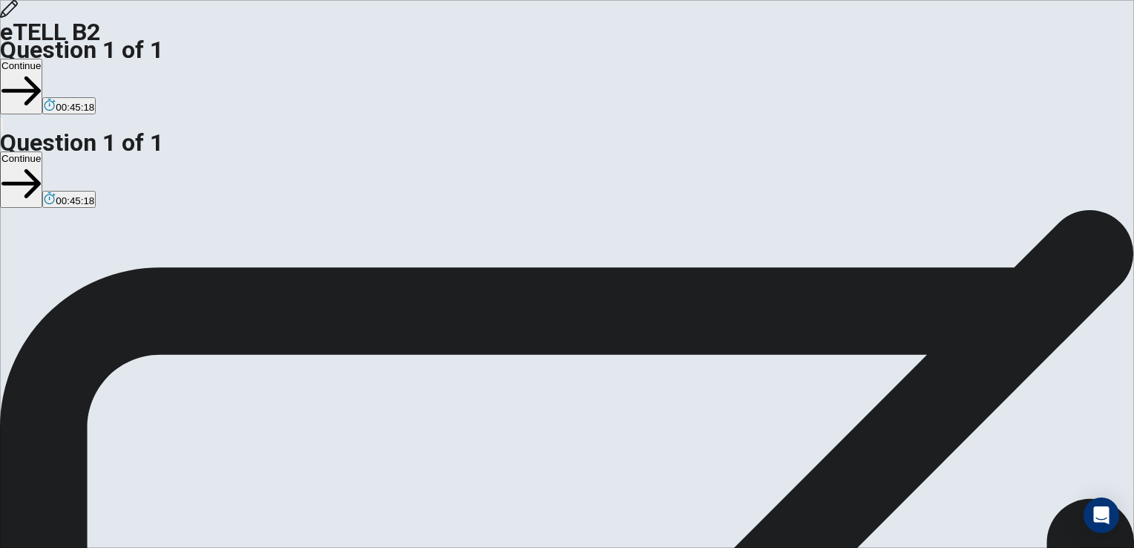
drag, startPoint x: 916, startPoint y: 151, endPoint x: 859, endPoint y: 156, distance: 57.3
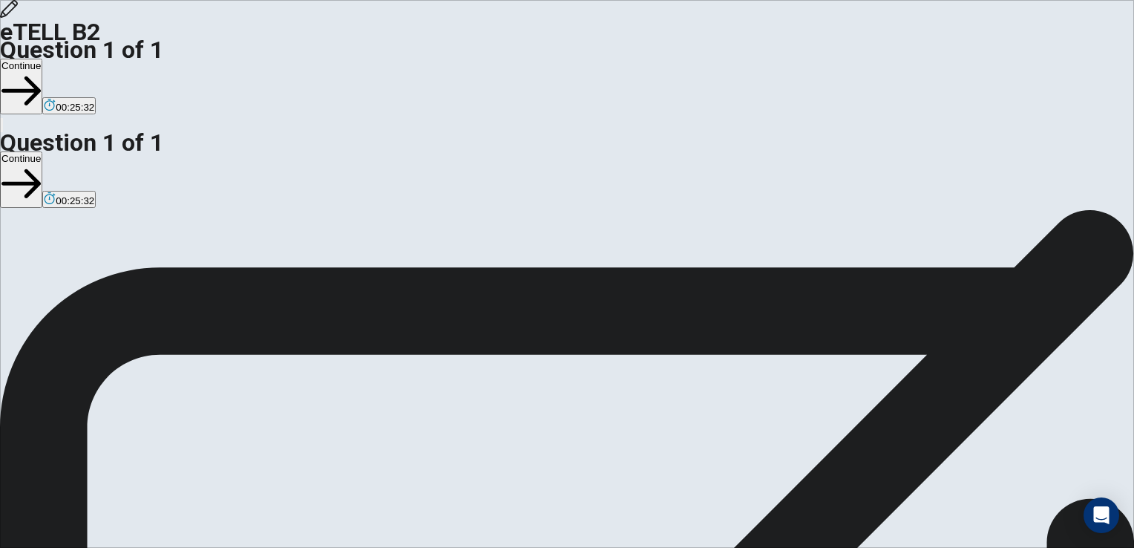
drag, startPoint x: 779, startPoint y: 365, endPoint x: 738, endPoint y: 362, distance: 40.9
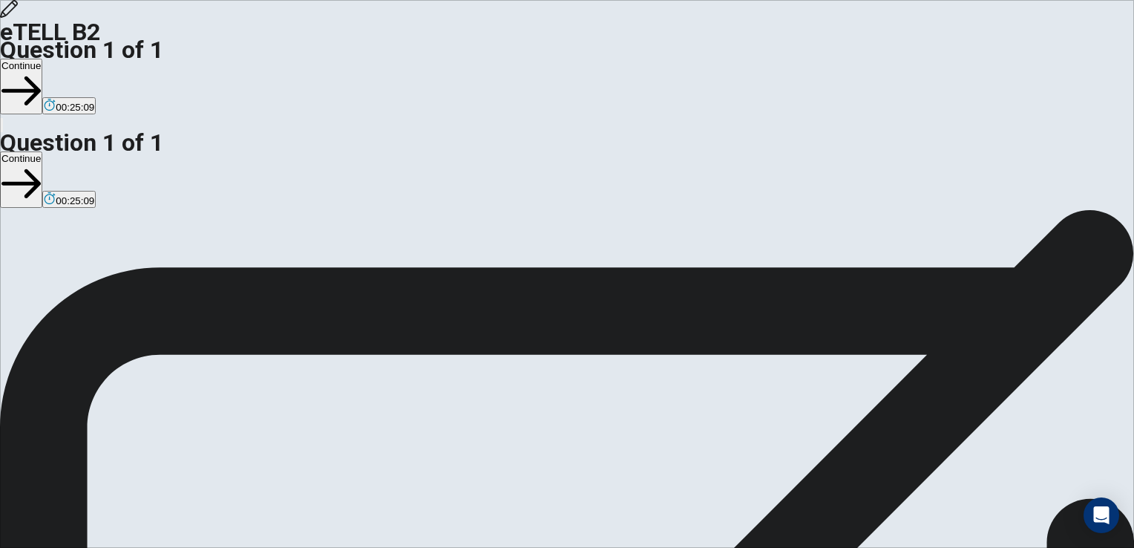
drag, startPoint x: 628, startPoint y: 260, endPoint x: 596, endPoint y: 260, distance: 31.9
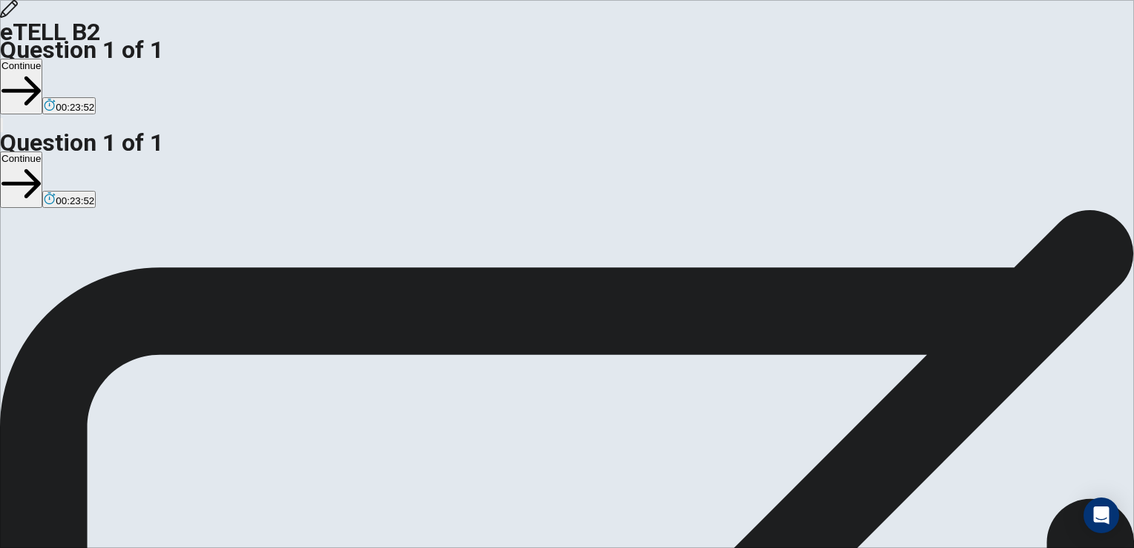
drag, startPoint x: 644, startPoint y: 167, endPoint x: 595, endPoint y: 167, distance: 49.0
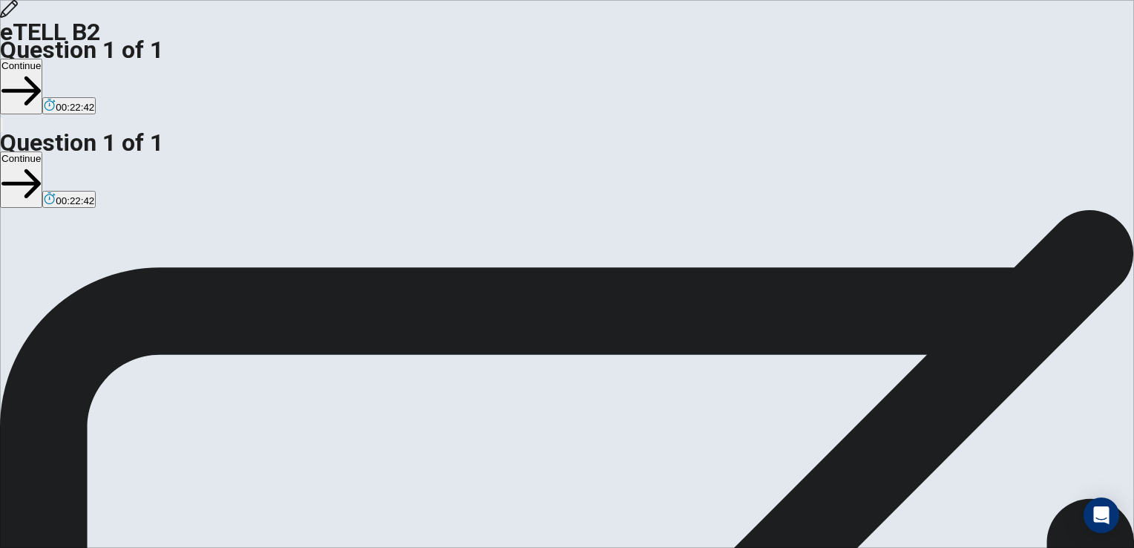
scroll to position [34, 0]
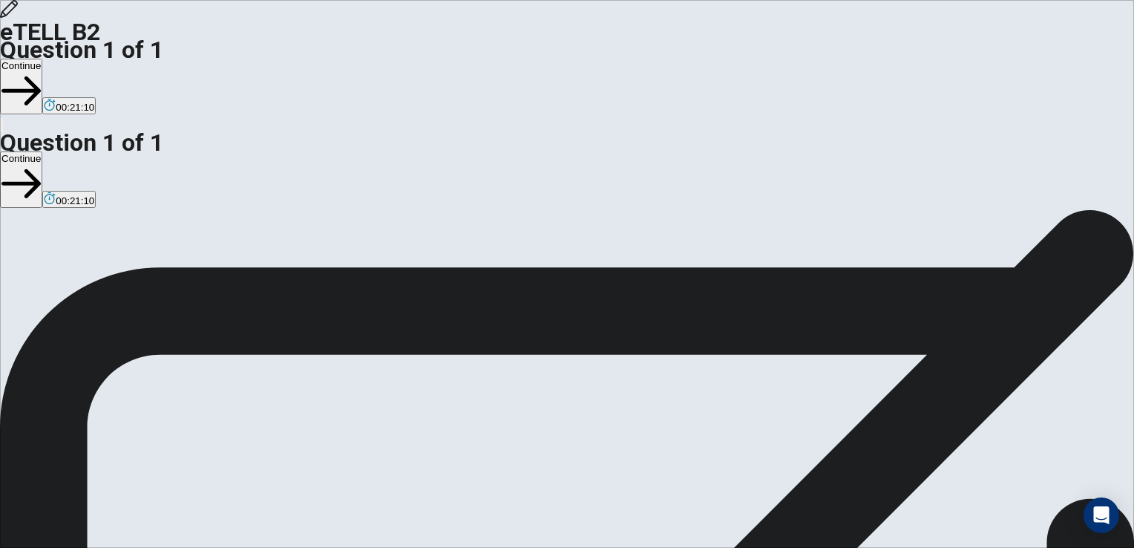
drag, startPoint x: 710, startPoint y: 458, endPoint x: 653, endPoint y: 457, distance: 57.1
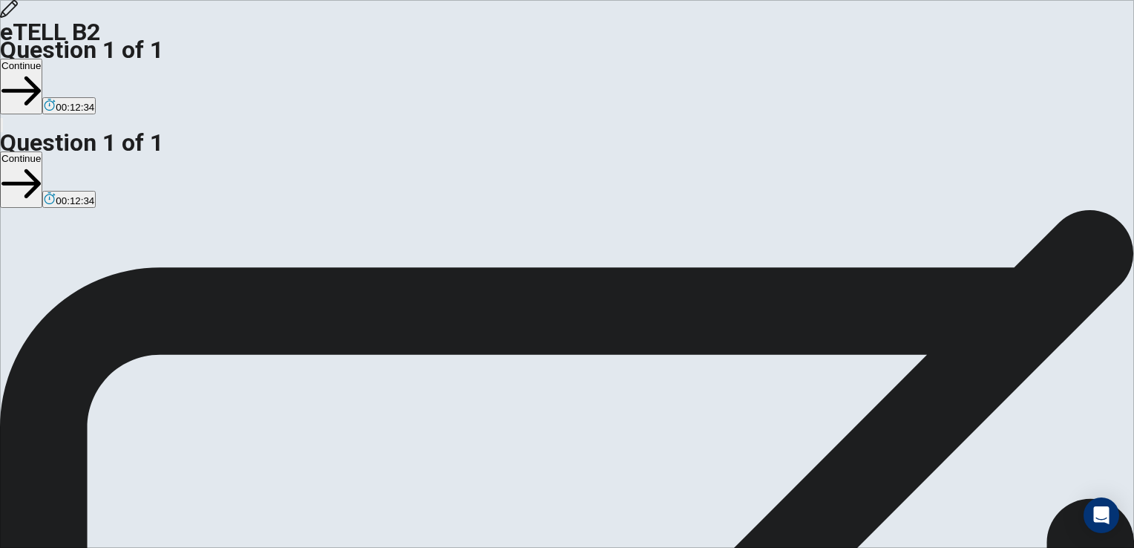
scroll to position [142, 0]
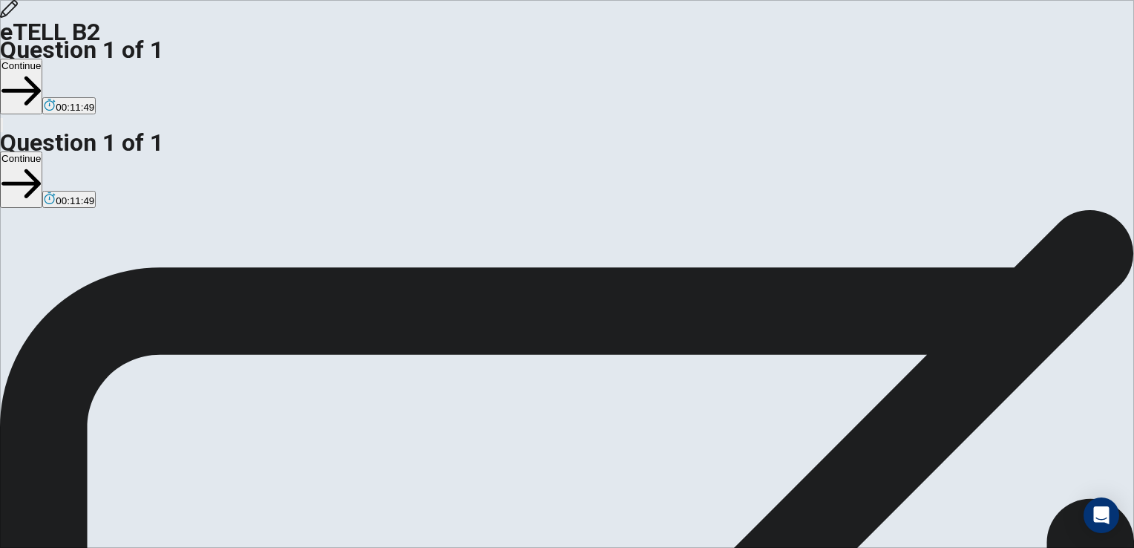
drag, startPoint x: 795, startPoint y: 398, endPoint x: 726, endPoint y: 379, distance: 72.4
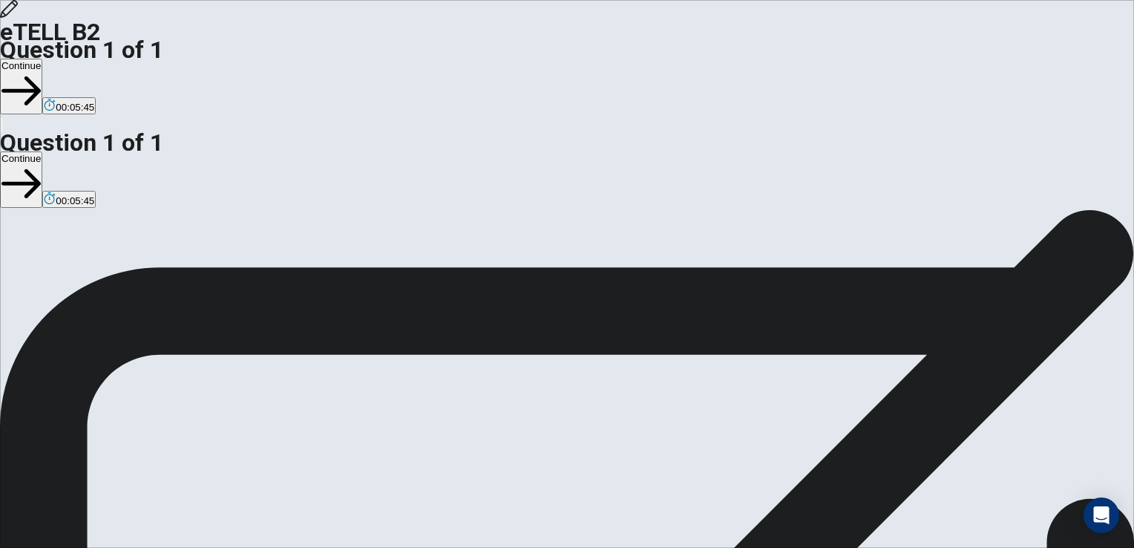
scroll to position [24, 0]
drag, startPoint x: 975, startPoint y: 196, endPoint x: 975, endPoint y: 212, distance: 16.3
drag, startPoint x: 951, startPoint y: 197, endPoint x: 944, endPoint y: 195, distance: 7.7
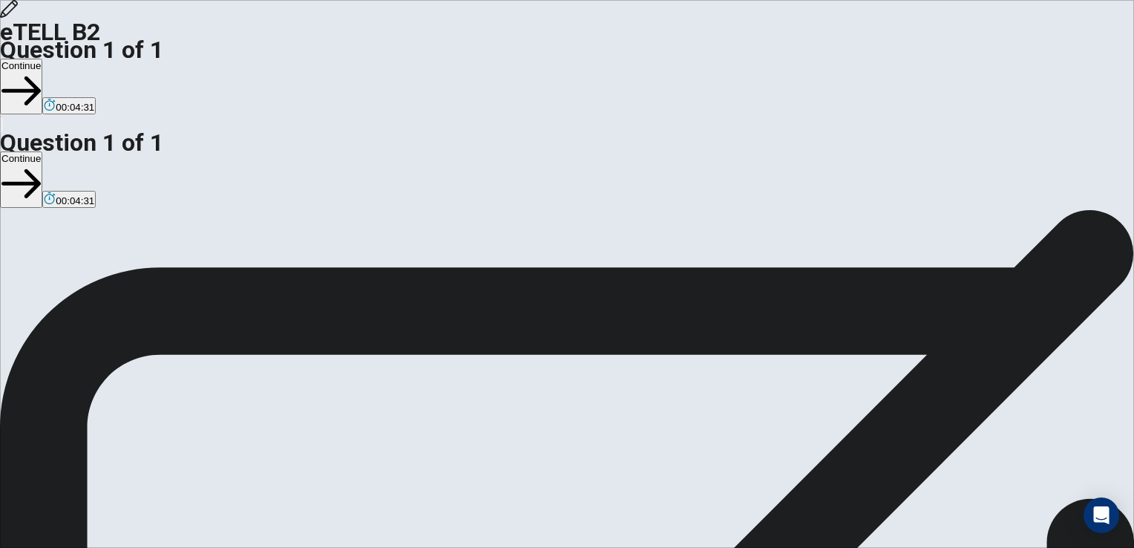
drag, startPoint x: 837, startPoint y: 349, endPoint x: 795, endPoint y: 348, distance: 42.3
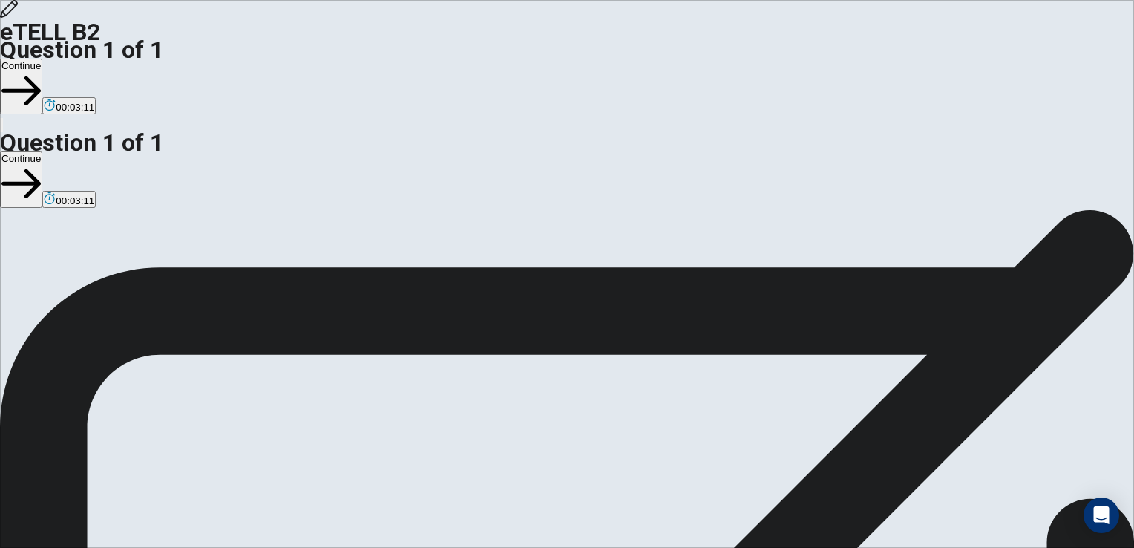
drag, startPoint x: 657, startPoint y: 180, endPoint x: 631, endPoint y: 177, distance: 25.4
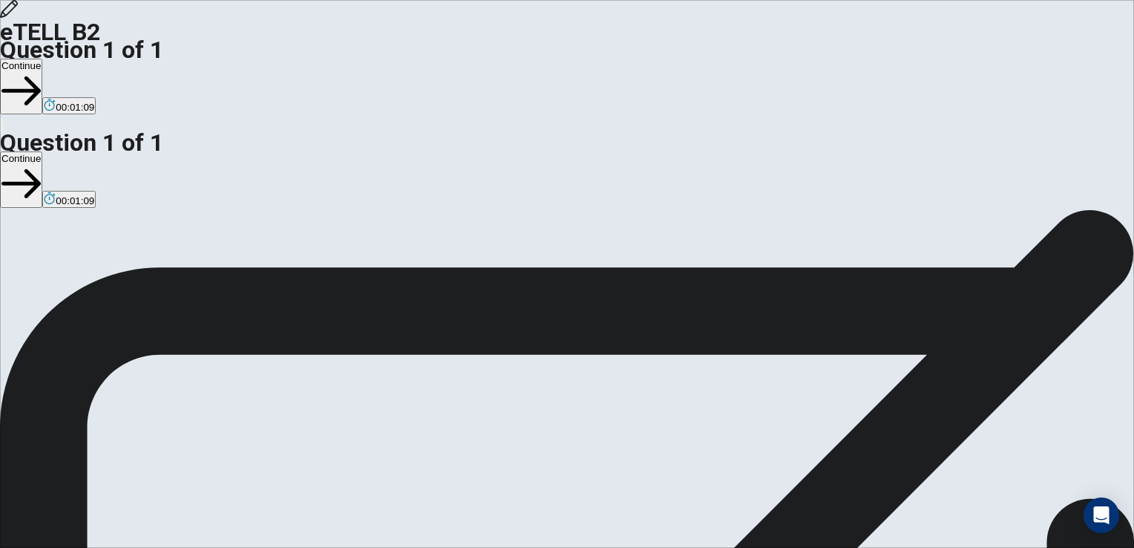
drag, startPoint x: 964, startPoint y: 159, endPoint x: 964, endPoint y: 177, distance: 18.5
drag, startPoint x: 962, startPoint y: 165, endPoint x: 964, endPoint y: 177, distance: 12.1
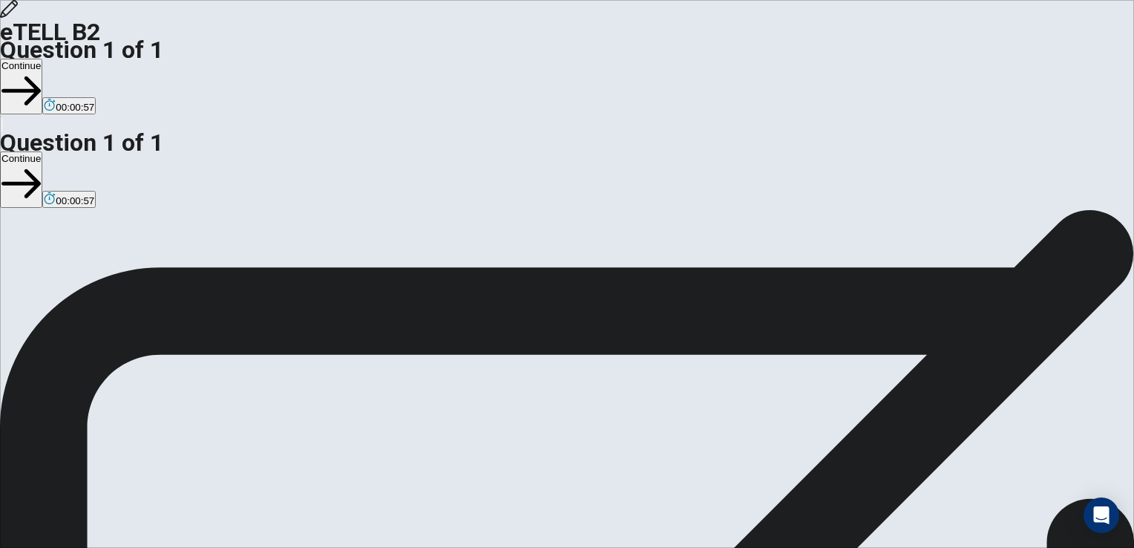
type textarea "**********"
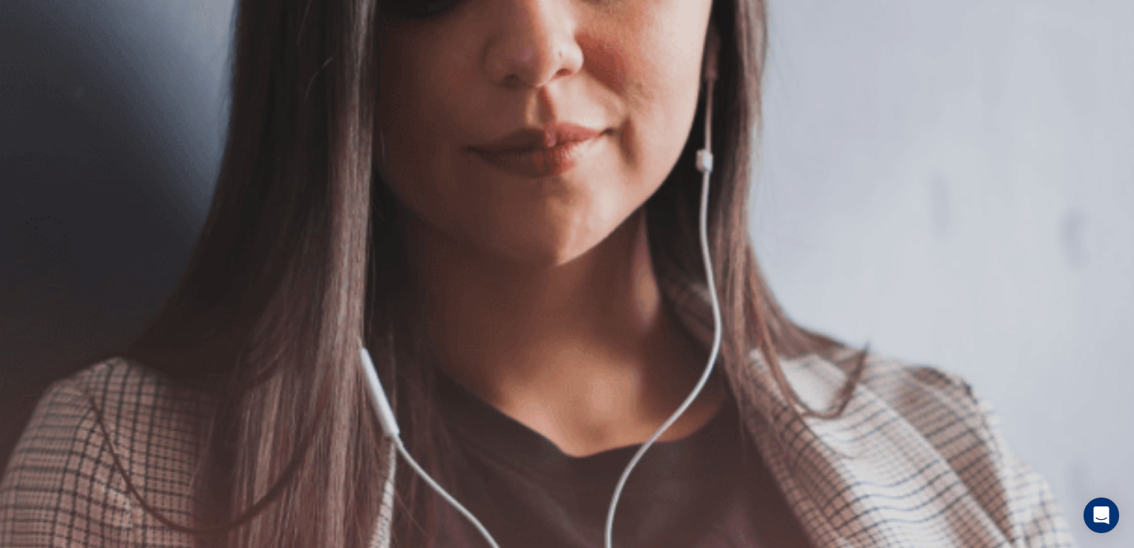
scroll to position [0, 0]
click at [42, 59] on button "Continue" at bounding box center [21, 87] width 42 height 56
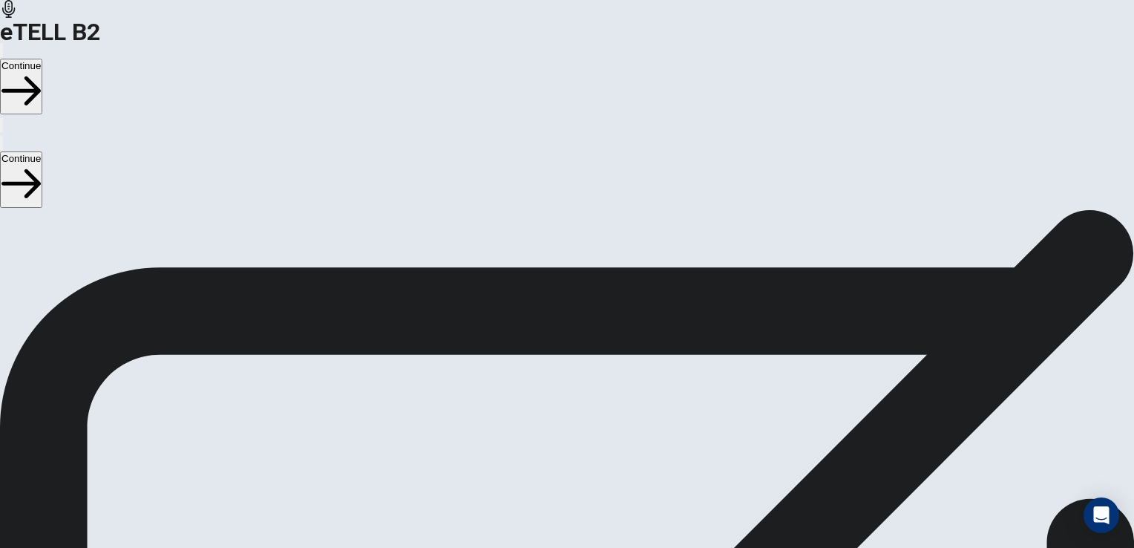
scroll to position [131, 0]
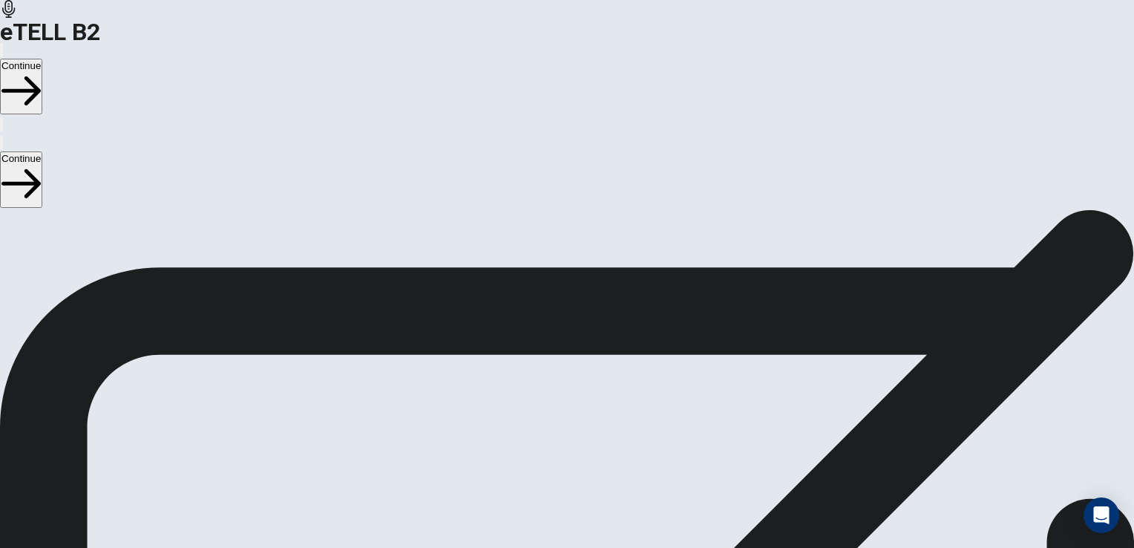
click at [42, 59] on button "Continue" at bounding box center [21, 87] width 42 height 56
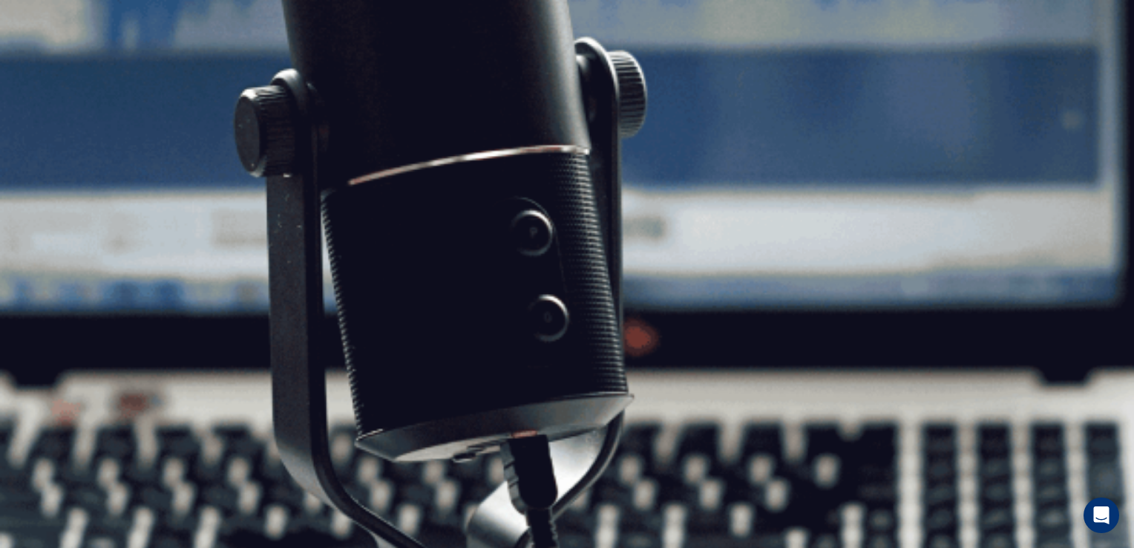
scroll to position [0, 0]
click at [42, 59] on button "Continue" at bounding box center [21, 87] width 42 height 56
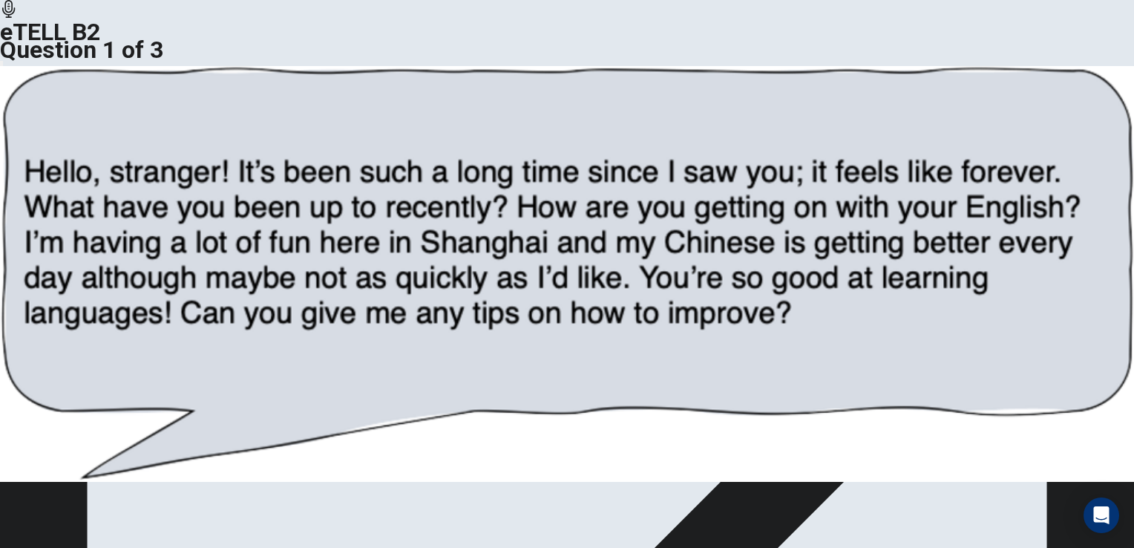
drag, startPoint x: 565, startPoint y: 226, endPoint x: 556, endPoint y: 248, distance: 23.3
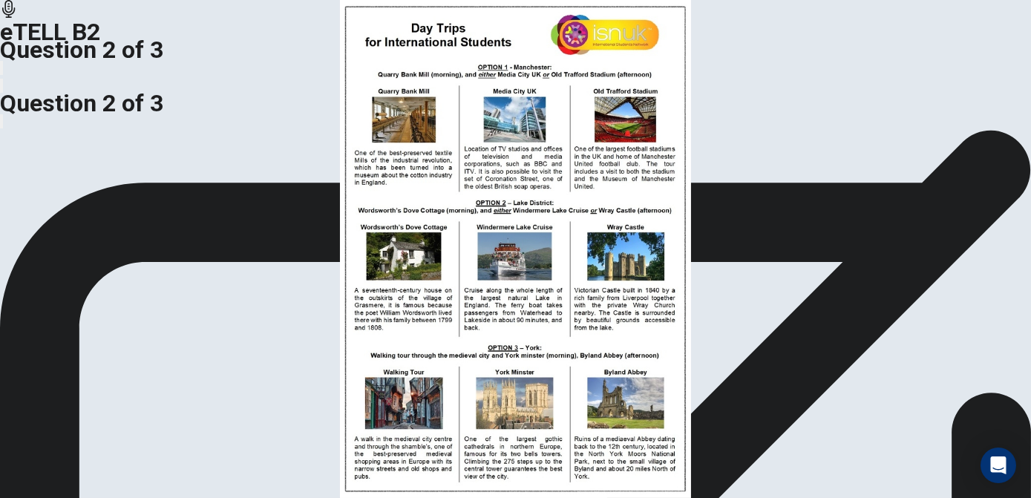
click at [291, 270] on img at bounding box center [515, 249] width 1031 height 498
click at [214, 262] on img at bounding box center [515, 249] width 1031 height 498
click at [224, 276] on img at bounding box center [515, 249] width 1031 height 498
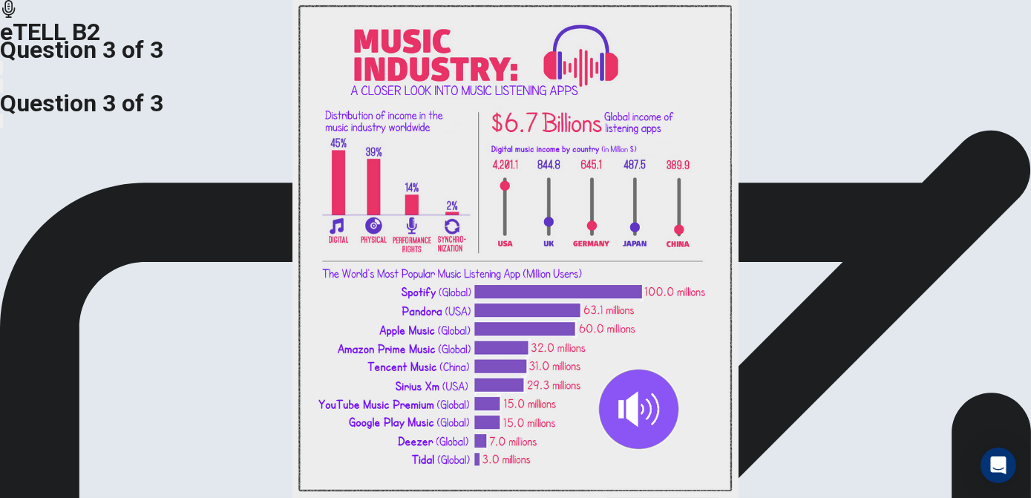
scroll to position [53, 0]
click at [321, 167] on img at bounding box center [515, 249] width 1031 height 498
click at [388, 498] on div at bounding box center [515, 498] width 1031 height 0
click at [217, 339] on img at bounding box center [515, 249] width 1031 height 498
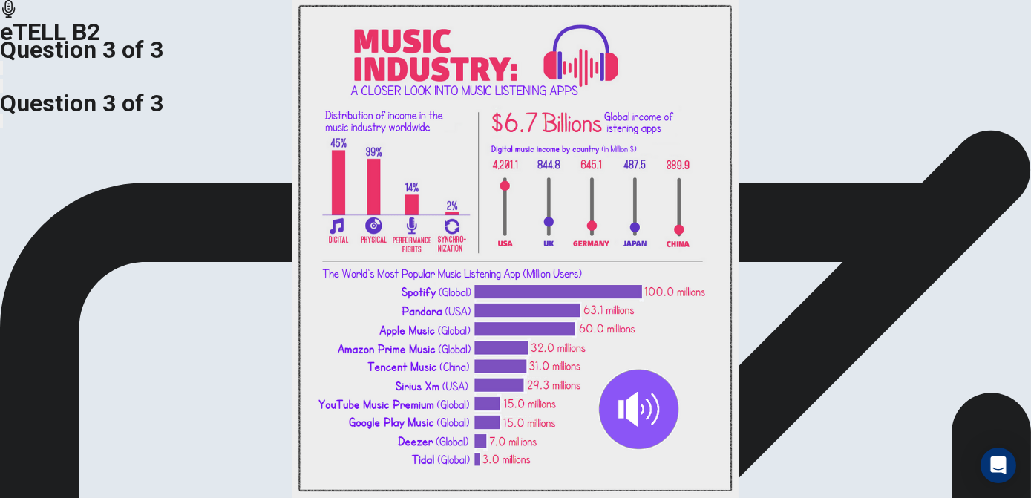
click at [999, 498] on div at bounding box center [515, 498] width 1031 height 0
click at [355, 269] on img at bounding box center [515, 249] width 1031 height 498
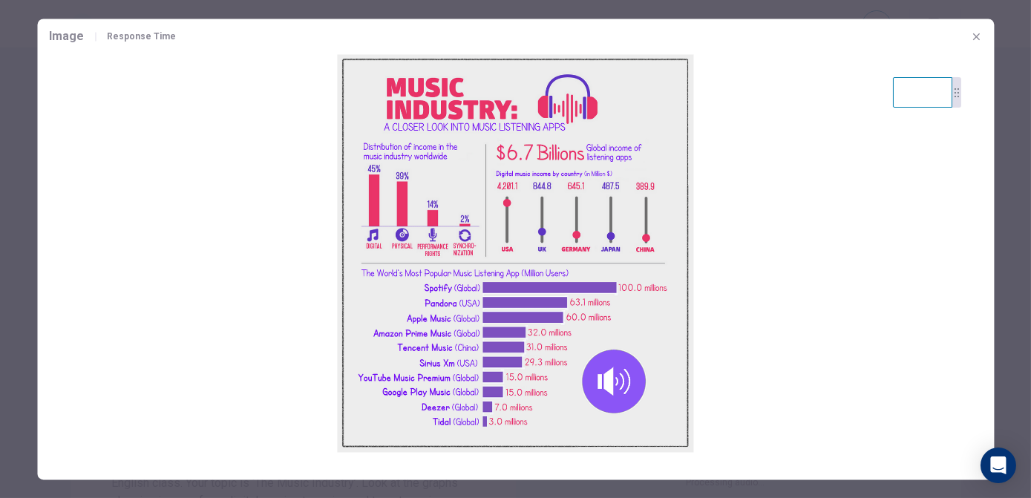
click at [7, 217] on div at bounding box center [515, 249] width 1031 height 498
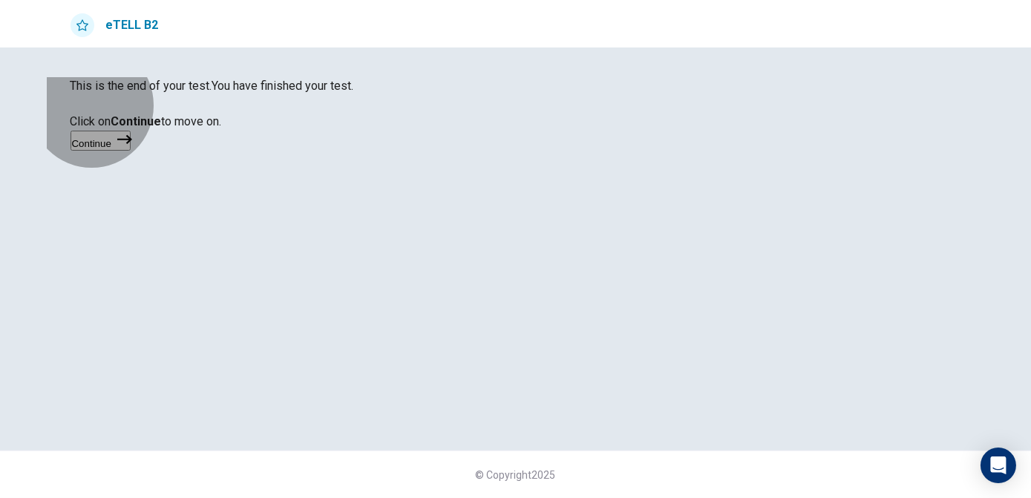
click at [131, 151] on button "Continue" at bounding box center [100, 141] width 60 height 20
